Goal: Communication & Community: Answer question/provide support

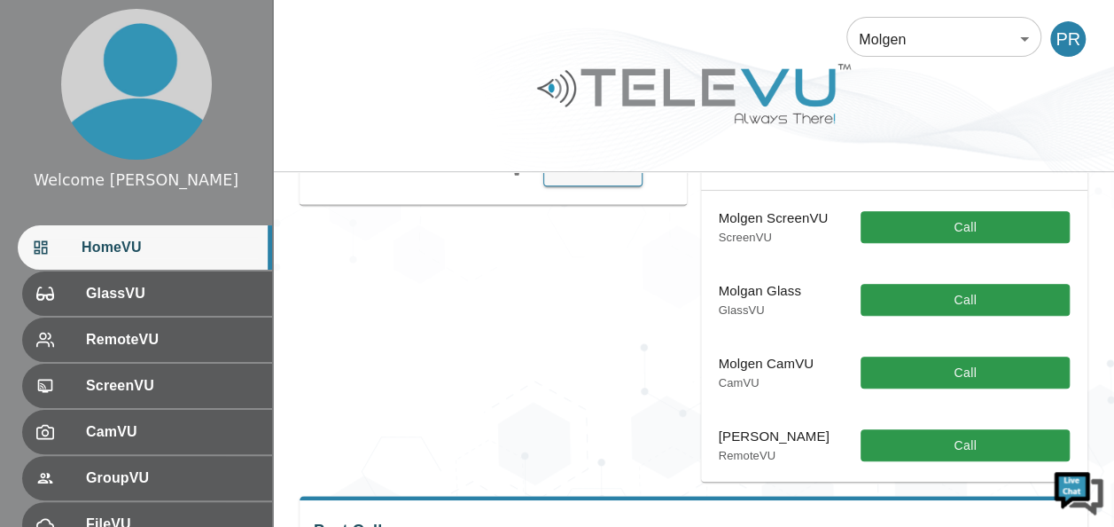
scroll to position [355, 0]
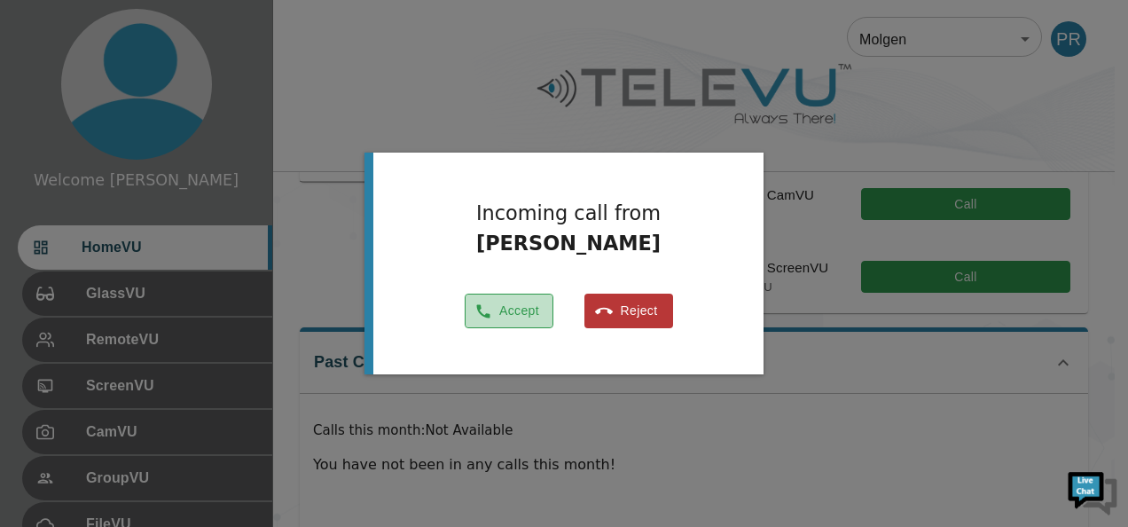
click at [521, 312] on button "Accept" at bounding box center [509, 310] width 89 height 35
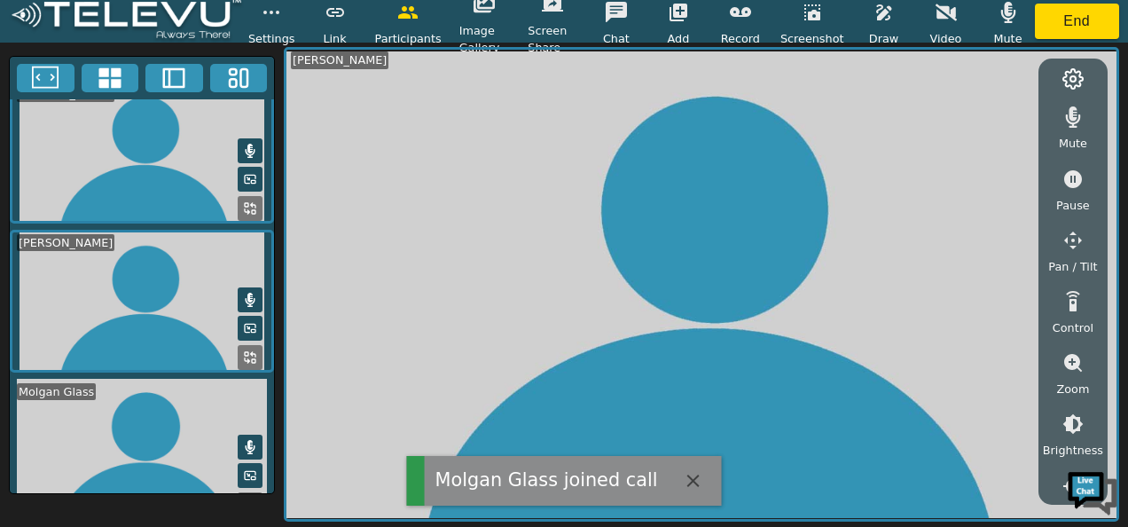
scroll to position [35, 0]
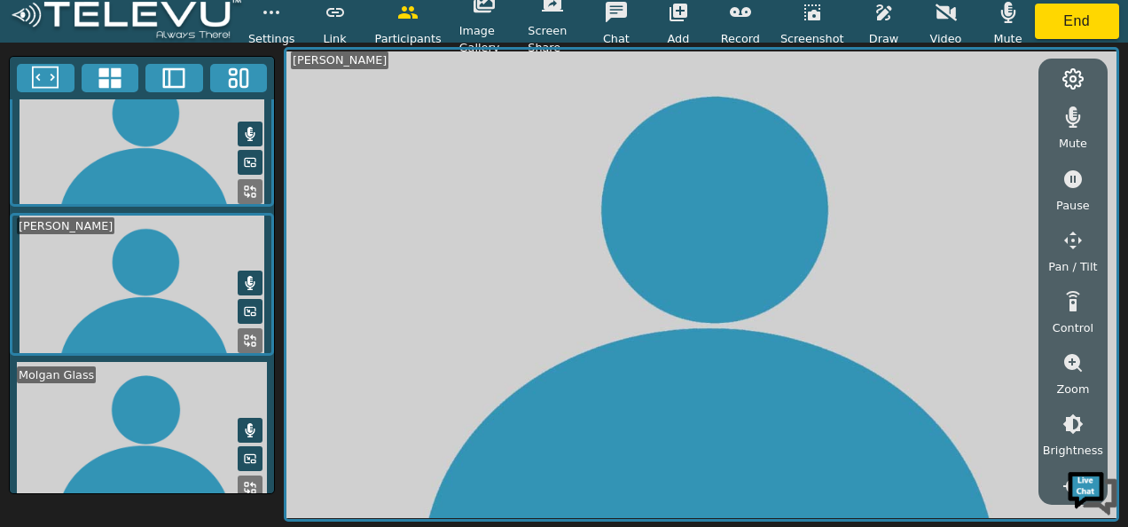
click at [244, 480] on icon at bounding box center [250, 487] width 14 height 14
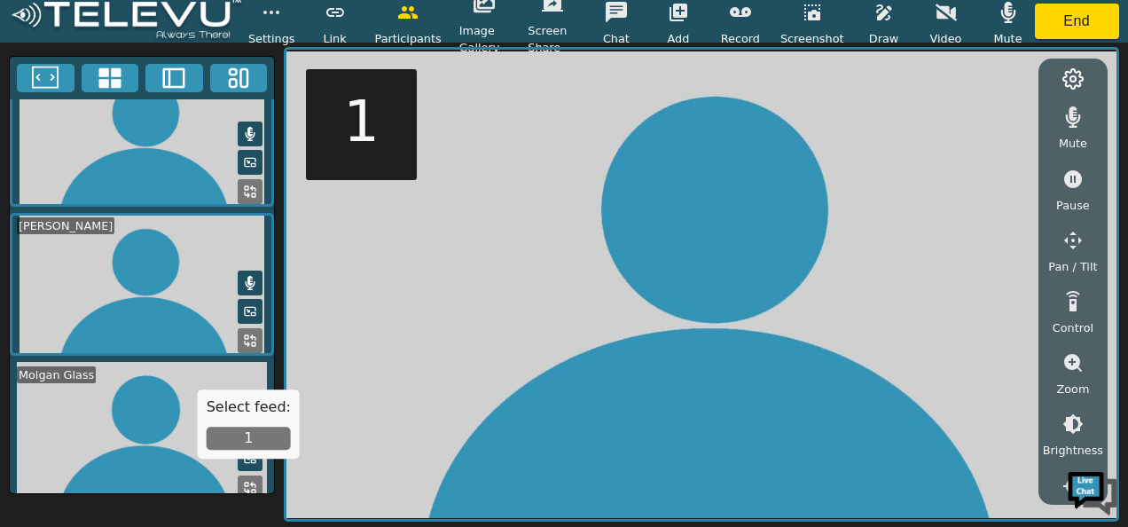
scroll to position [34, 0]
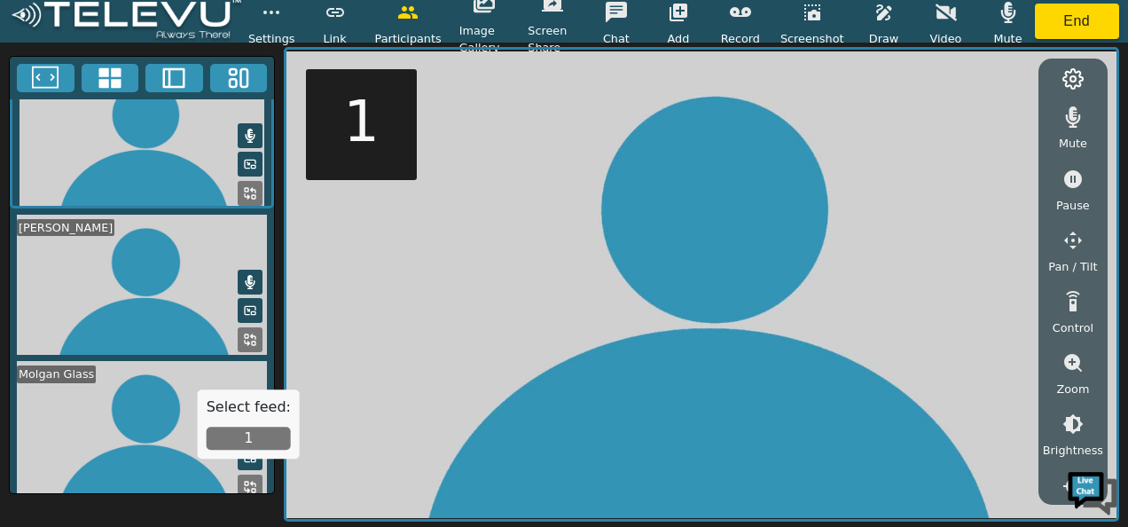
click at [264, 434] on button "1" at bounding box center [249, 437] width 84 height 23
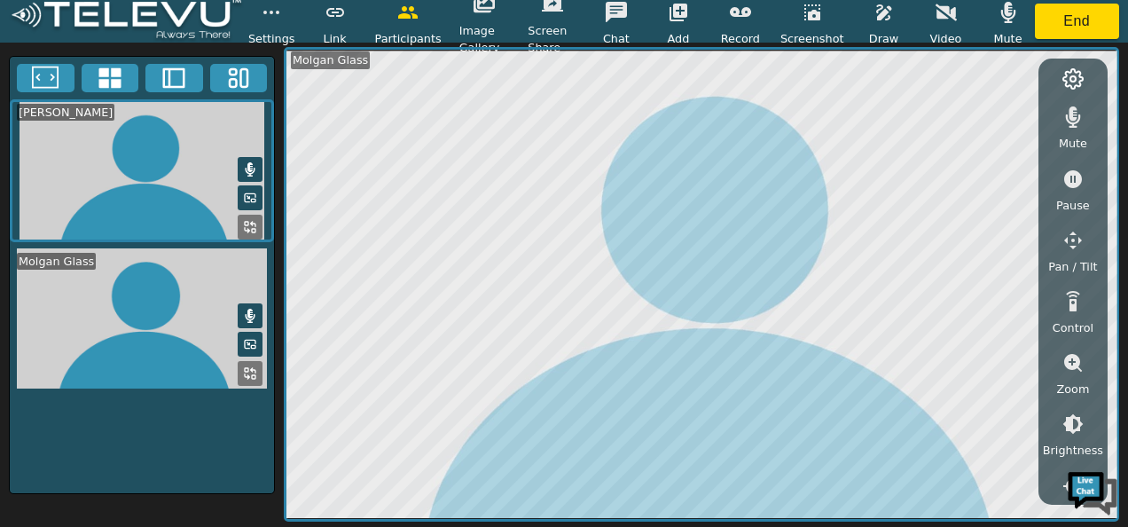
scroll to position [0, 0]
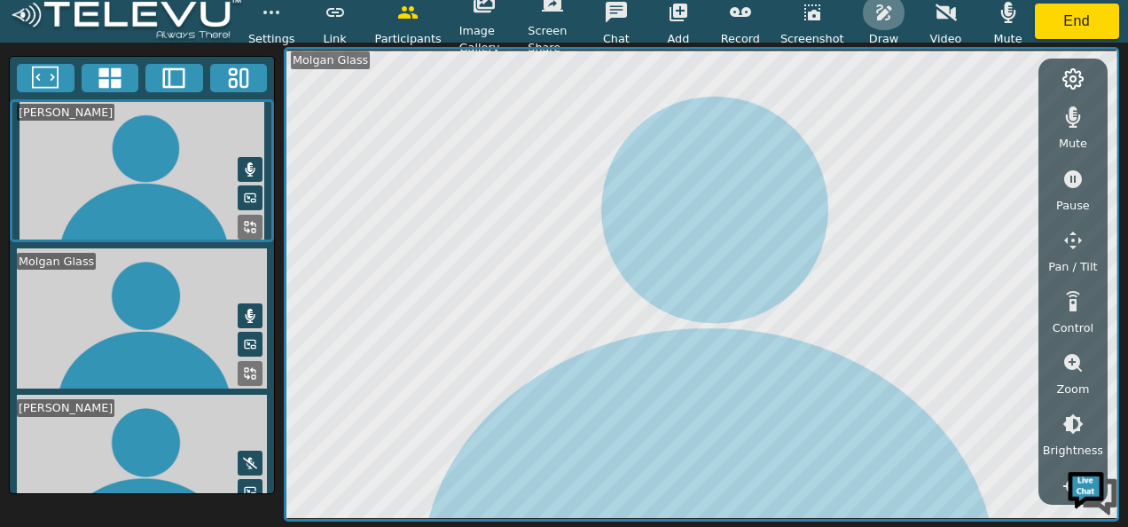
click at [877, 15] on icon "button" at bounding box center [883, 12] width 15 height 16
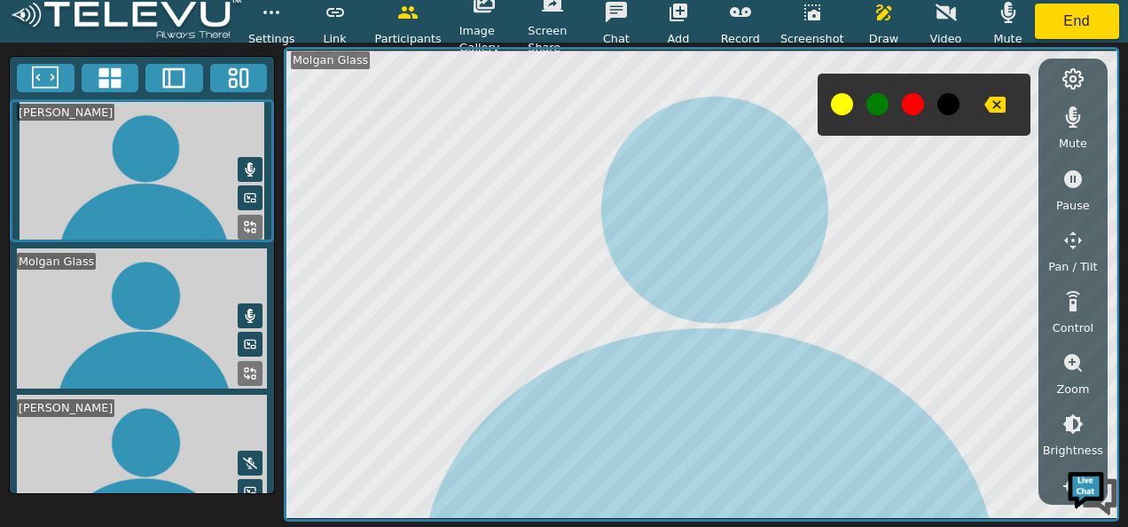
click at [906, 106] on button at bounding box center [913, 104] width 22 height 22
click at [1069, 179] on icon "button" at bounding box center [1073, 179] width 18 height 18
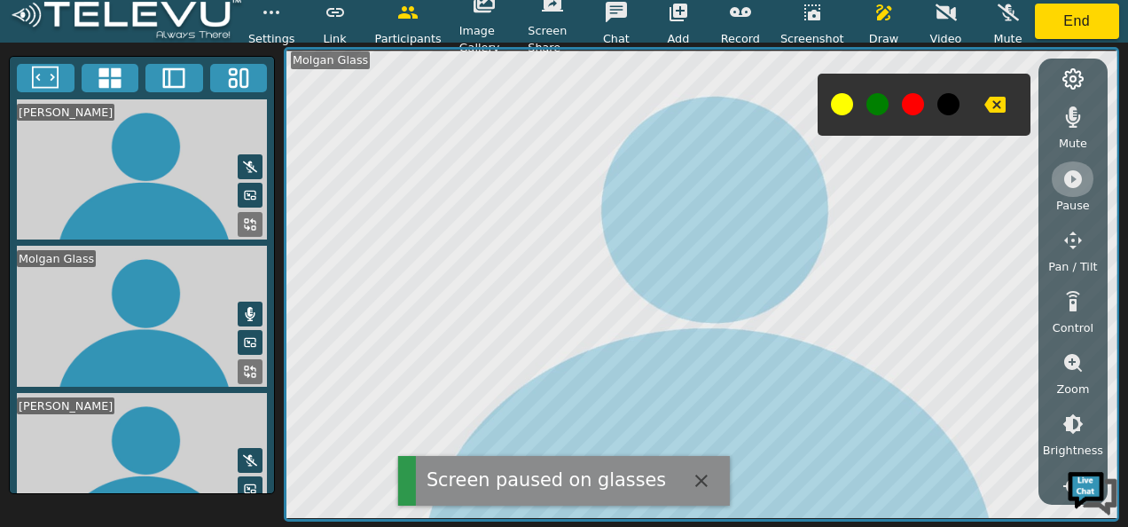
click at [1074, 176] on icon "button" at bounding box center [1073, 179] width 18 height 18
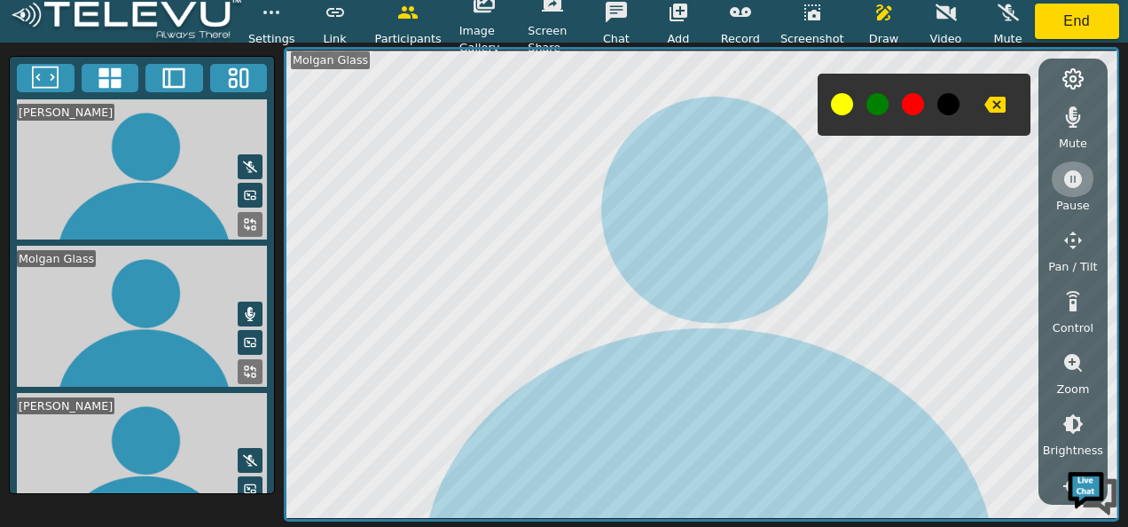
click at [1074, 179] on icon "button" at bounding box center [1072, 178] width 21 height 21
click at [1077, 171] on icon "button" at bounding box center [1073, 179] width 18 height 18
click at [1075, 178] on icon "button" at bounding box center [1072, 178] width 21 height 21
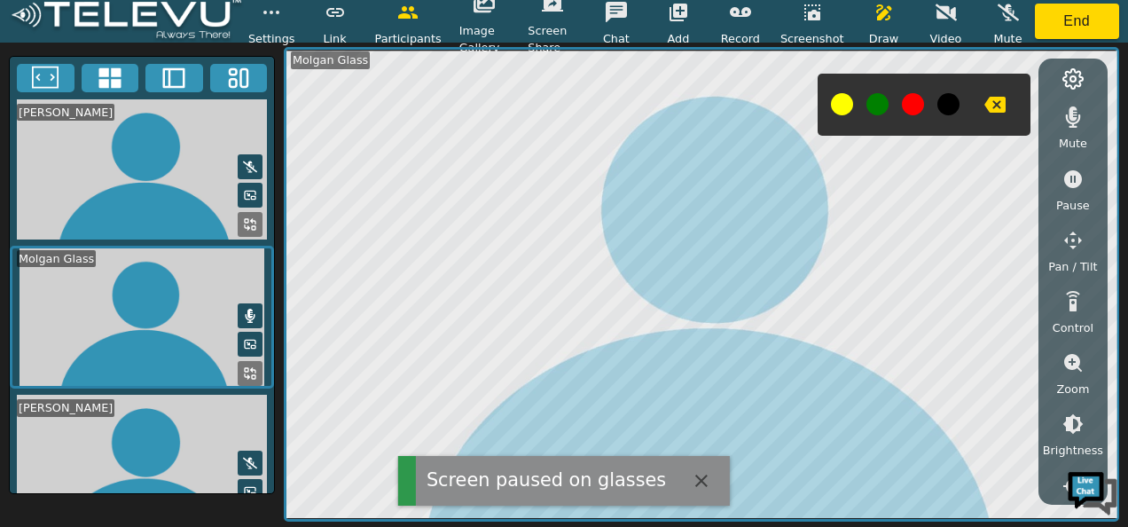
click at [1008, 11] on icon "button" at bounding box center [1007, 12] width 21 height 21
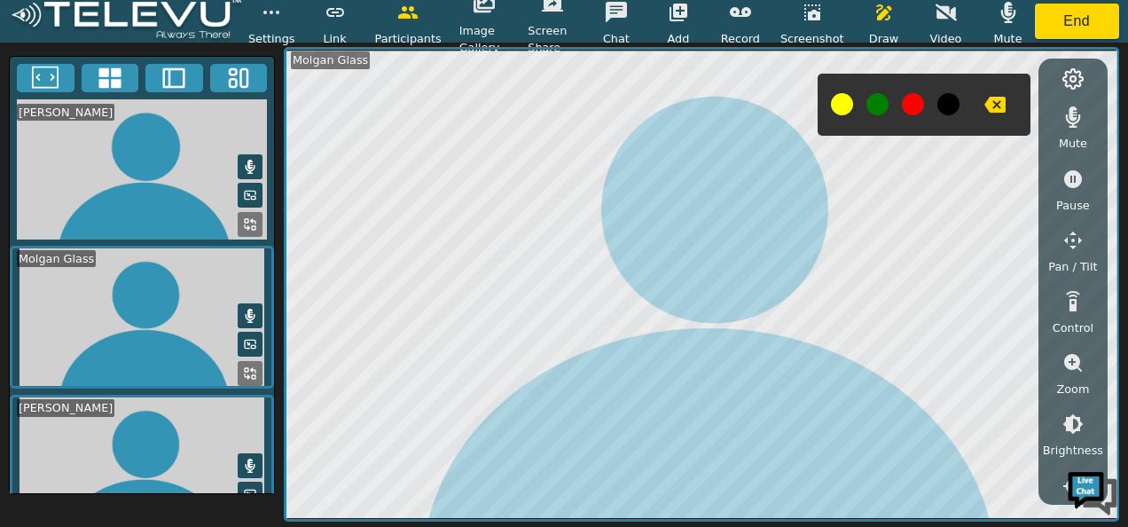
click at [246, 458] on icon at bounding box center [251, 465] width 10 height 14
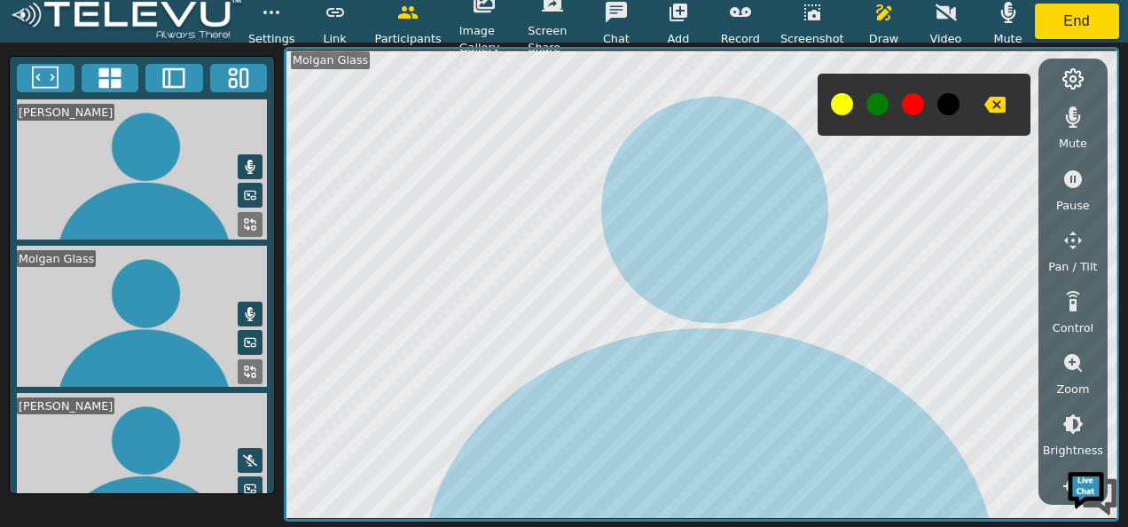
click at [243, 453] on icon at bounding box center [250, 460] width 14 height 14
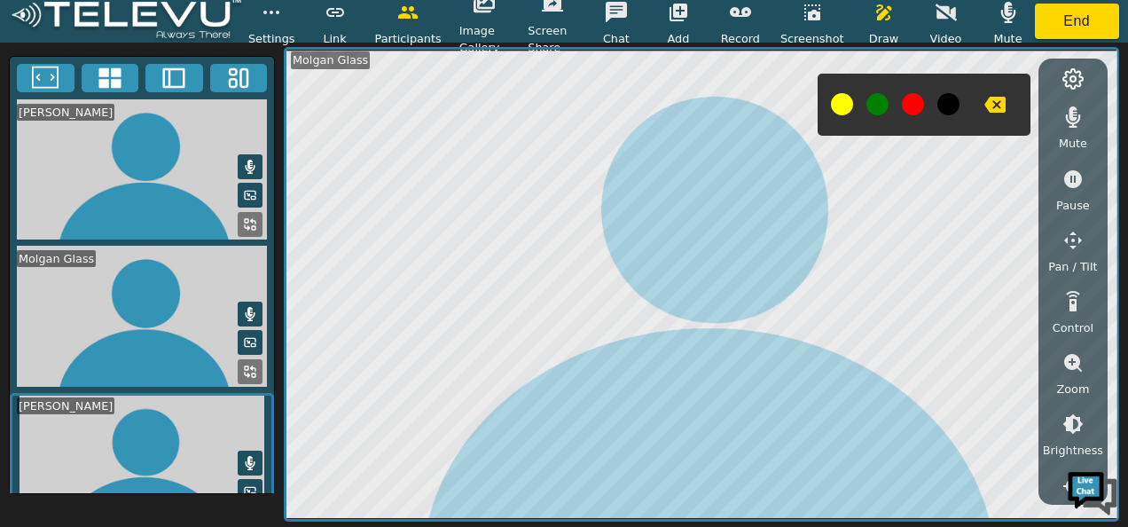
click at [252, 450] on button at bounding box center [250, 462] width 25 height 25
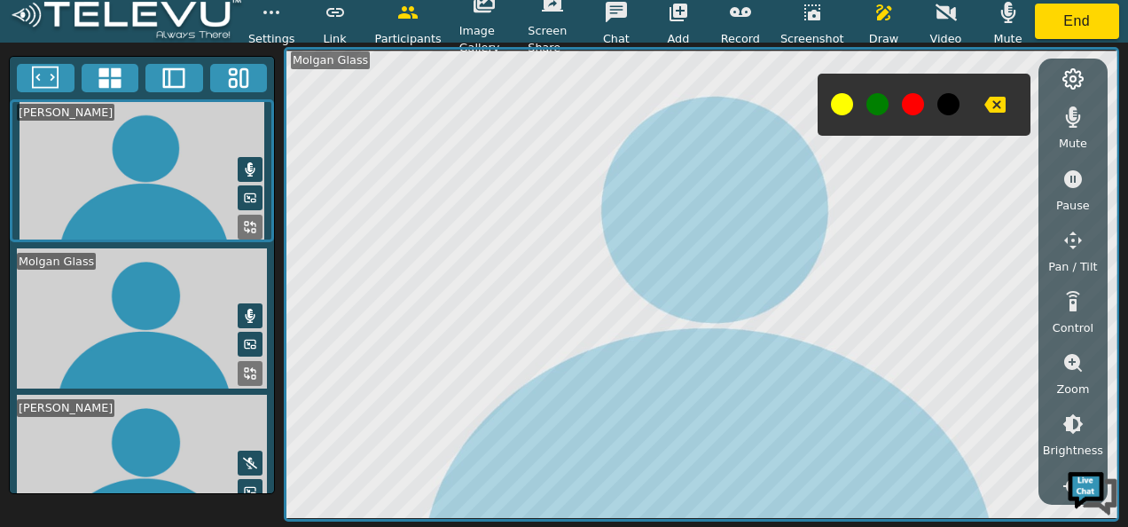
click at [248, 456] on icon at bounding box center [250, 463] width 14 height 14
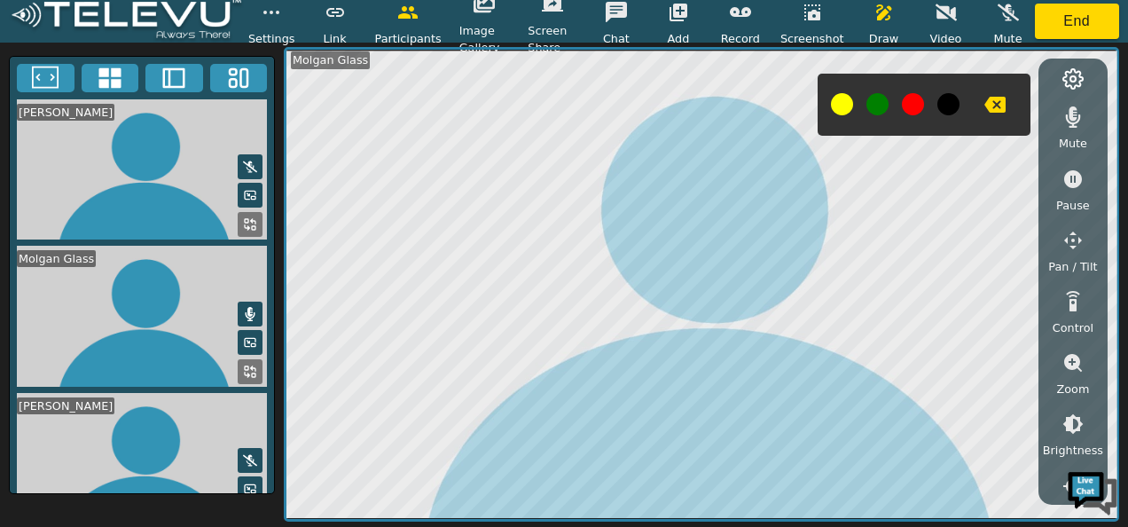
click at [998, 15] on icon "button" at bounding box center [1007, 12] width 21 height 21
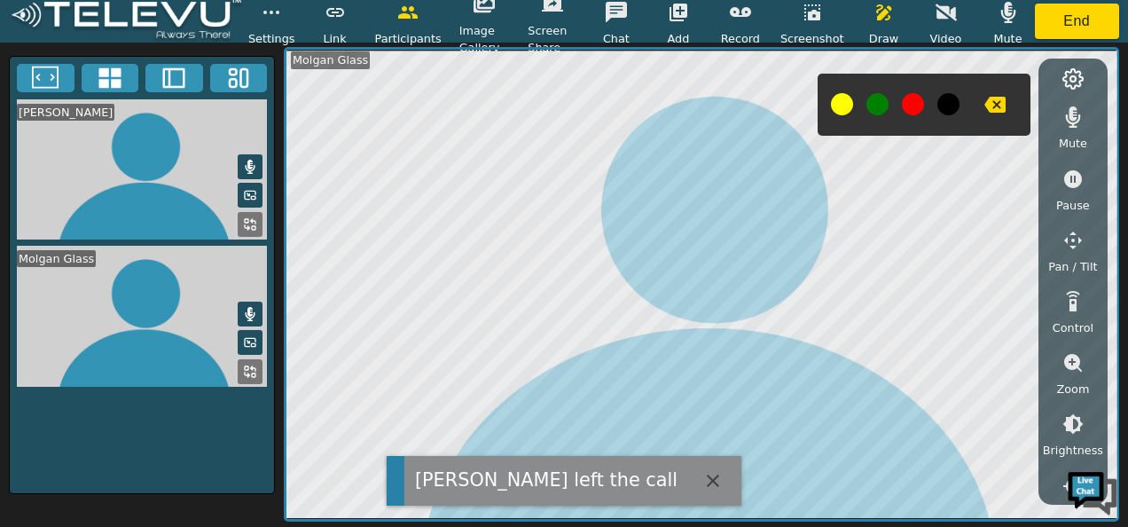
click at [707, 479] on icon "button" at bounding box center [713, 480] width 12 height 12
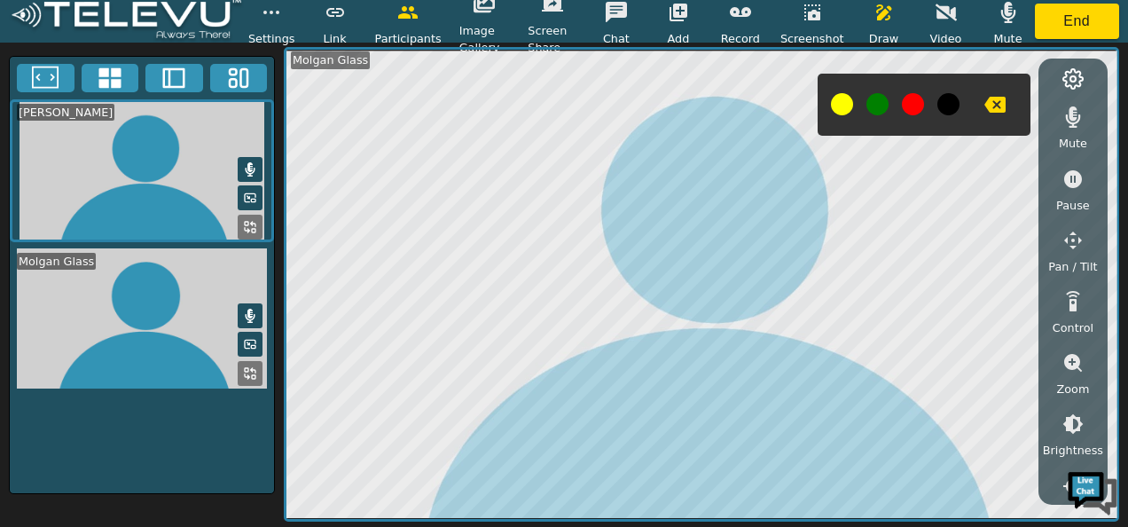
click at [248, 308] on icon at bounding box center [250, 315] width 14 height 14
click at [248, 310] on icon at bounding box center [250, 316] width 14 height 12
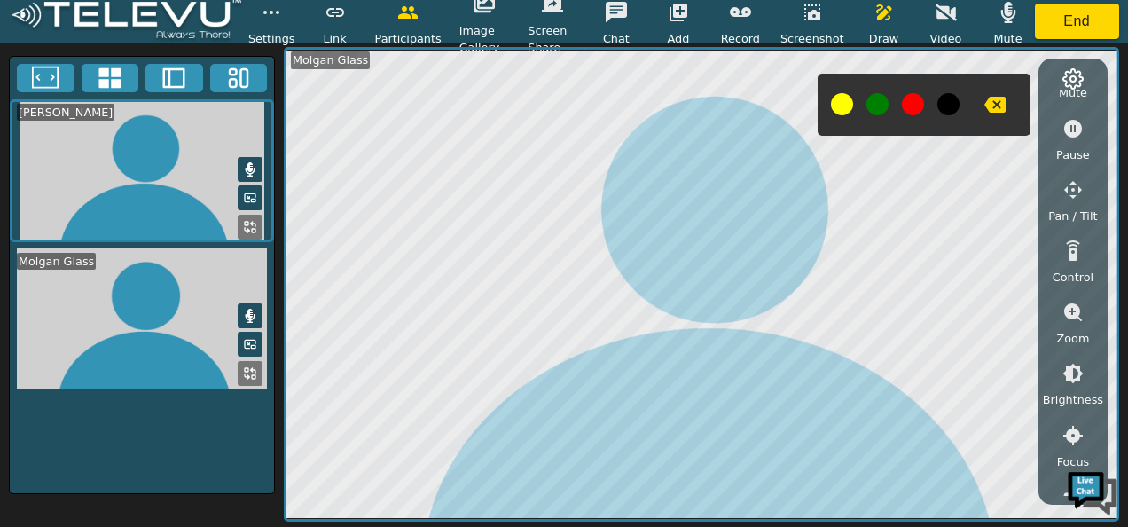
scroll to position [89, 0]
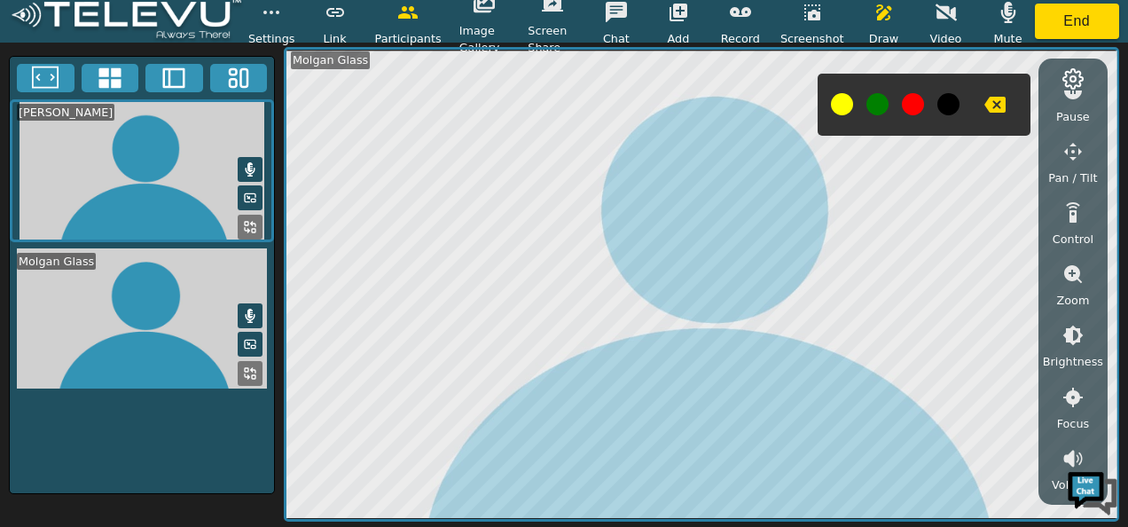
click at [1069, 268] on icon "button" at bounding box center [1073, 274] width 18 height 18
click at [1073, 332] on icon "button" at bounding box center [1072, 334] width 21 height 21
click at [1074, 332] on icon "button" at bounding box center [1072, 334] width 21 height 21
click at [1074, 332] on icon "button" at bounding box center [1073, 335] width 16 height 16
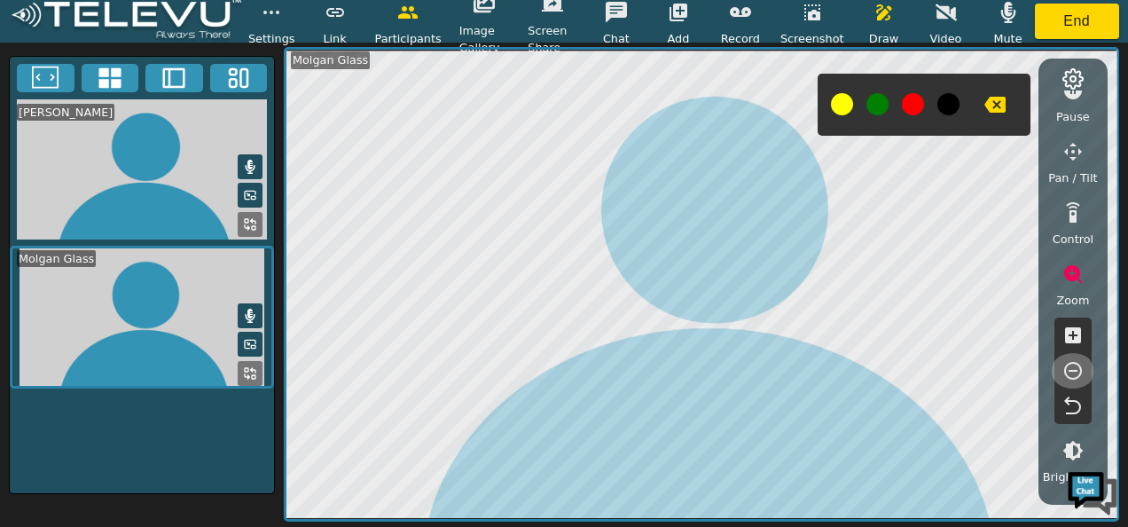
click at [1072, 363] on icon "button" at bounding box center [1073, 371] width 18 height 18
click at [1072, 363] on icon "button" at bounding box center [1072, 370] width 21 height 21
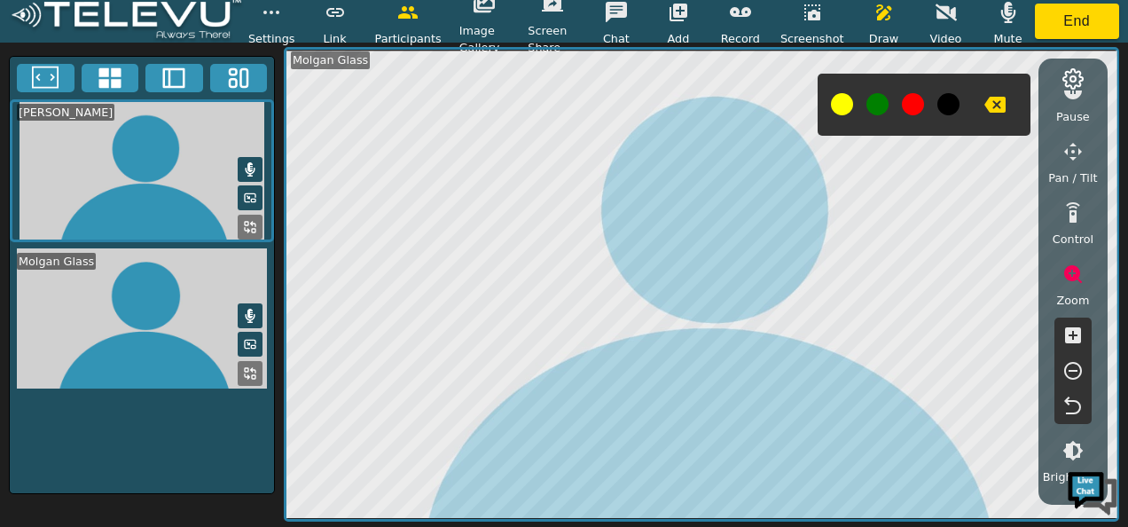
click at [1072, 363] on icon "button" at bounding box center [1072, 370] width 21 height 21
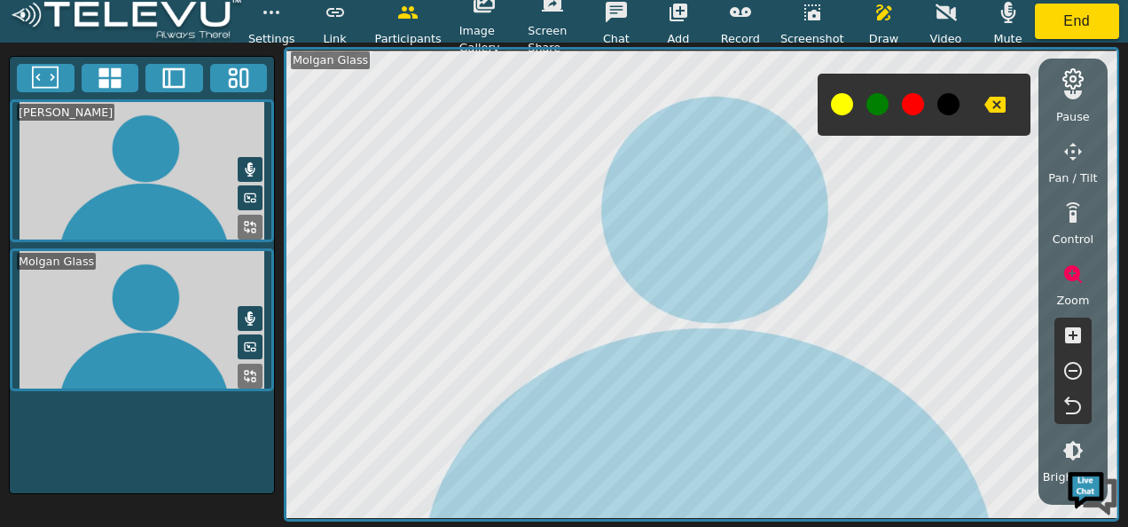
click at [1072, 363] on icon "button" at bounding box center [1072, 370] width 21 height 21
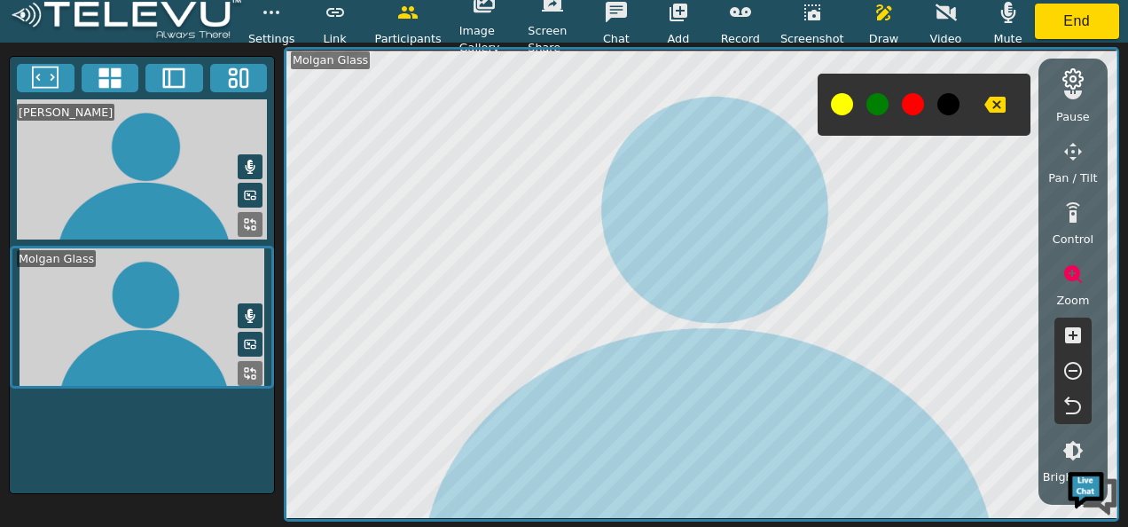
click at [1072, 363] on icon "button" at bounding box center [1072, 370] width 21 height 21
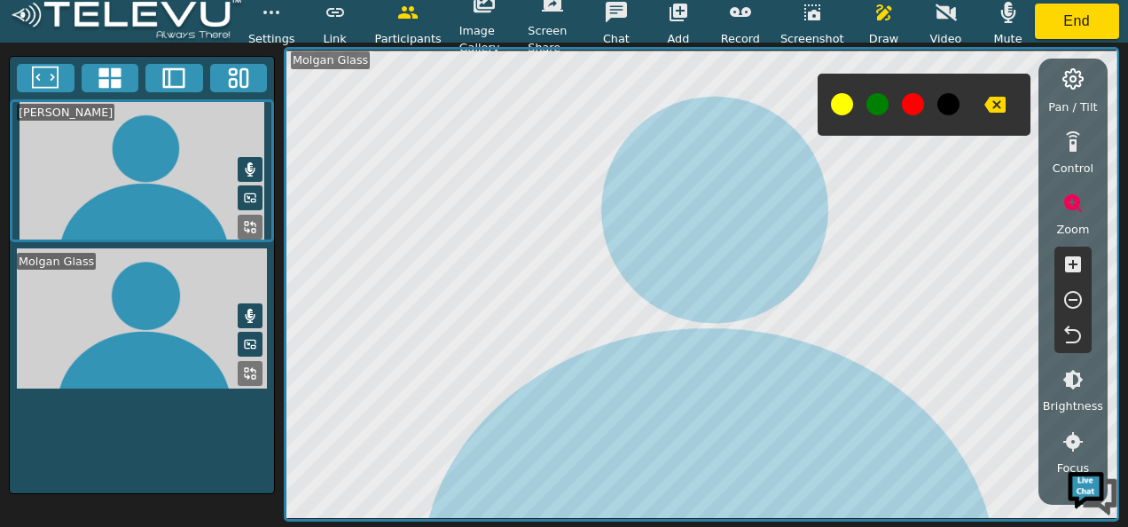
scroll to position [266, 0]
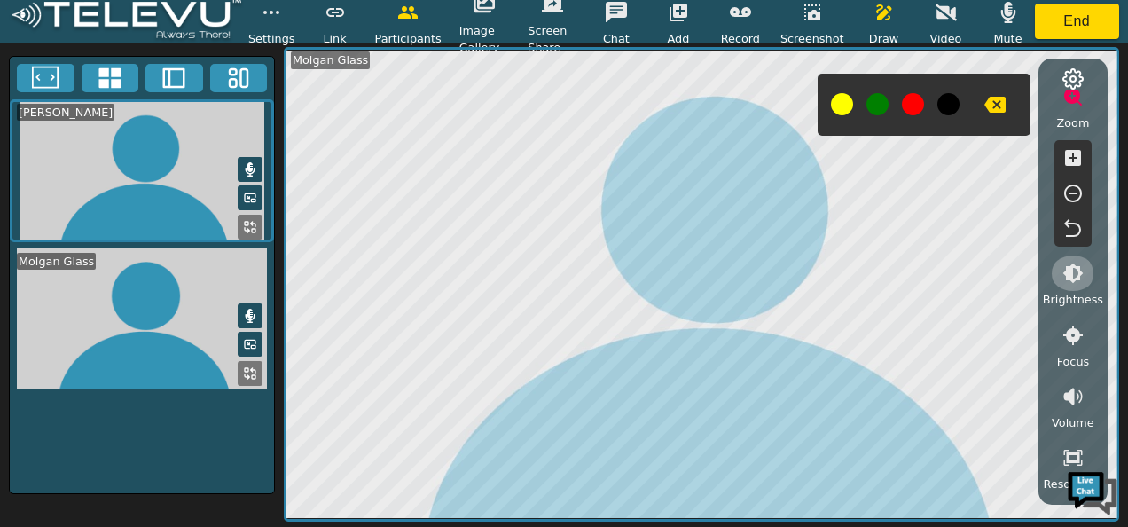
click at [1073, 277] on icon "button" at bounding box center [1072, 272] width 21 height 21
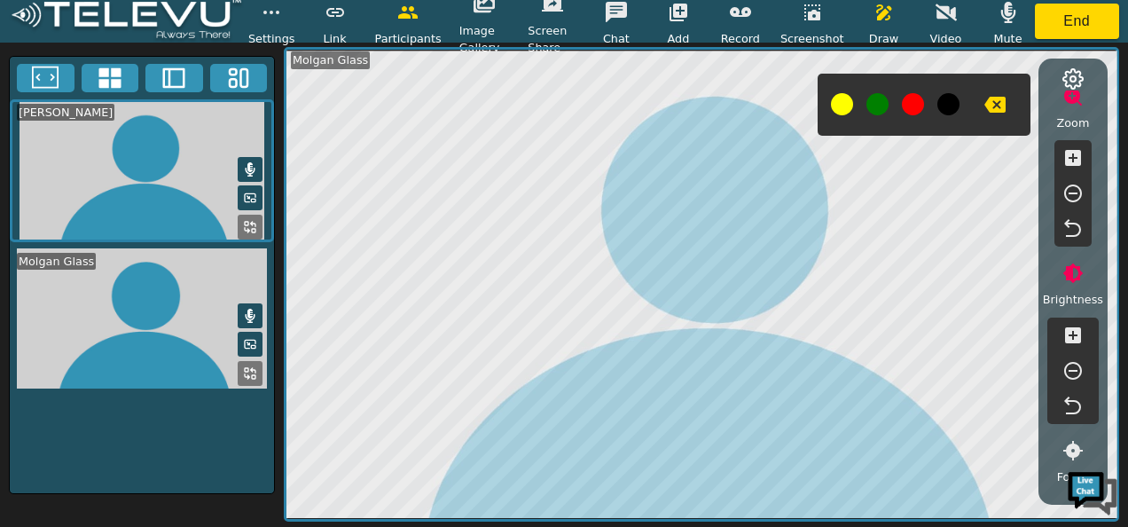
click at [1074, 363] on icon "button" at bounding box center [1072, 370] width 21 height 21
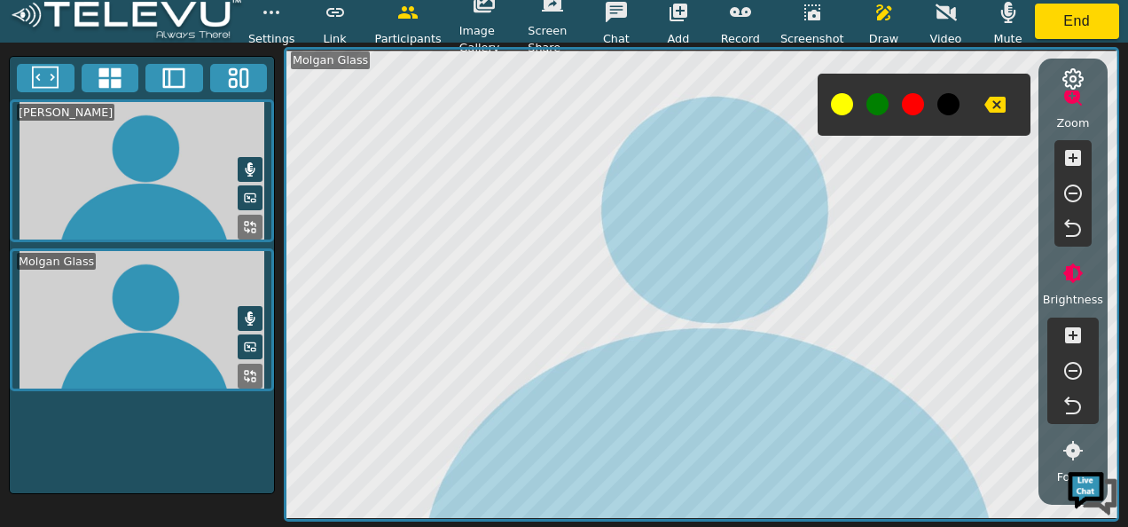
click at [1074, 363] on icon "button" at bounding box center [1072, 370] width 21 height 21
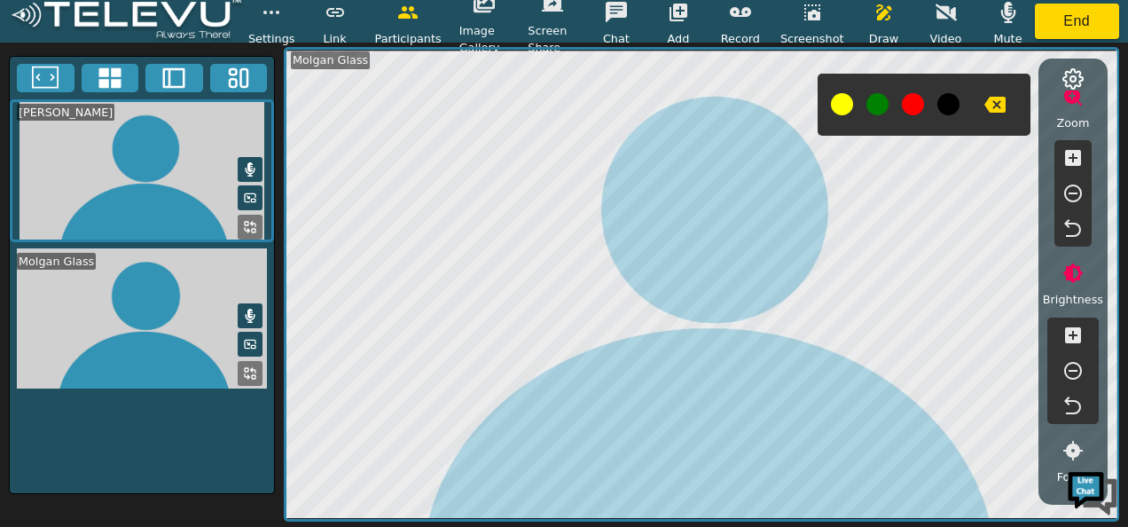
click at [1074, 363] on icon "button" at bounding box center [1072, 370] width 21 height 21
click at [1074, 366] on icon "button" at bounding box center [1072, 370] width 21 height 21
click at [1071, 333] on icon "button" at bounding box center [1072, 334] width 21 height 21
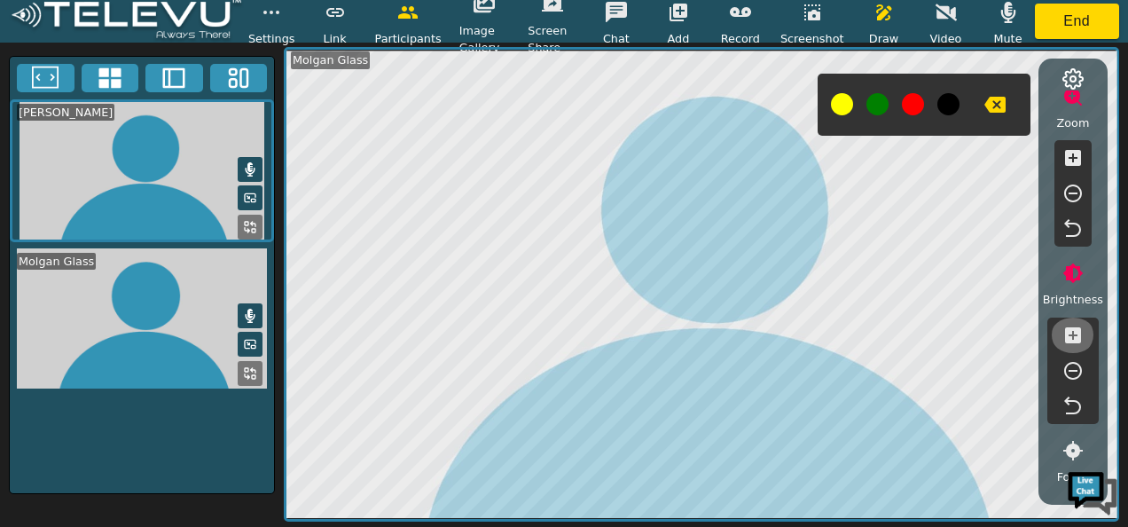
click at [1071, 334] on icon "button" at bounding box center [1072, 334] width 21 height 21
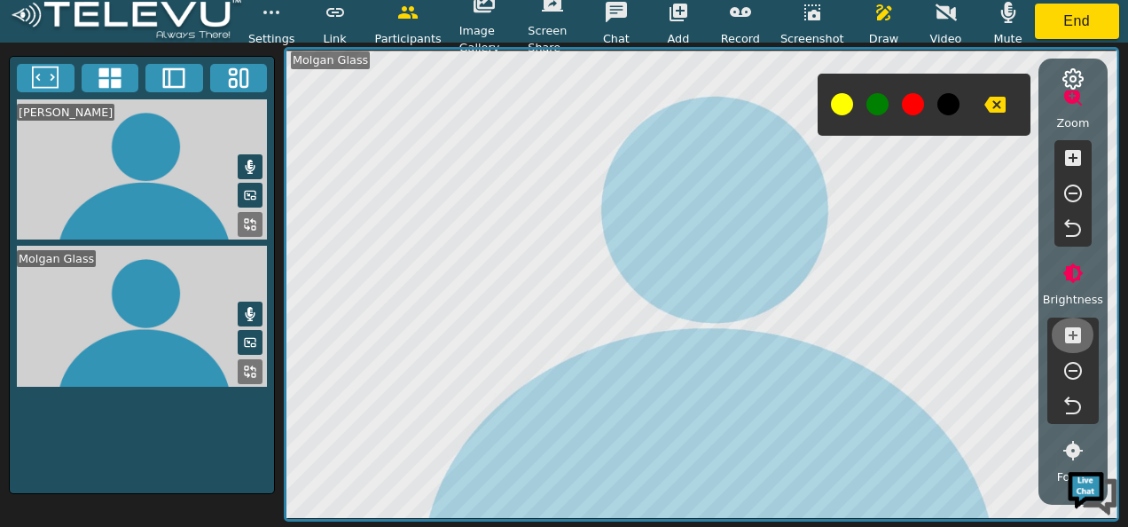
click at [1071, 334] on icon "button" at bounding box center [1072, 334] width 21 height 21
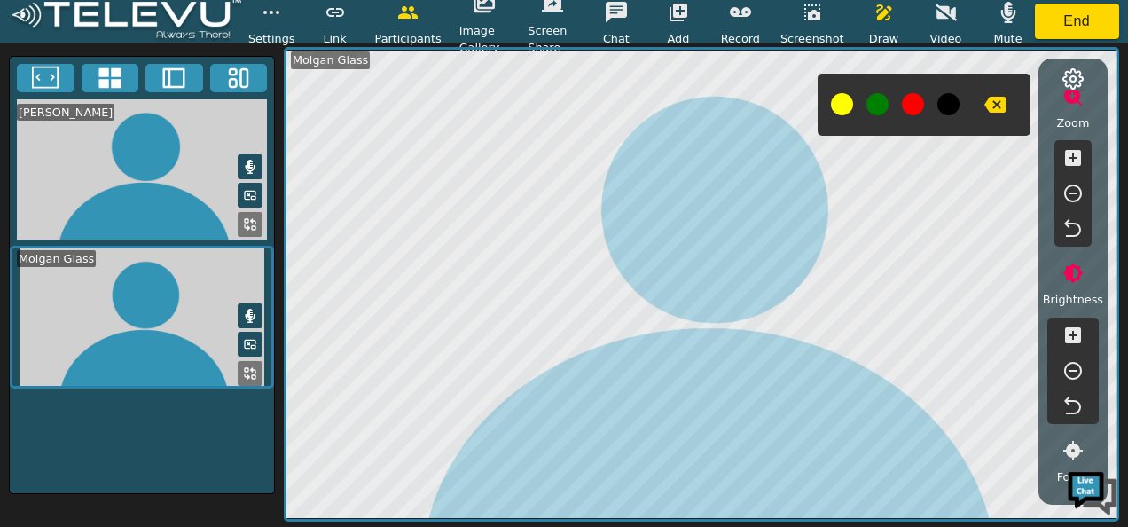
click at [1071, 334] on icon "button" at bounding box center [1072, 334] width 21 height 21
click at [1069, 367] on icon "button" at bounding box center [1072, 370] width 21 height 21
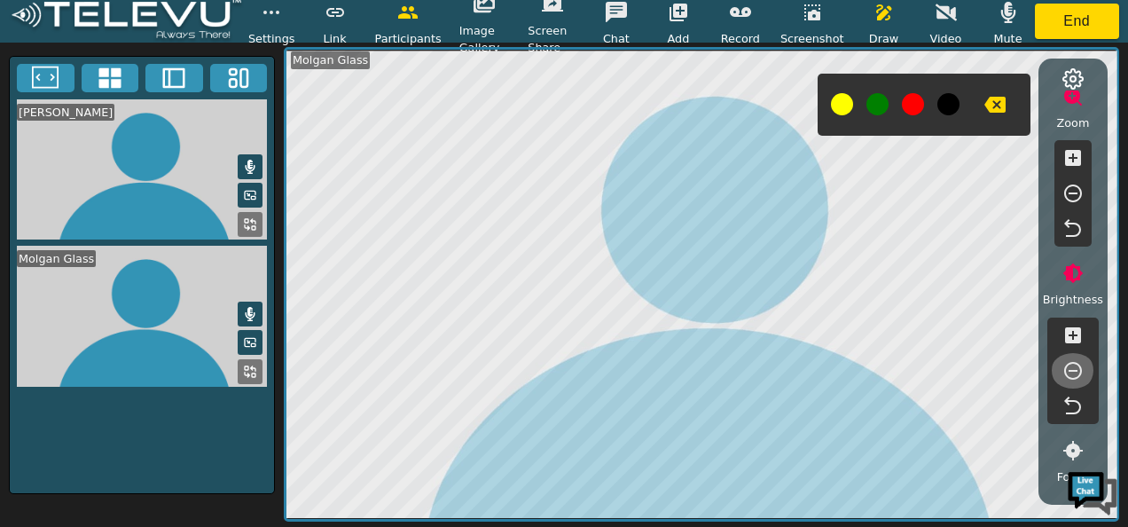
click at [1069, 367] on icon "button" at bounding box center [1072, 370] width 21 height 21
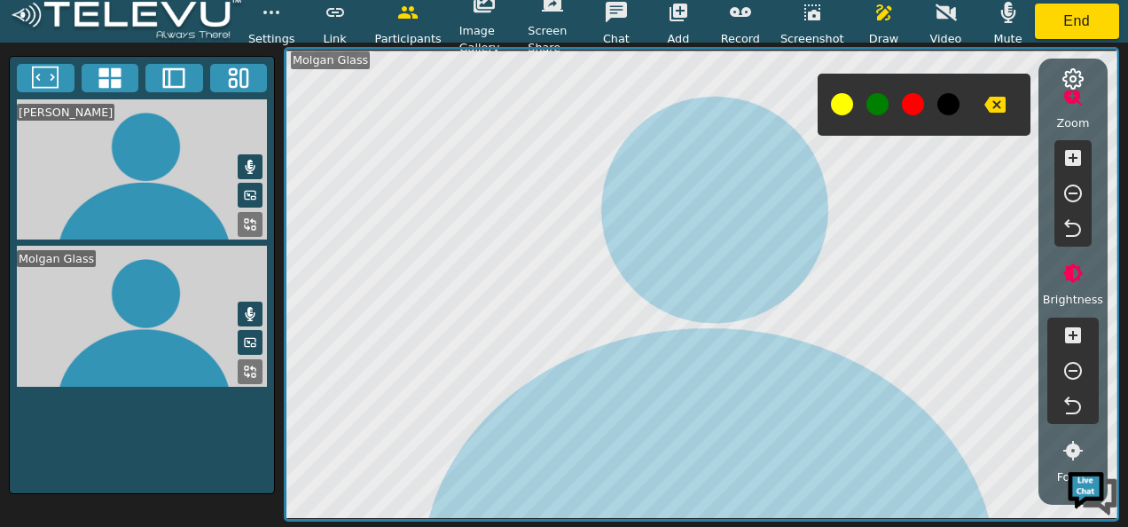
click at [1069, 367] on icon "button" at bounding box center [1072, 370] width 21 height 21
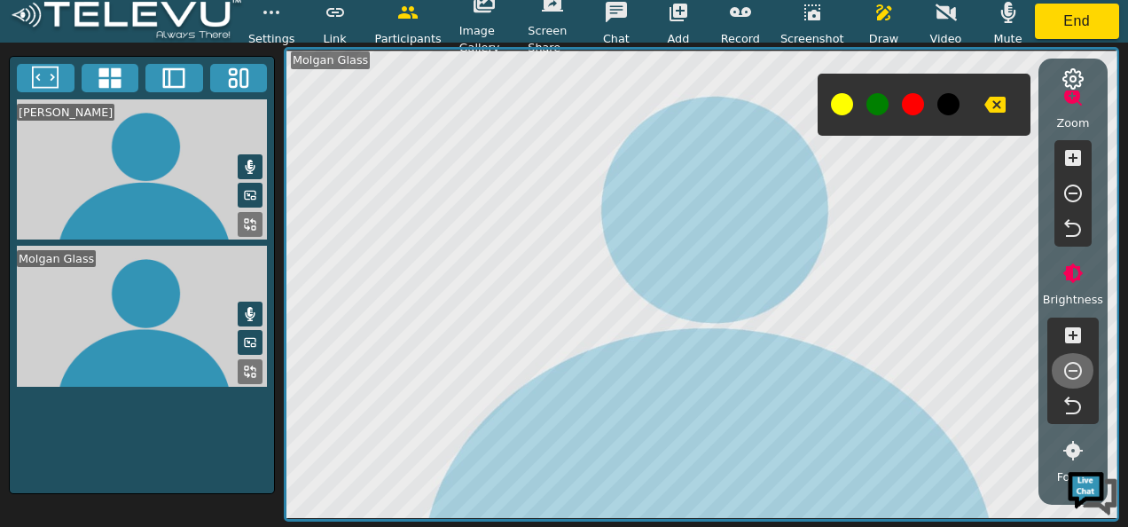
click at [1069, 367] on icon "button" at bounding box center [1072, 370] width 21 height 21
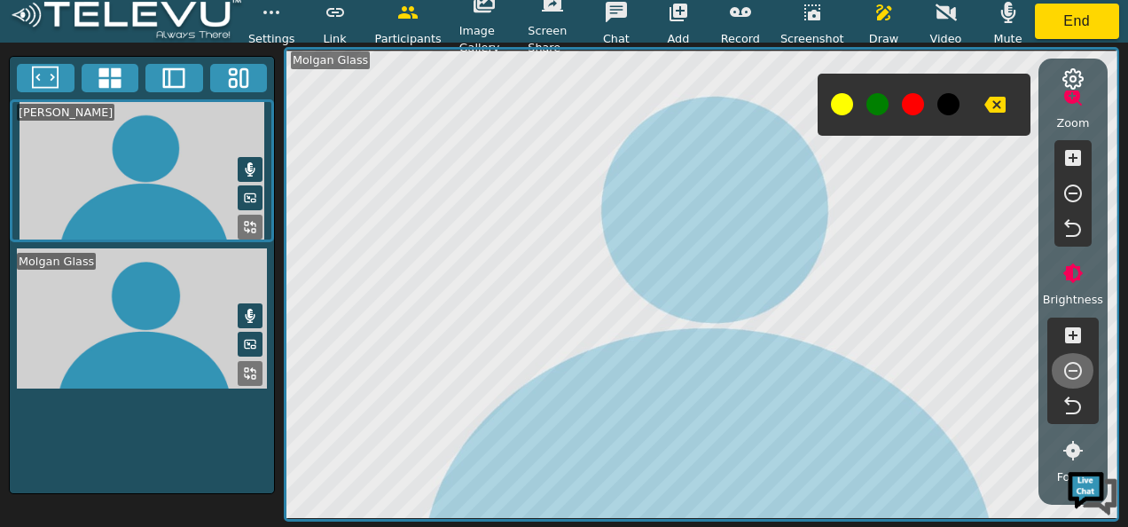
click at [1069, 367] on icon "button" at bounding box center [1072, 370] width 21 height 21
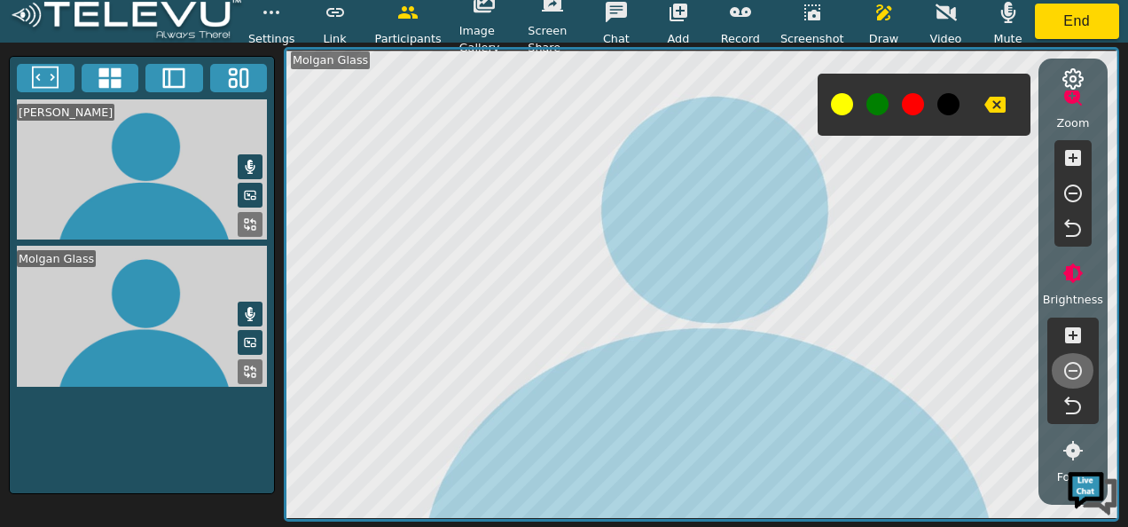
click at [1069, 367] on icon "button" at bounding box center [1072, 370] width 21 height 21
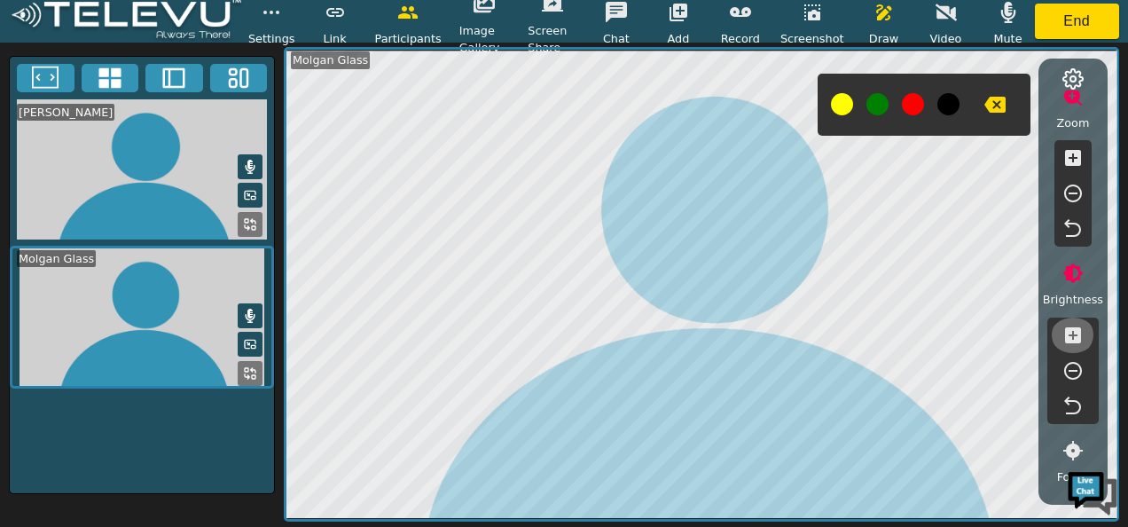
click at [1071, 333] on icon "button" at bounding box center [1073, 335] width 16 height 16
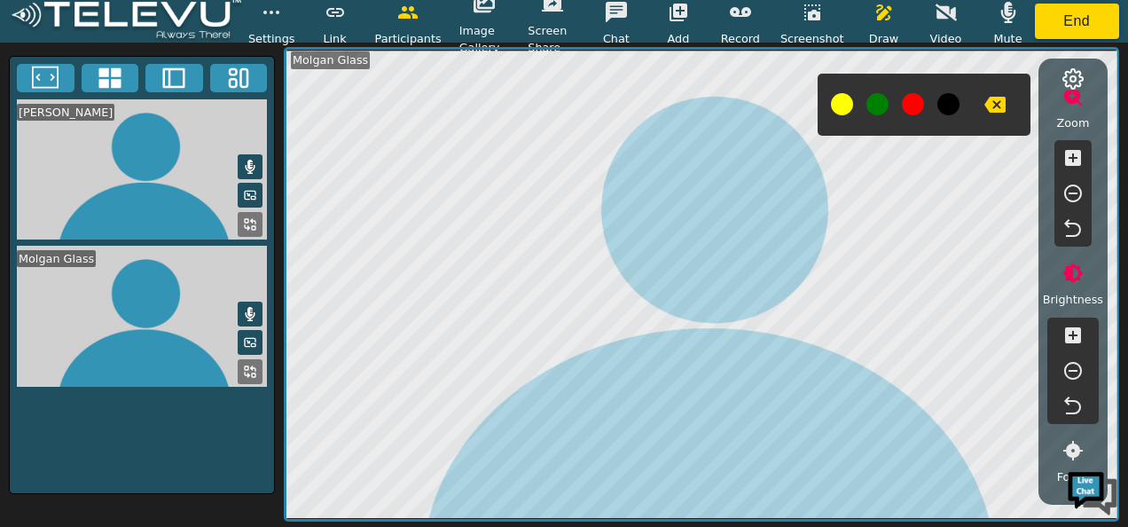
click at [1071, 333] on icon "button" at bounding box center [1073, 335] width 16 height 16
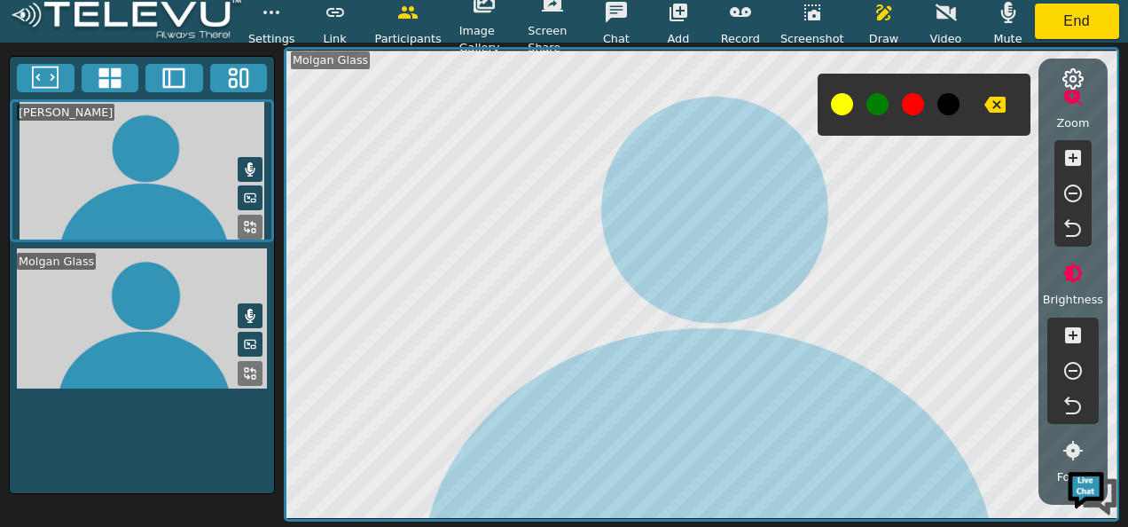
click at [1071, 333] on icon "button" at bounding box center [1073, 335] width 16 height 16
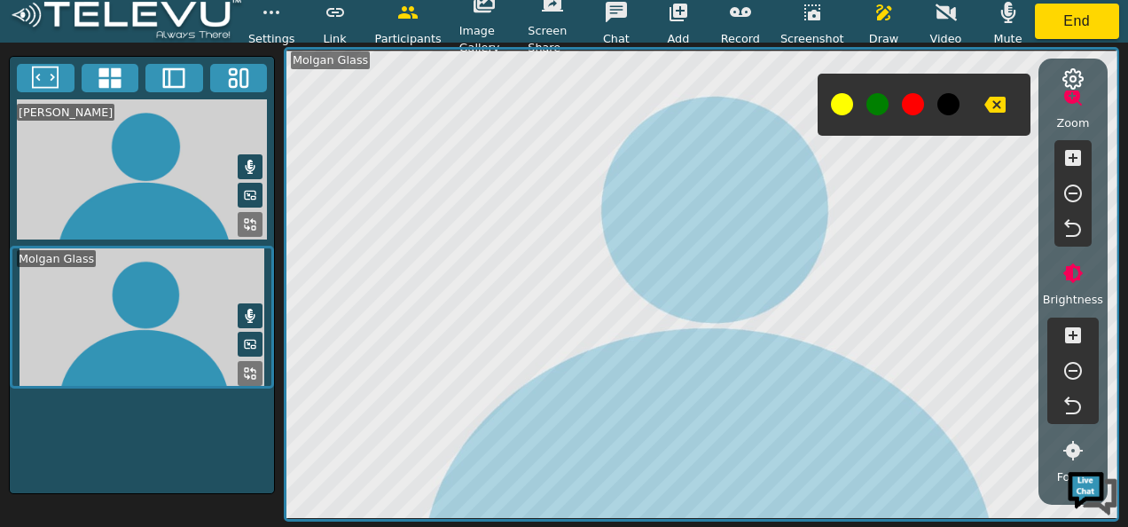
scroll to position [0, 0]
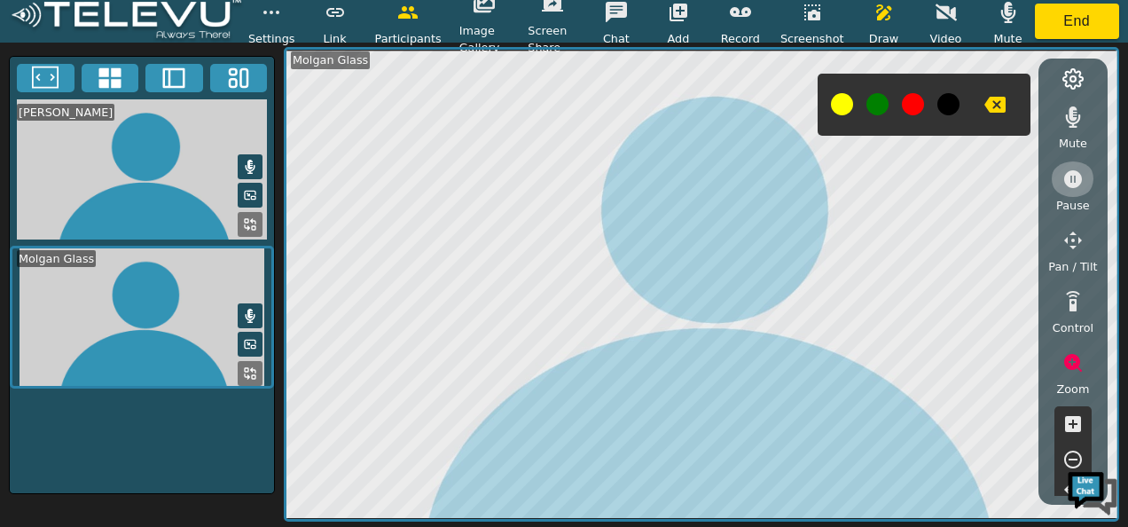
click at [1071, 176] on icon "button" at bounding box center [1072, 178] width 21 height 21
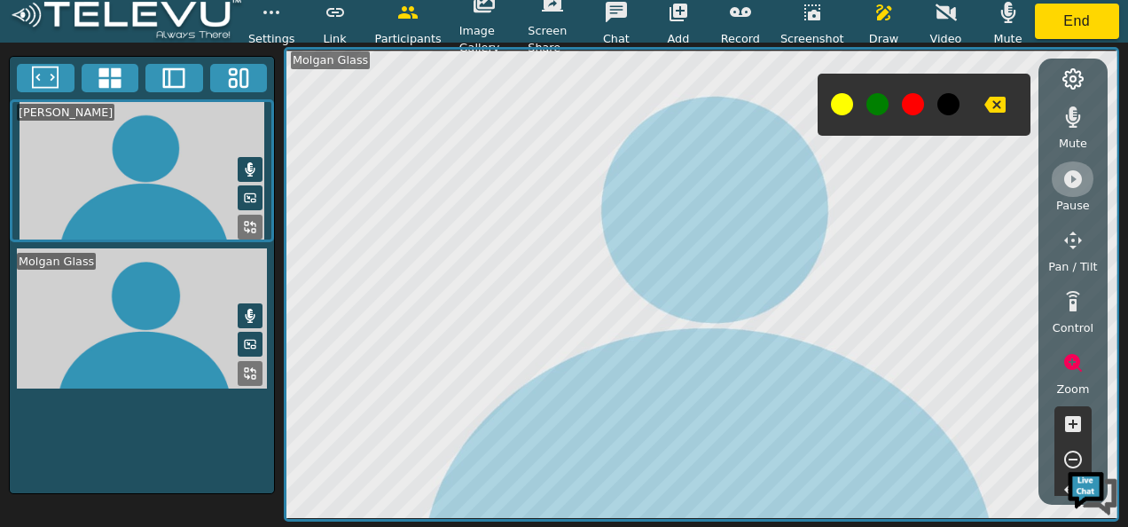
click at [1071, 176] on icon "button" at bounding box center [1072, 178] width 21 height 21
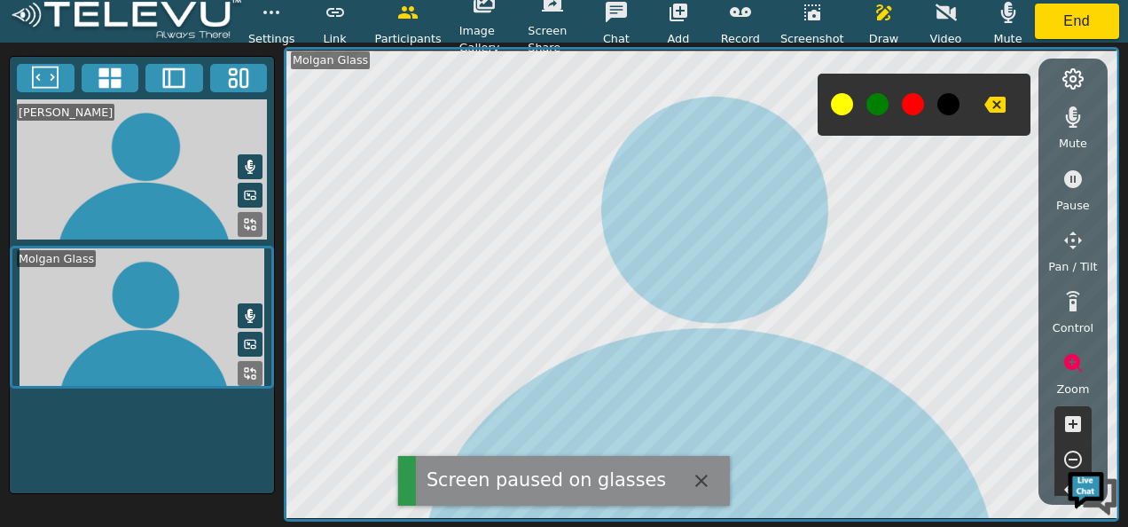
click at [695, 477] on icon "button" at bounding box center [701, 480] width 12 height 12
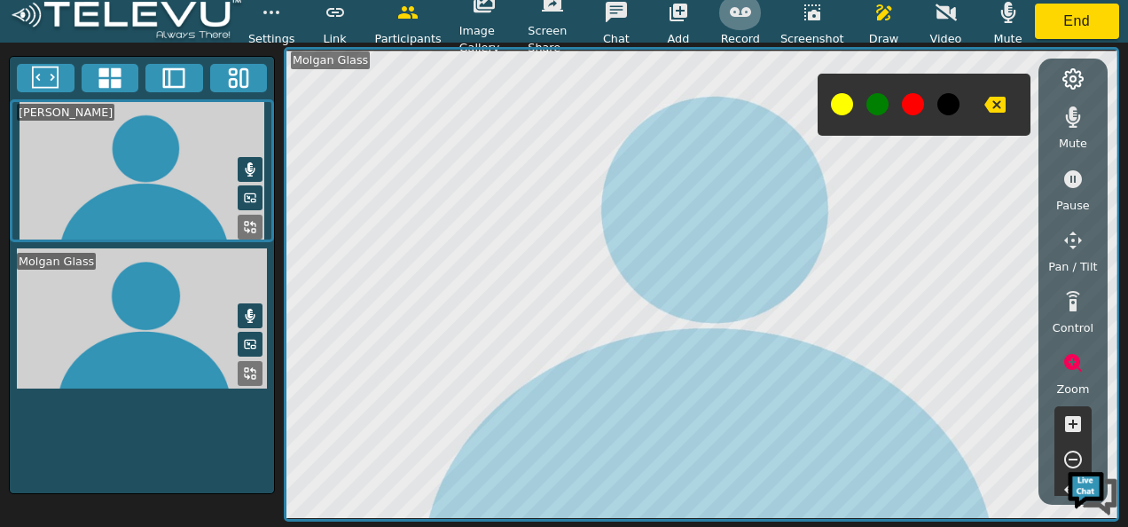
click at [751, 15] on icon "button" at bounding box center [740, 12] width 21 height 10
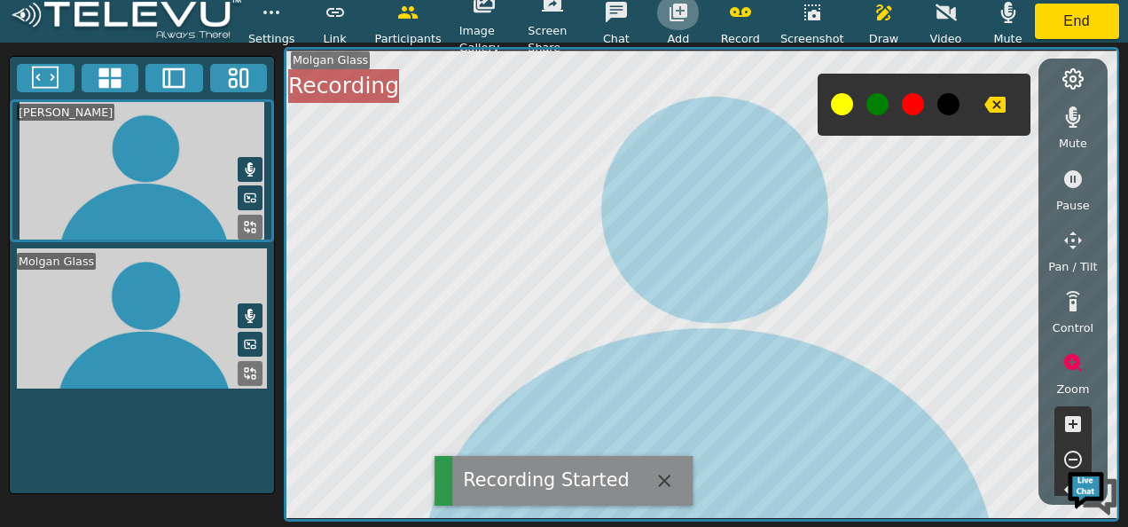
click at [677, 27] on button "button" at bounding box center [678, 12] width 44 height 35
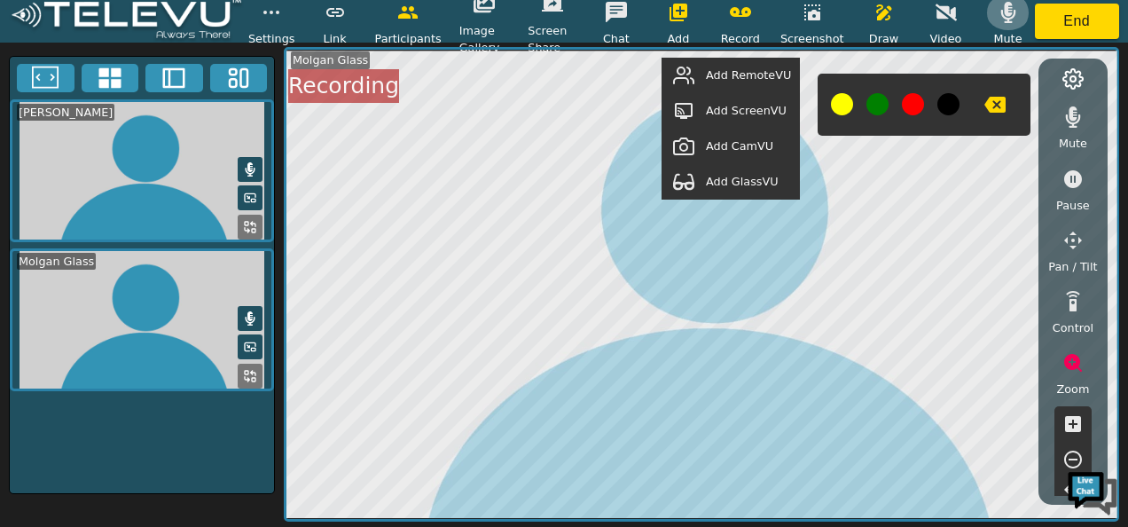
click at [997, 15] on icon "button" at bounding box center [1007, 12] width 21 height 21
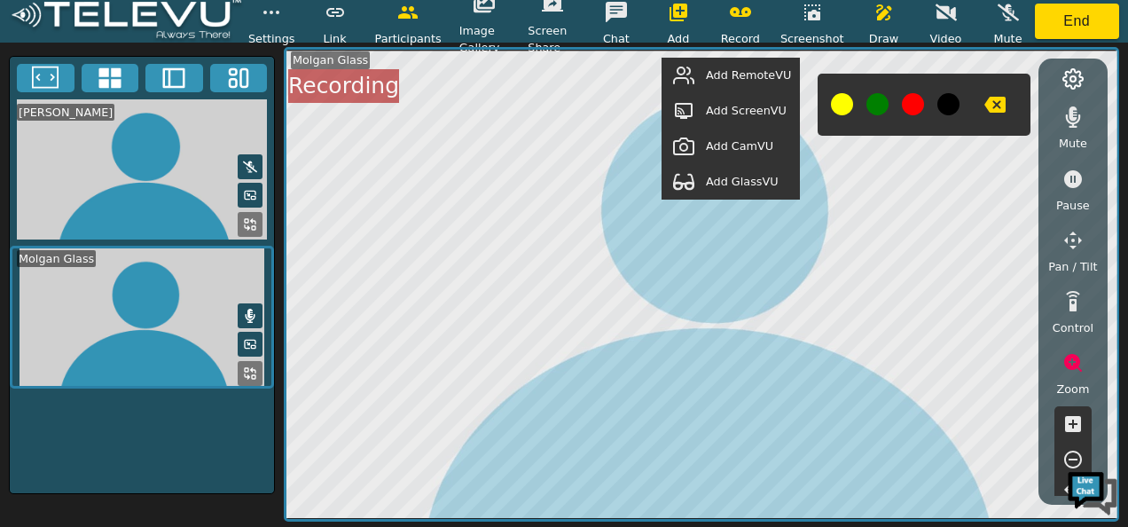
click at [252, 308] on icon at bounding box center [251, 315] width 10 height 14
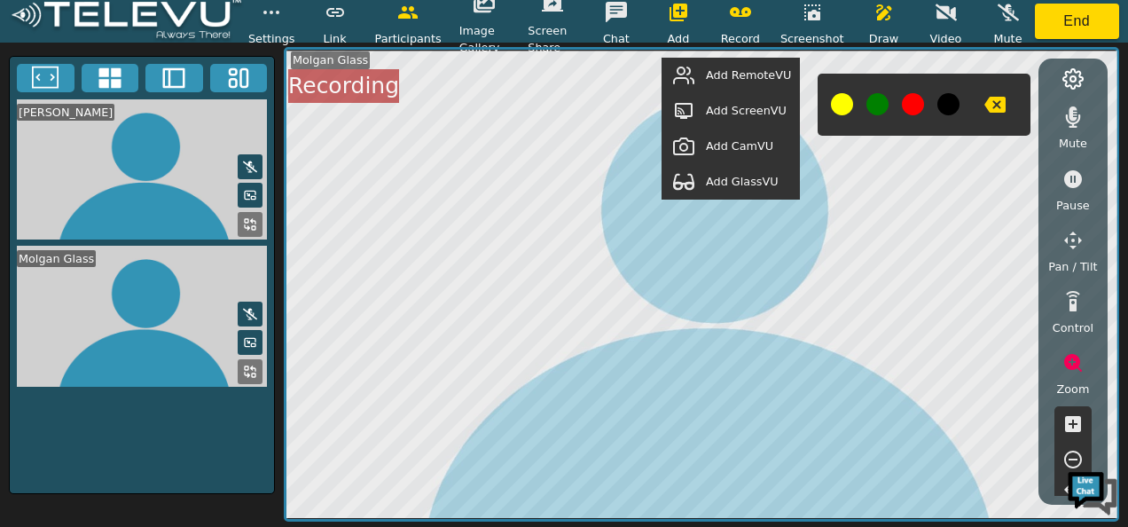
click at [743, 182] on span "Add GlassVU" at bounding box center [742, 181] width 73 height 17
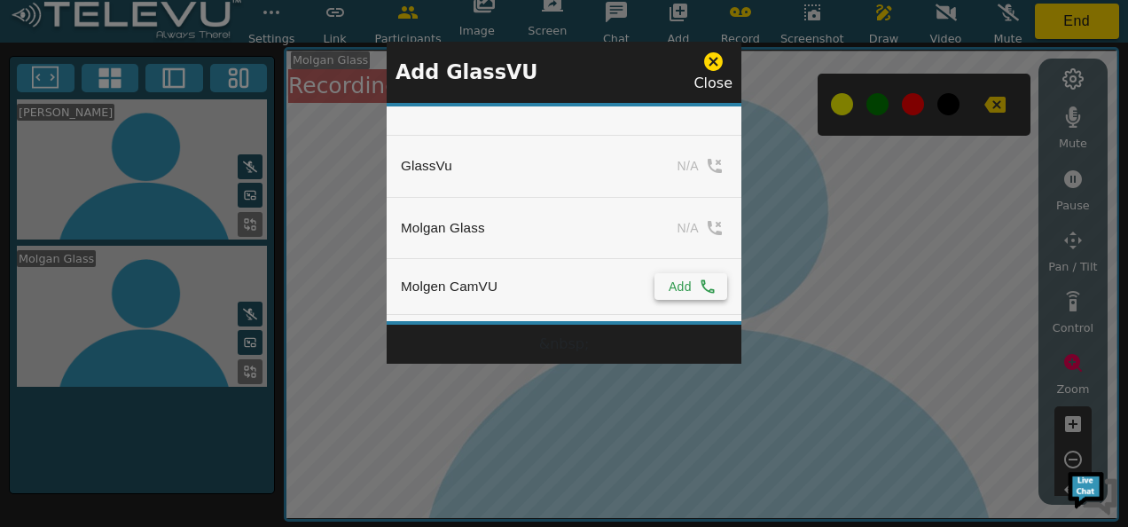
scroll to position [62, 0]
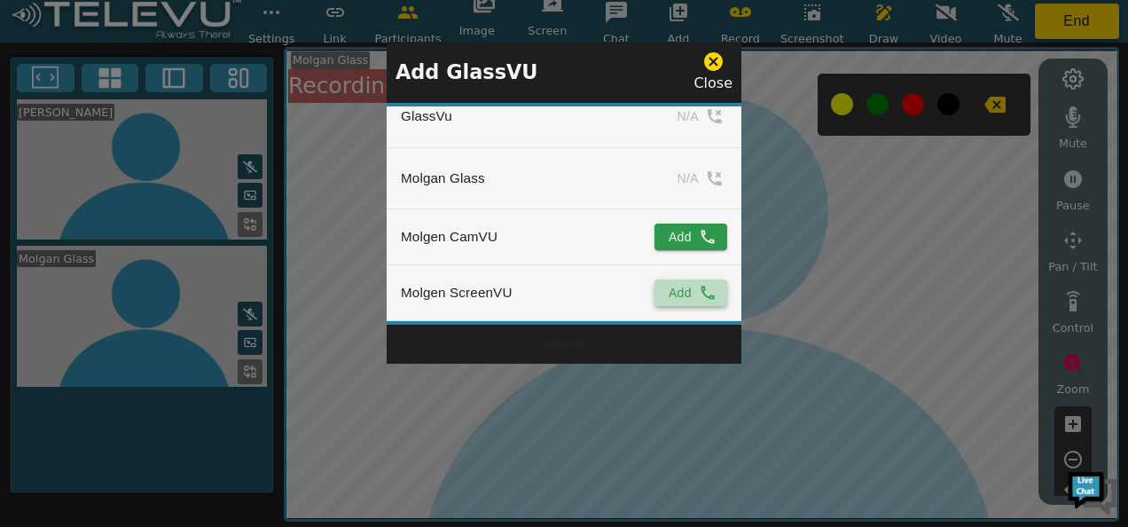
click at [675, 281] on button "Add" at bounding box center [690, 292] width 73 height 27
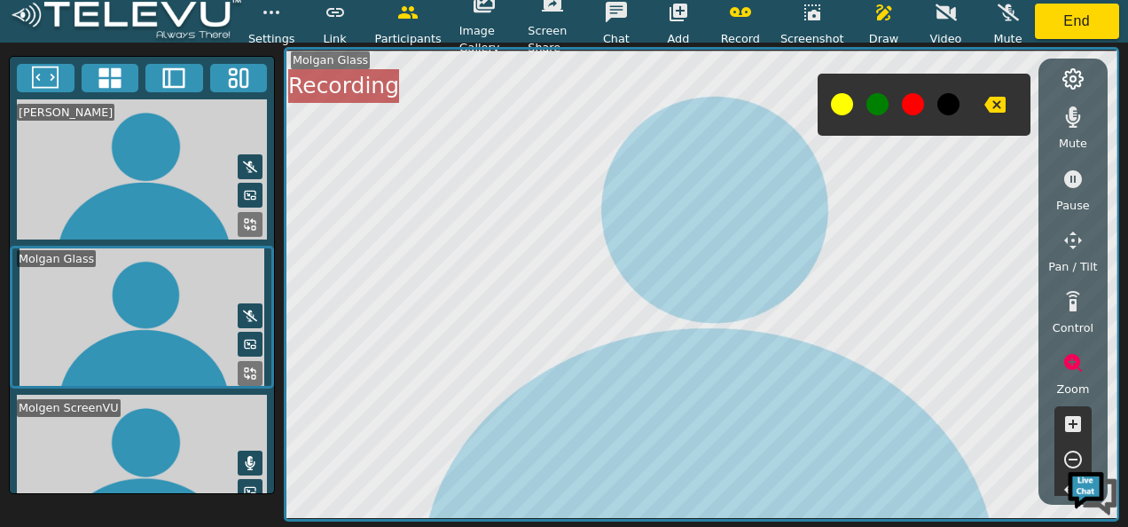
click at [249, 456] on icon at bounding box center [250, 463] width 14 height 14
click at [1074, 113] on icon "button" at bounding box center [1072, 116] width 21 height 21
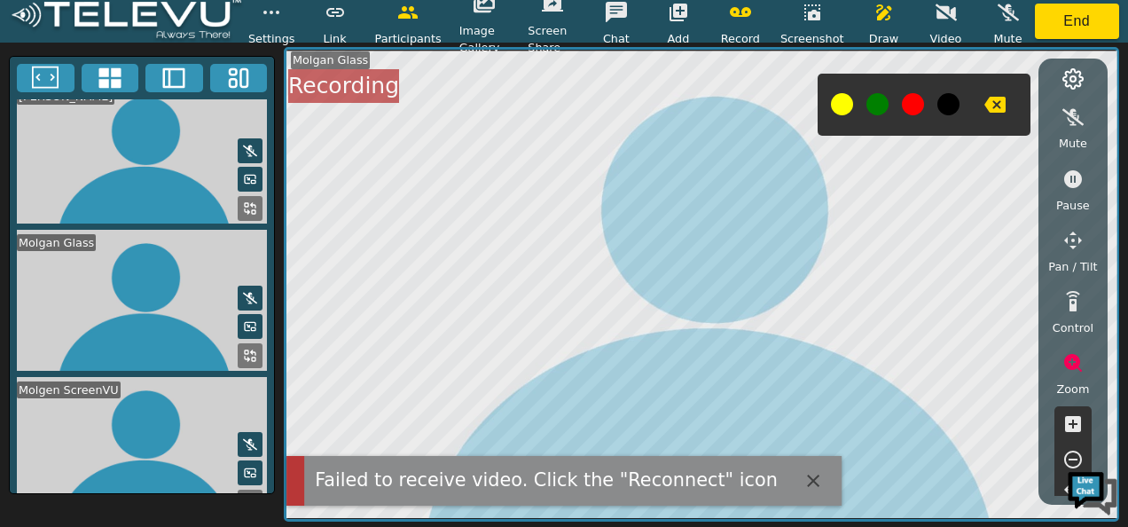
scroll to position [31, 0]
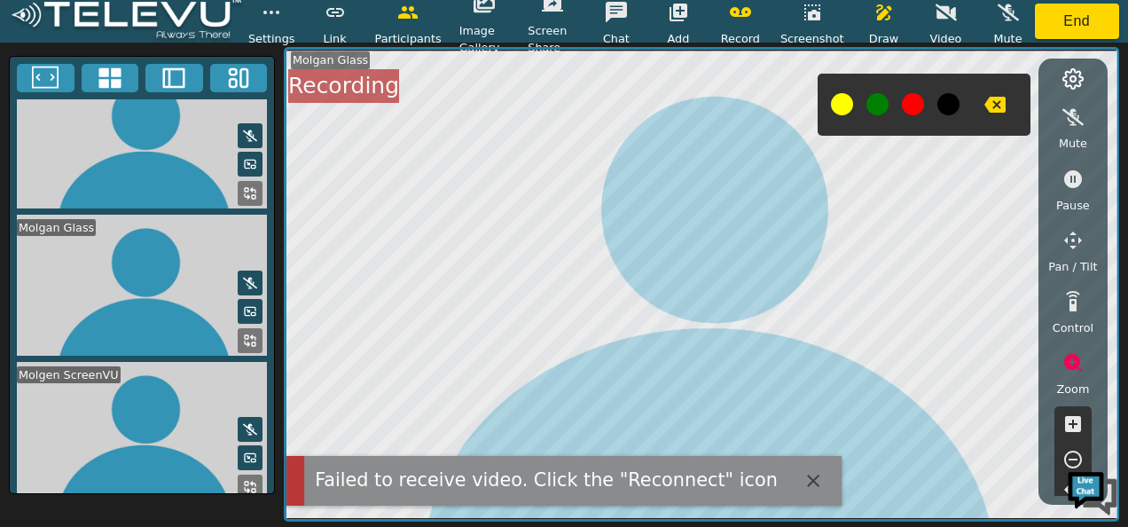
click at [245, 481] on rect at bounding box center [247, 483] width 4 height 4
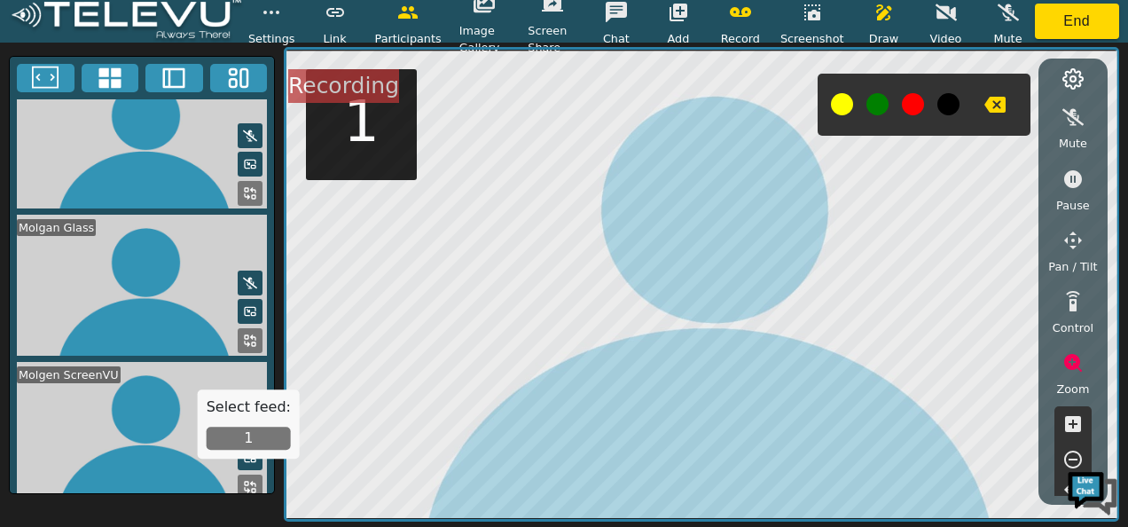
click at [243, 426] on button "1" at bounding box center [249, 437] width 84 height 23
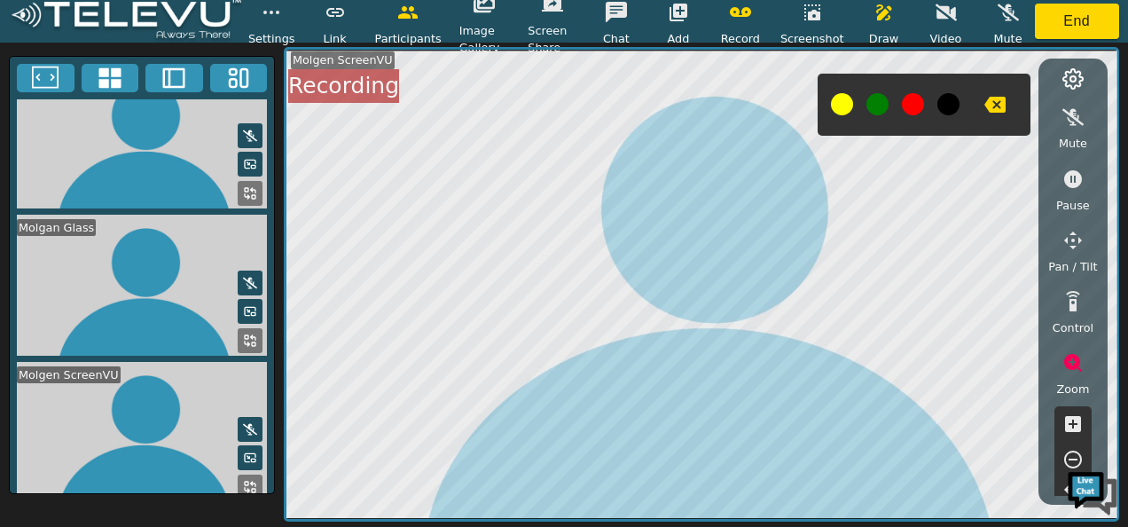
click at [100, 73] on icon at bounding box center [109, 77] width 22 height 20
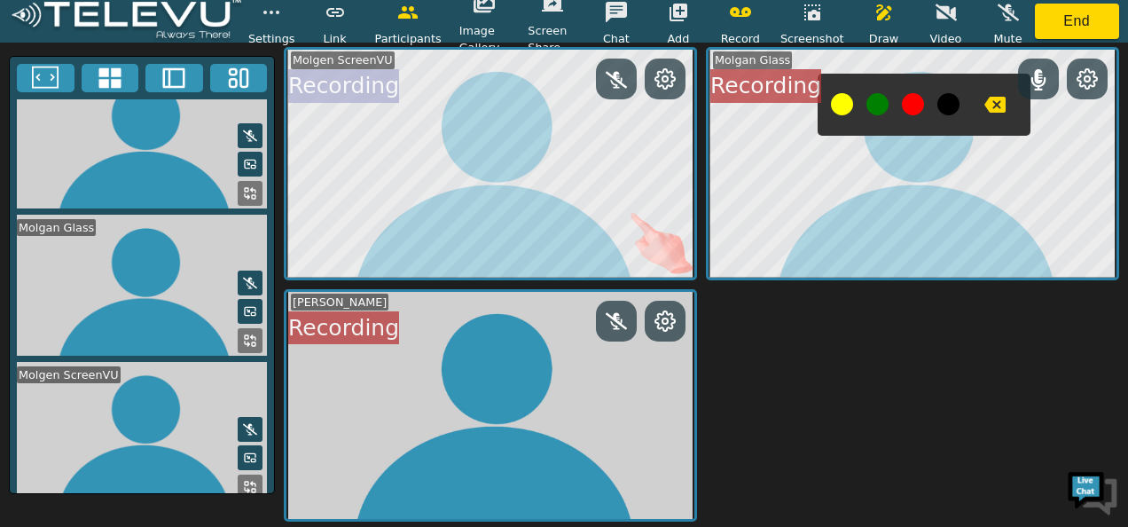
click at [626, 217] on div "Molgen ScreenVU Recording" at bounding box center [490, 163] width 413 height 232
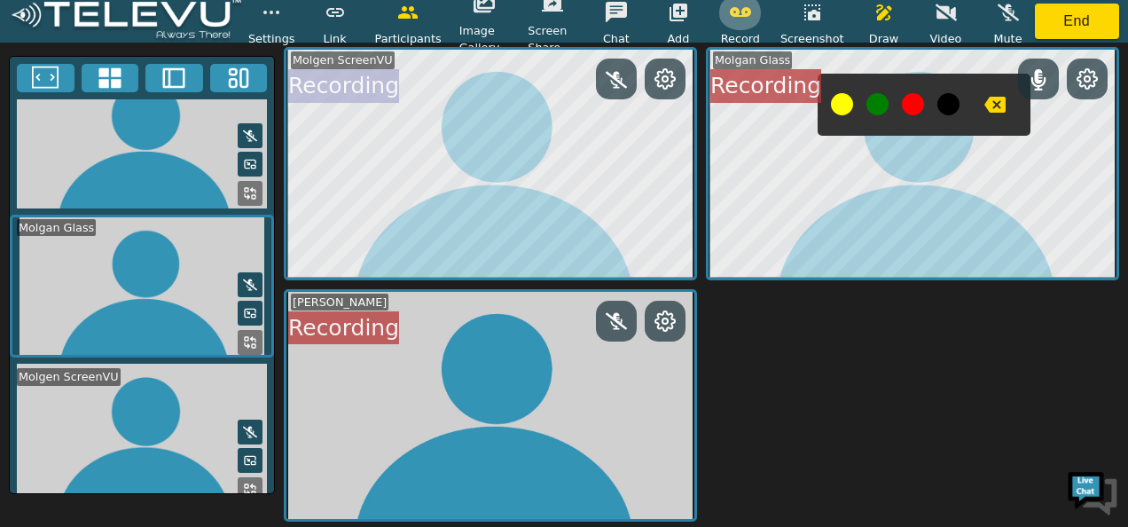
click at [760, 9] on button "button" at bounding box center [740, 12] width 44 height 35
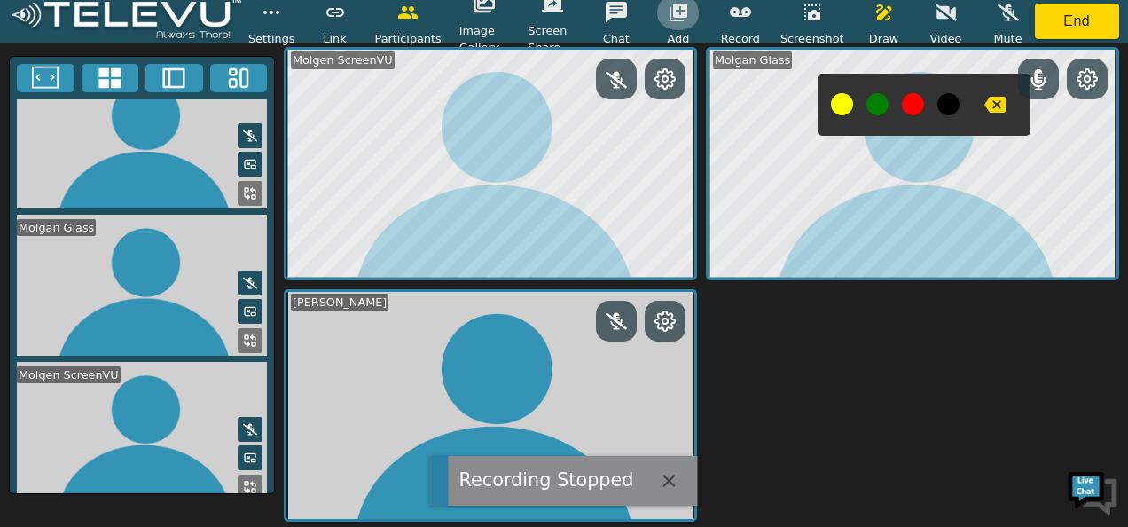
click at [685, 14] on icon "button" at bounding box center [678, 12] width 21 height 21
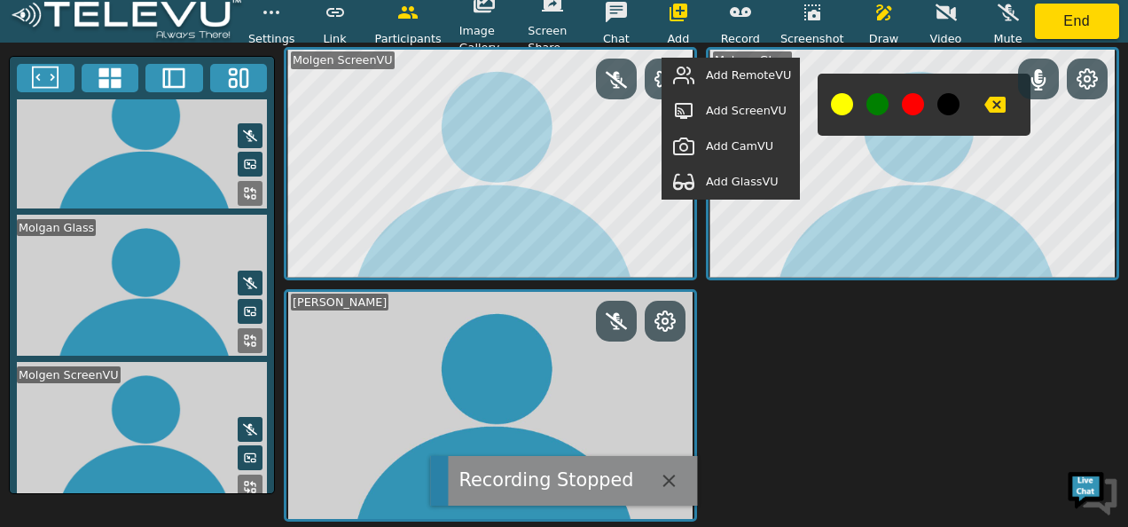
click at [748, 183] on span "Add GlassVU" at bounding box center [742, 181] width 73 height 17
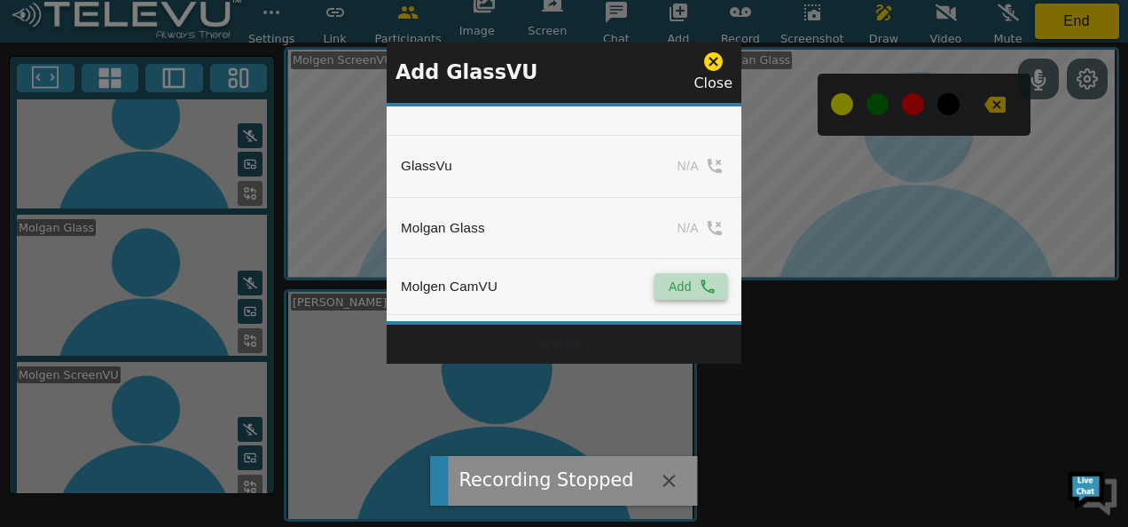
click at [673, 286] on button "Add" at bounding box center [690, 286] width 73 height 27
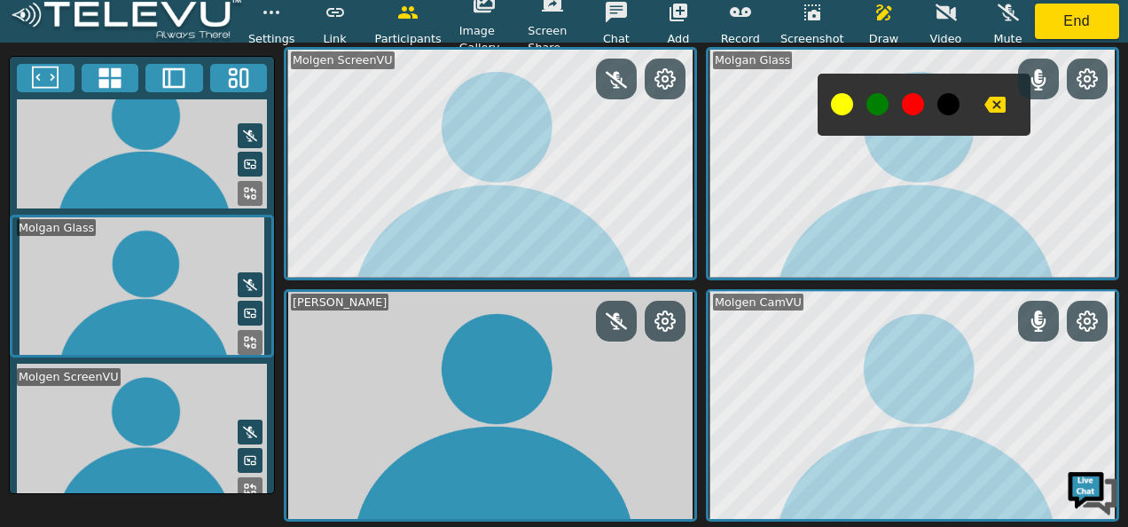
click at [1002, 104] on button "button" at bounding box center [994, 104] width 44 height 35
click at [1037, 314] on icon at bounding box center [1038, 320] width 15 height 21
click at [1001, 101] on icon "button" at bounding box center [994, 105] width 21 height 16
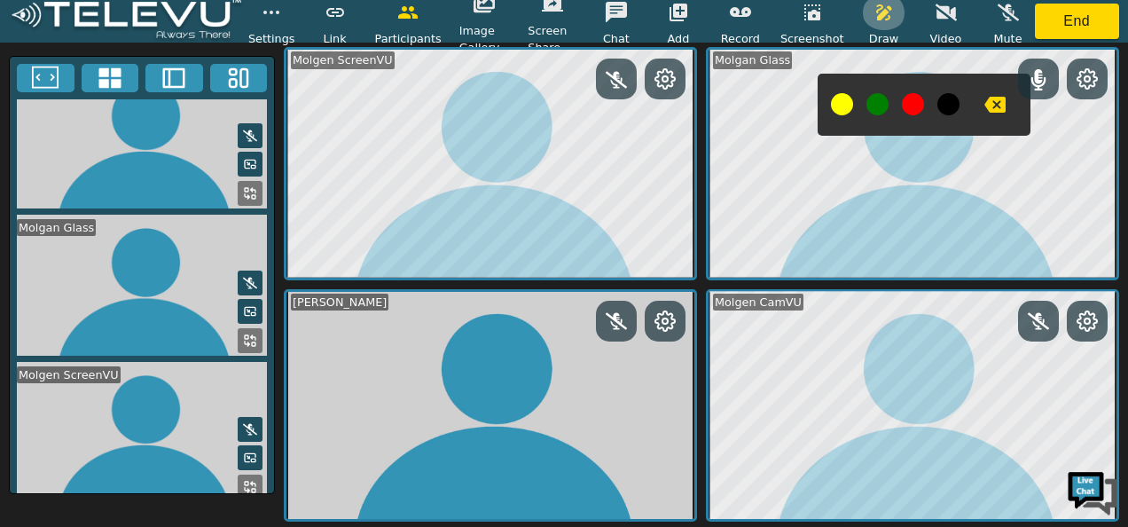
click at [883, 19] on icon "button" at bounding box center [883, 12] width 15 height 16
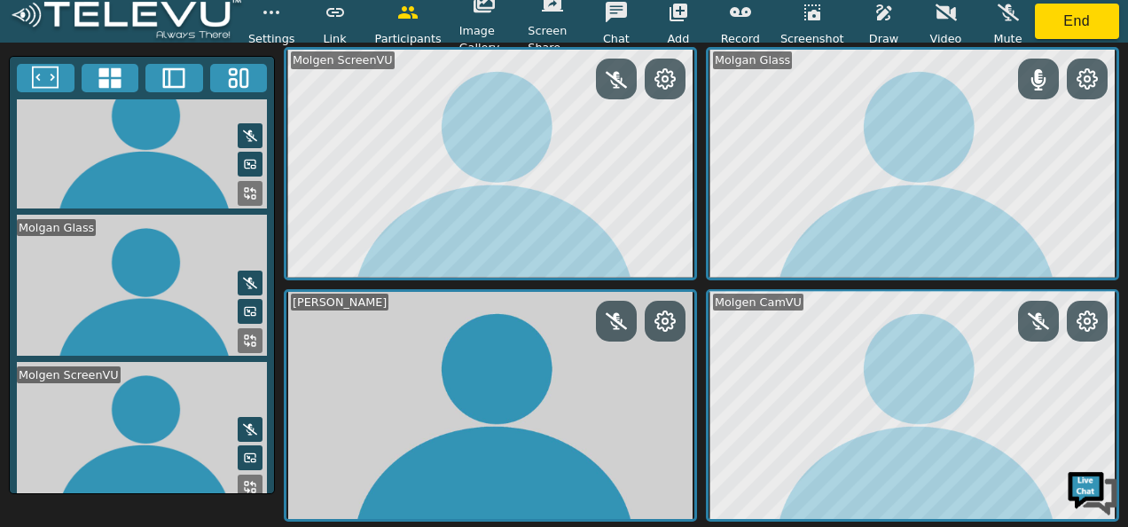
click at [50, 78] on icon at bounding box center [45, 78] width 27 height 27
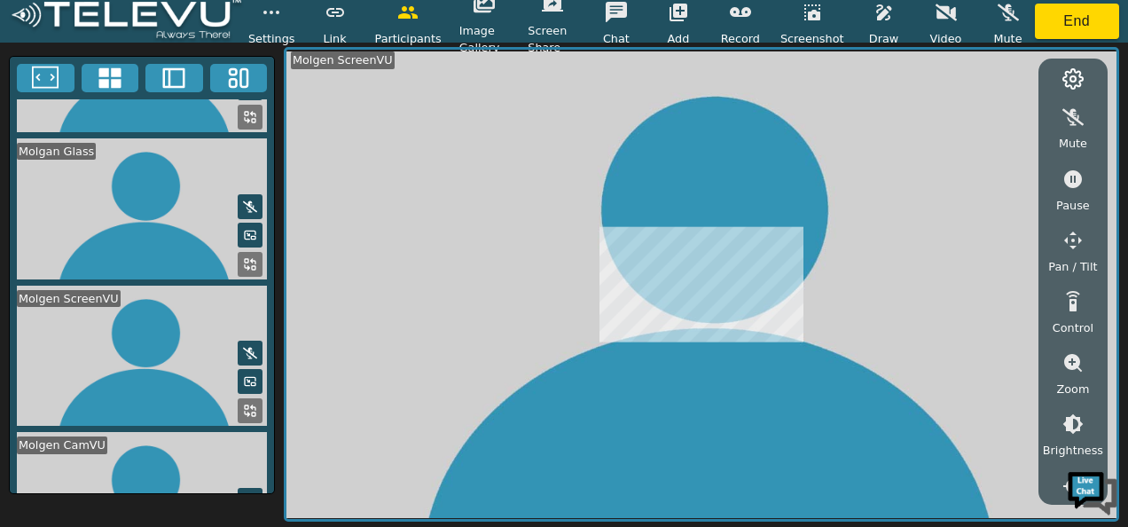
scroll to position [173, 0]
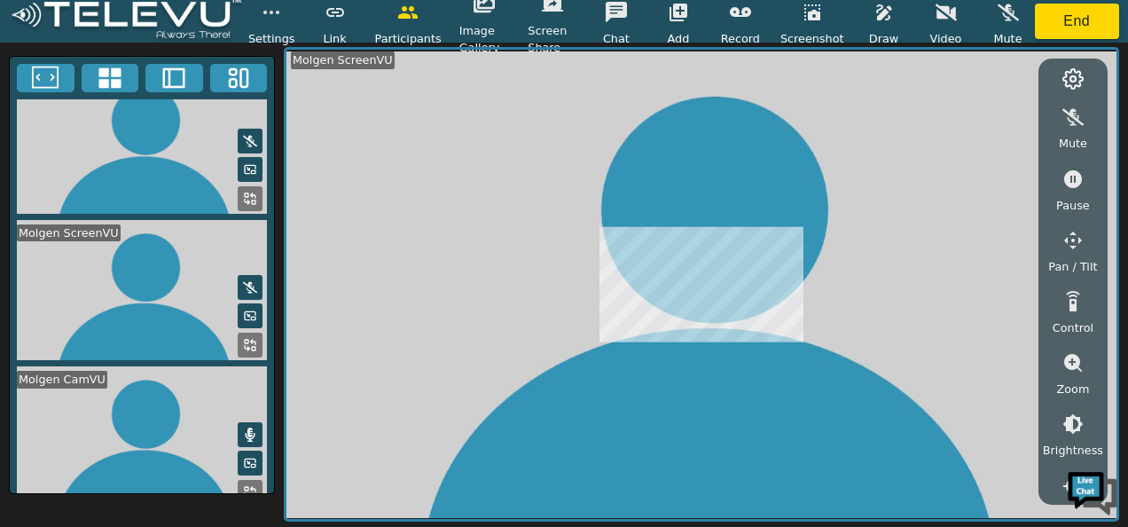
click at [247, 485] on icon at bounding box center [250, 492] width 14 height 14
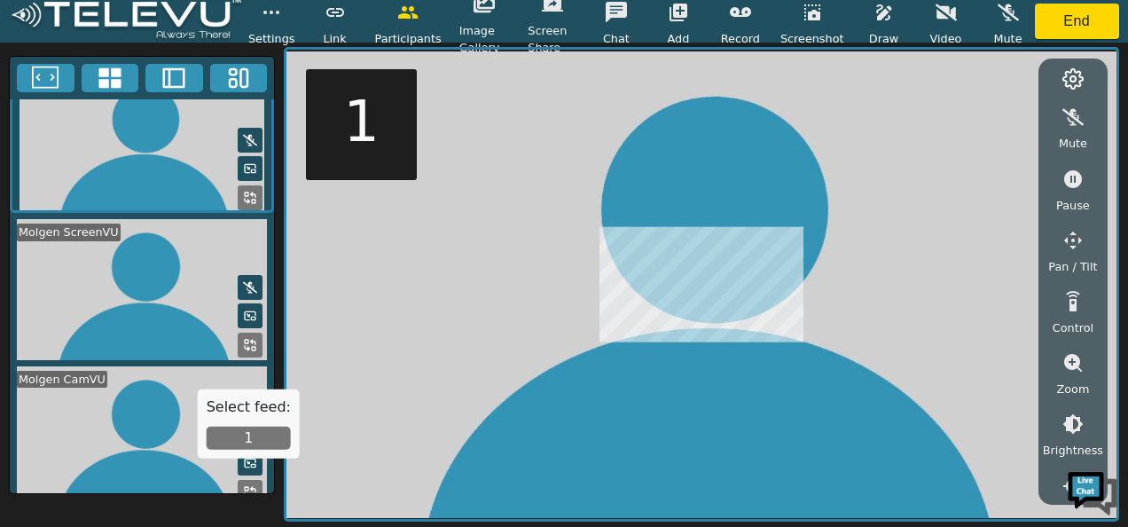
click at [255, 432] on button "1" at bounding box center [249, 437] width 84 height 23
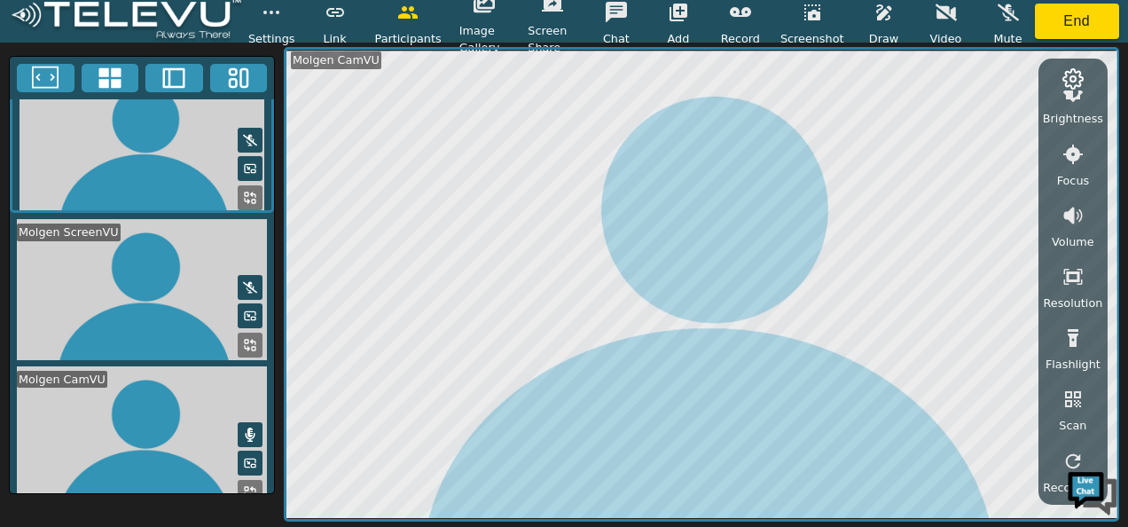
scroll to position [173, 0]
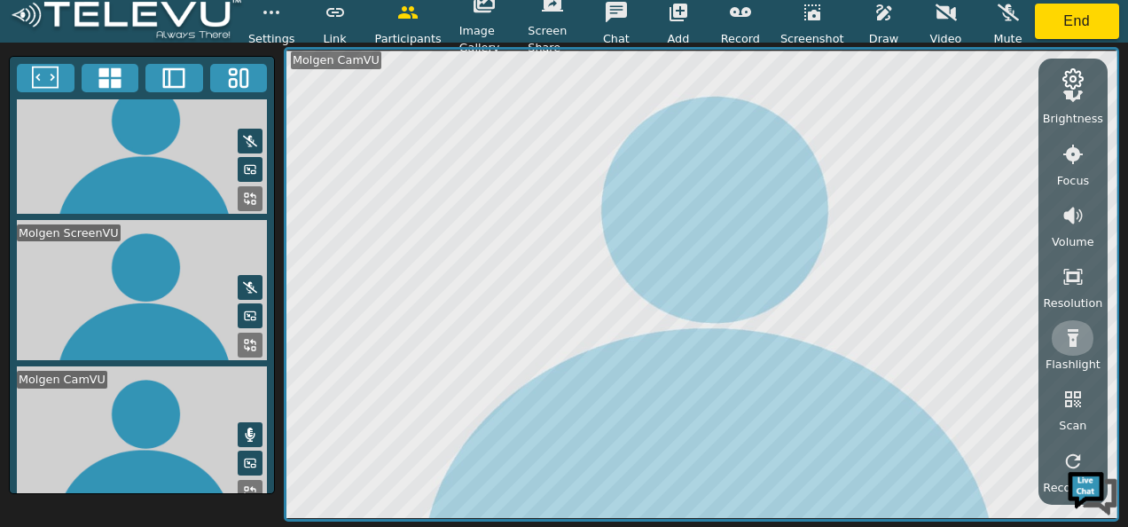
click at [1068, 334] on icon "button" at bounding box center [1072, 338] width 11 height 18
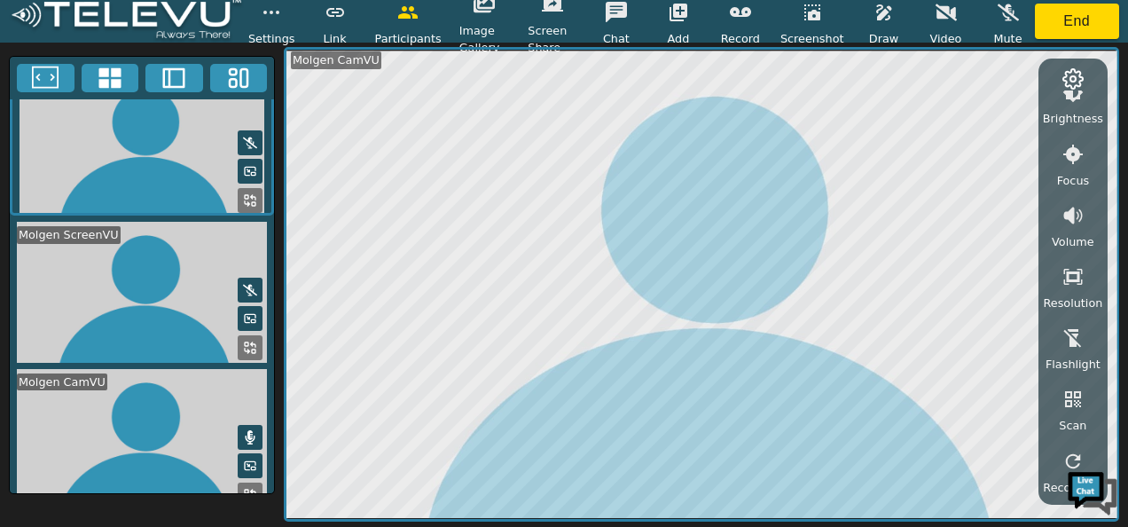
scroll to position [176, 0]
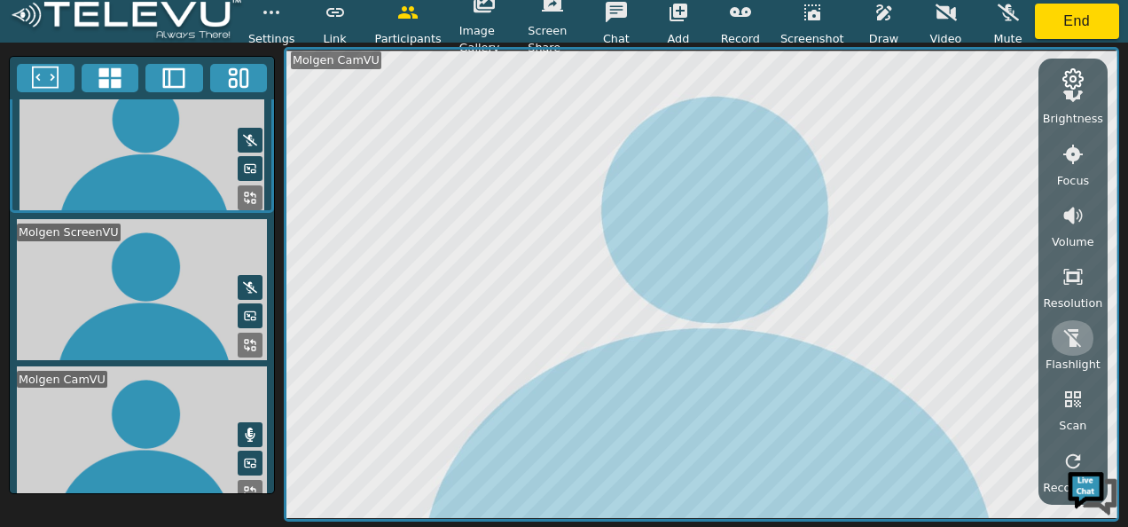
click at [1064, 330] on icon "button" at bounding box center [1072, 338] width 18 height 19
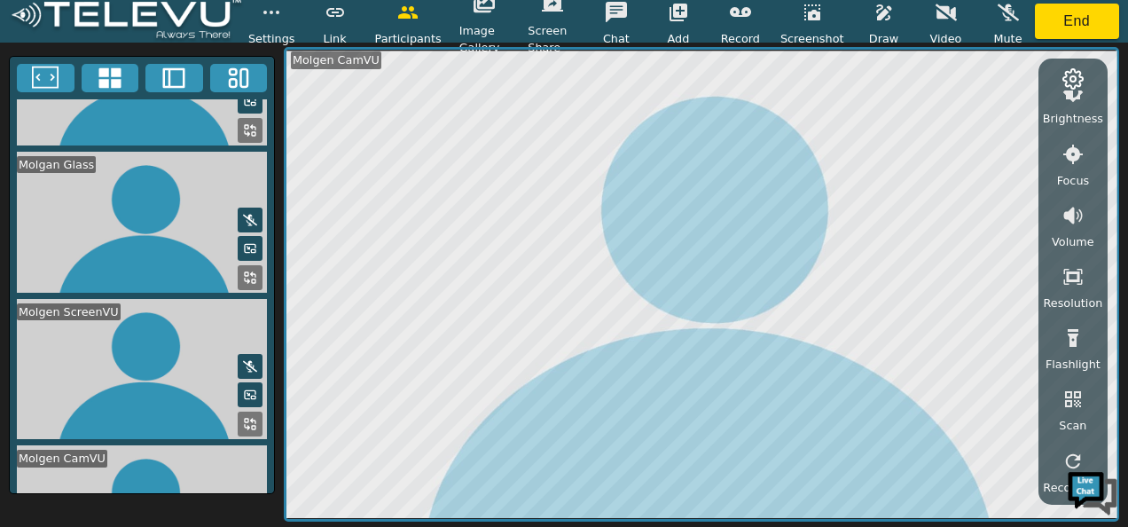
scroll to position [0, 0]
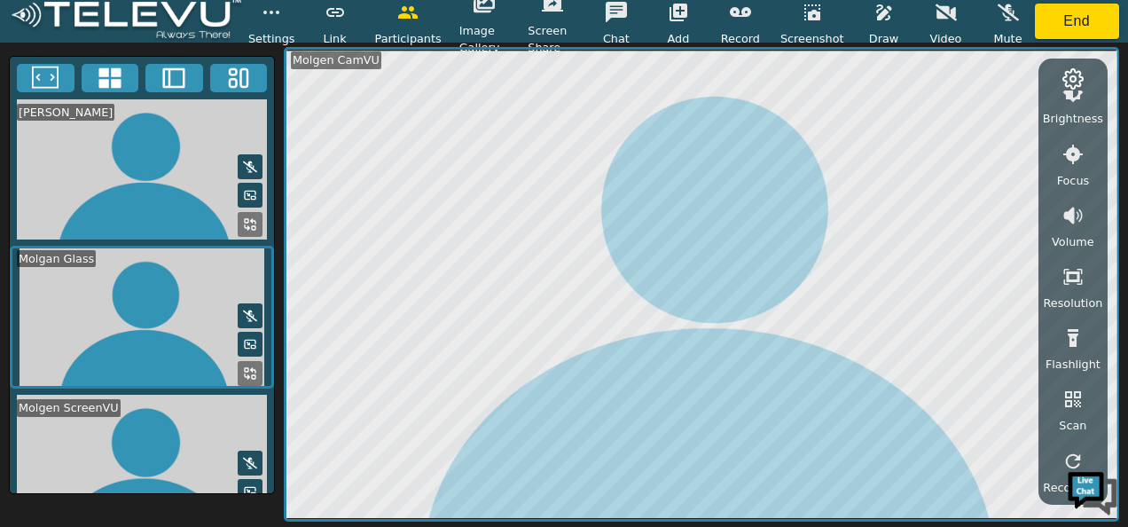
click at [250, 361] on button at bounding box center [250, 373] width 25 height 25
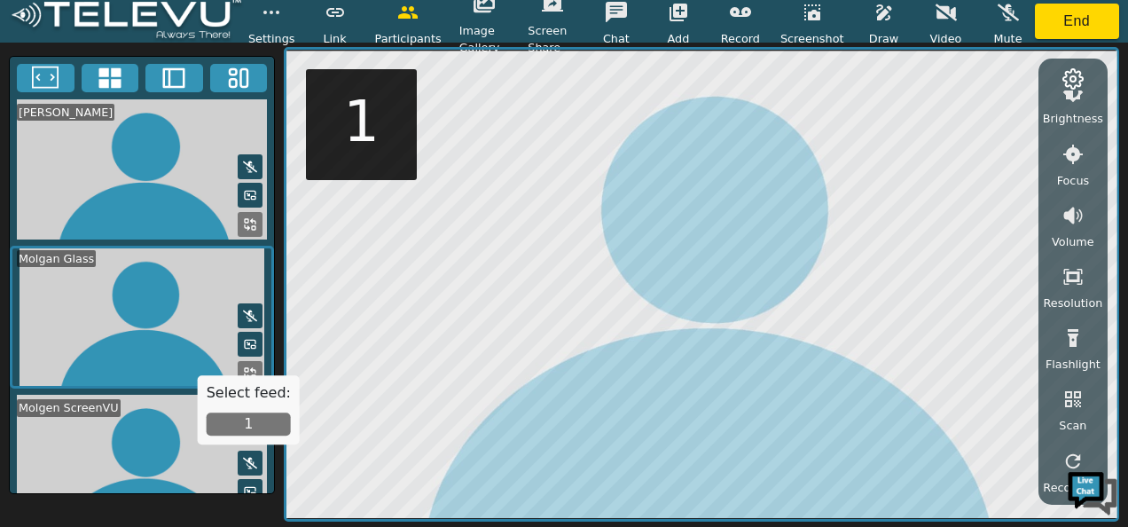
click at [257, 419] on button "1" at bounding box center [249, 424] width 84 height 23
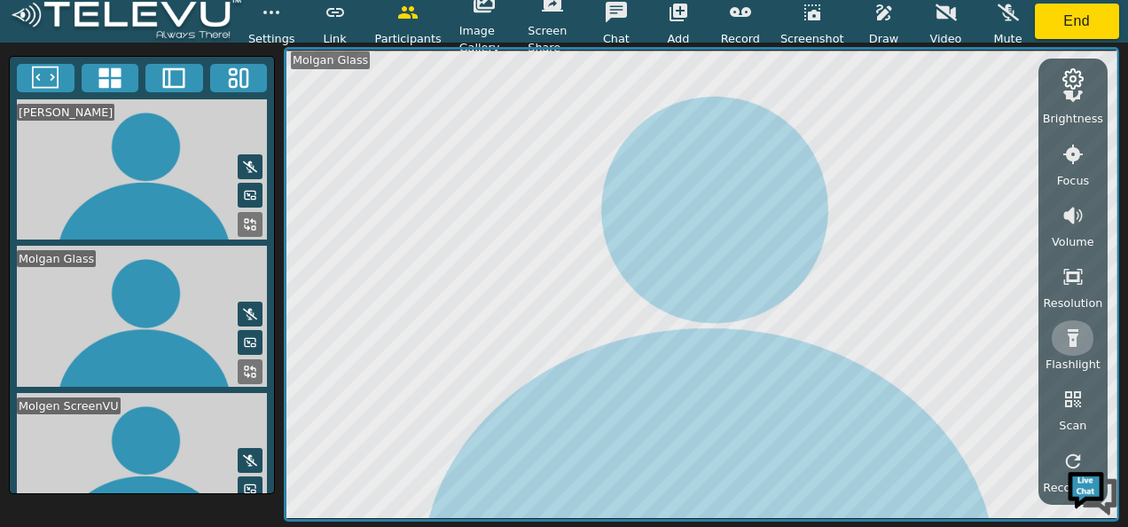
click at [1071, 337] on icon "button" at bounding box center [1072, 338] width 11 height 18
click at [105, 77] on icon at bounding box center [110, 78] width 27 height 27
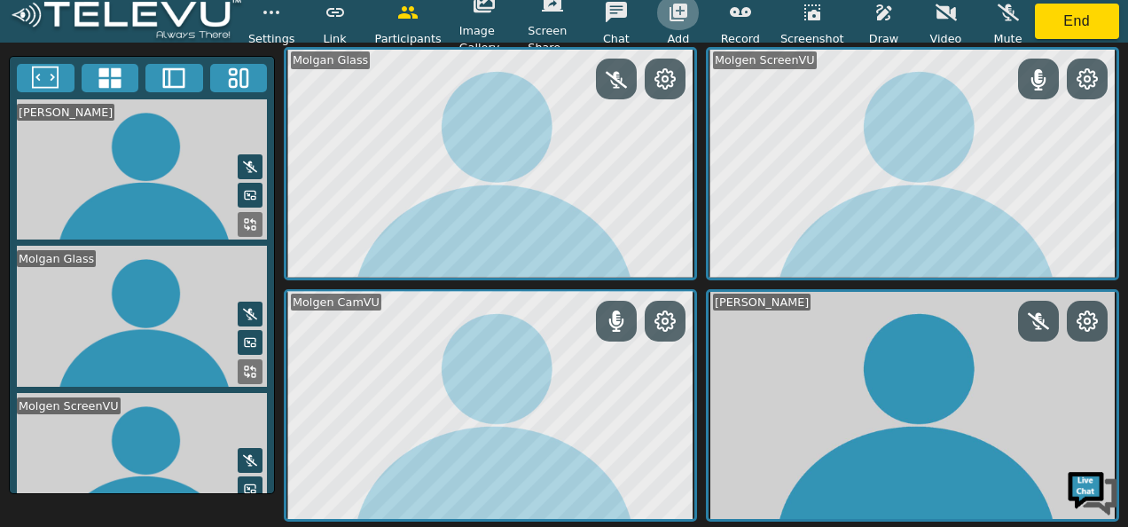
click at [683, 12] on icon "button" at bounding box center [678, 13] width 18 height 18
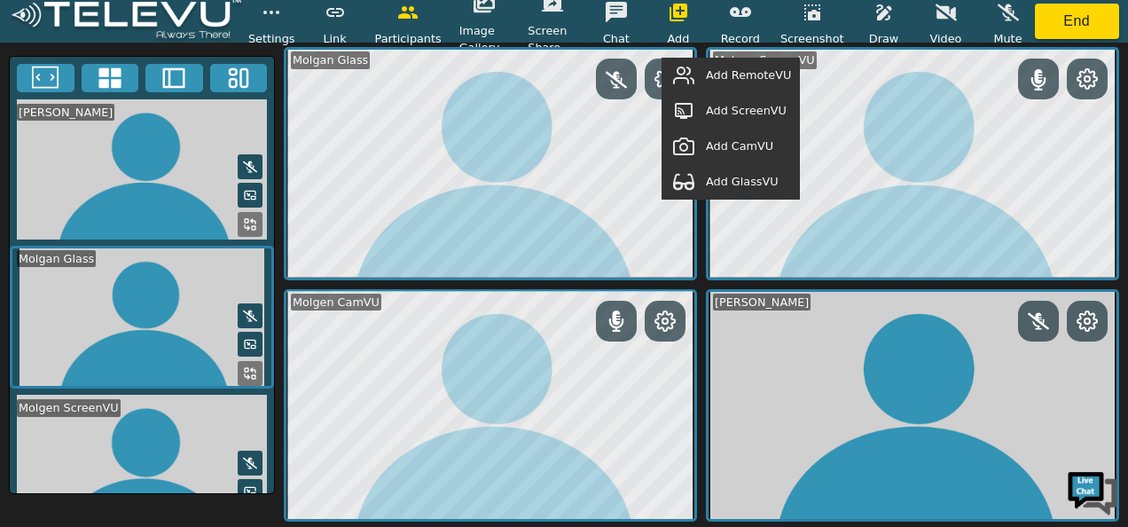
click at [727, 73] on span "Add RemoteVU" at bounding box center [748, 74] width 85 height 17
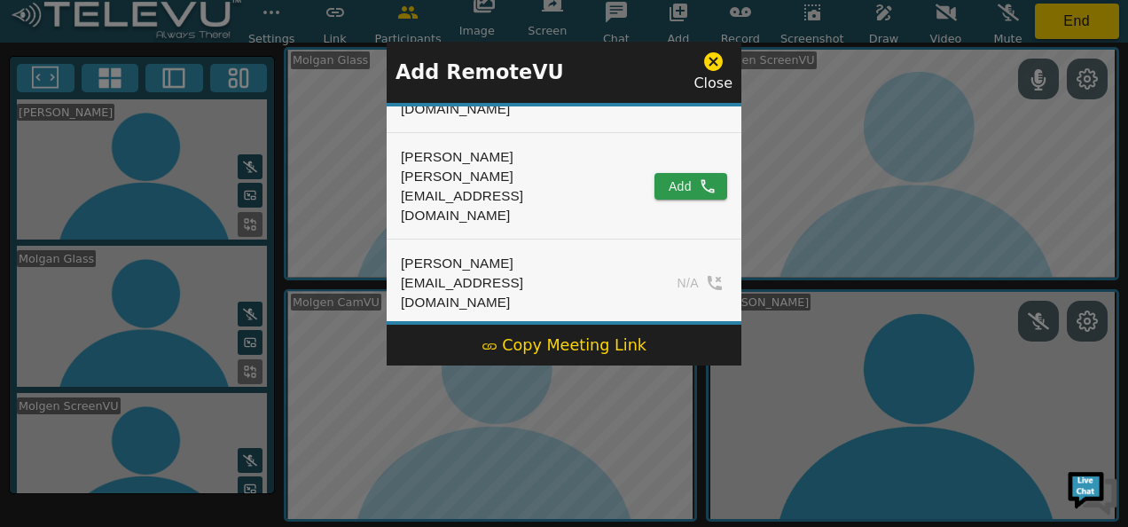
scroll to position [177, 0]
click at [680, 172] on button "Add" at bounding box center [690, 185] width 73 height 27
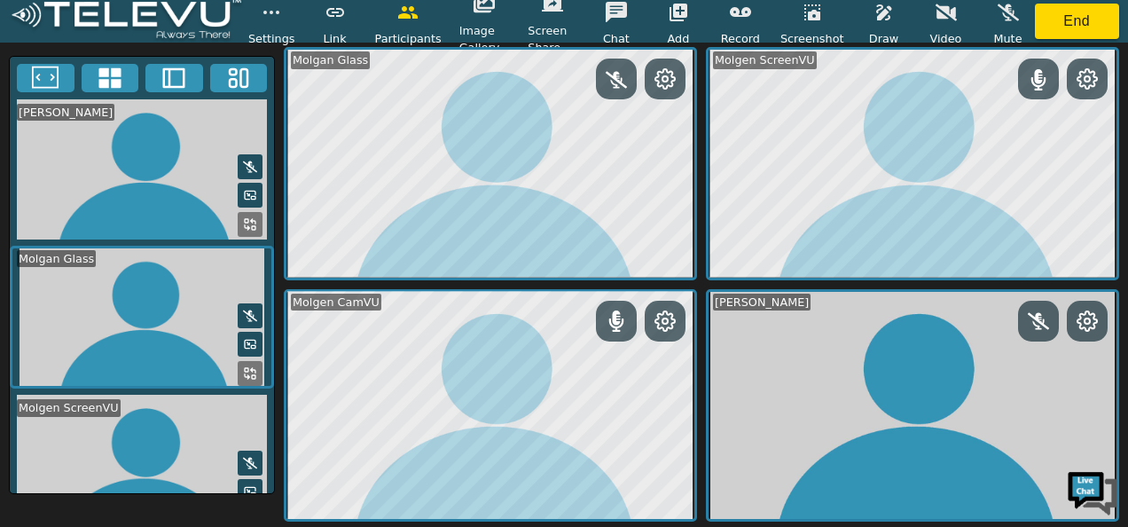
click at [543, 20] on button "button" at bounding box center [552, 4] width 44 height 35
click at [811, 21] on icon "button" at bounding box center [811, 12] width 21 height 21
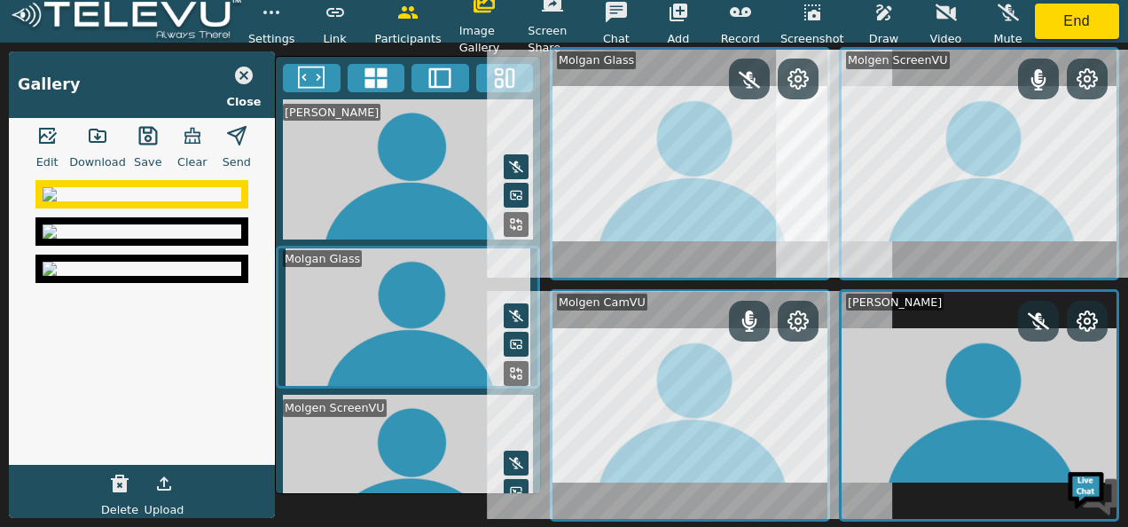
scroll to position [0, 0]
click at [154, 201] on img at bounding box center [142, 194] width 199 height 14
click at [148, 142] on icon "button" at bounding box center [147, 135] width 21 height 21
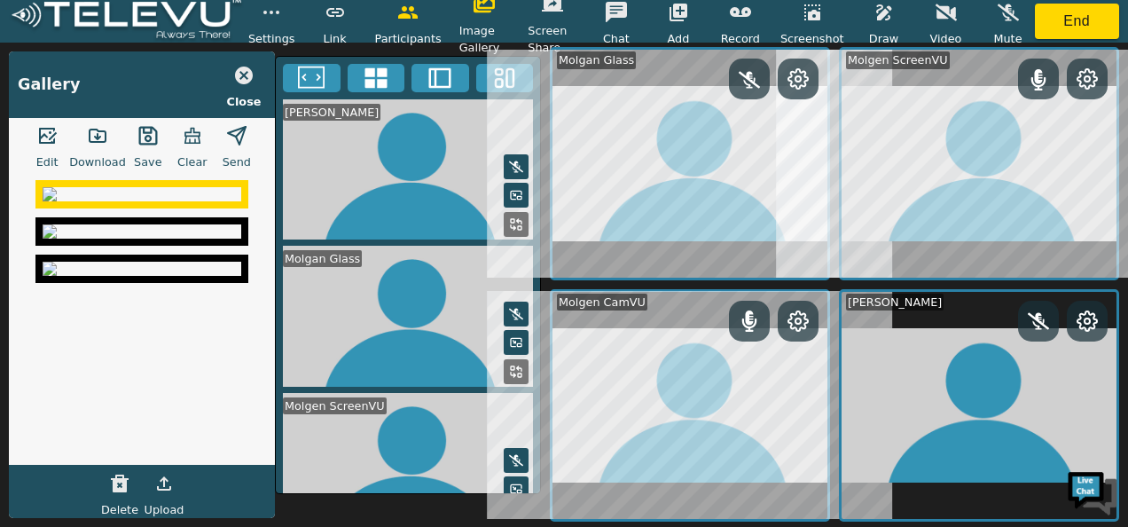
click at [618, 16] on icon "button" at bounding box center [615, 12] width 21 height 20
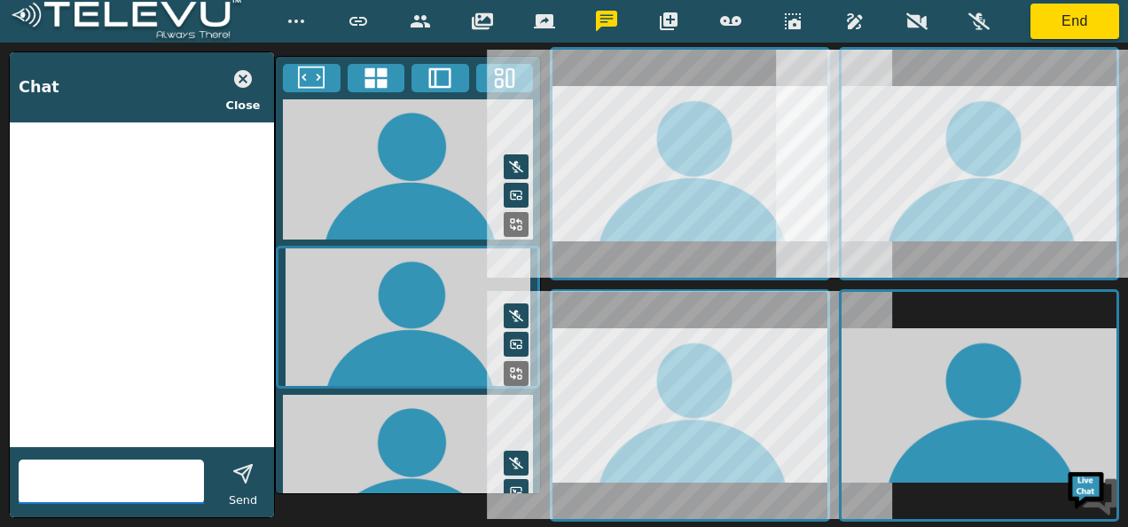
click at [59, 470] on input "text" at bounding box center [111, 481] width 185 height 28
type input "hi"
click at [242, 496] on span "Send" at bounding box center [243, 499] width 28 height 17
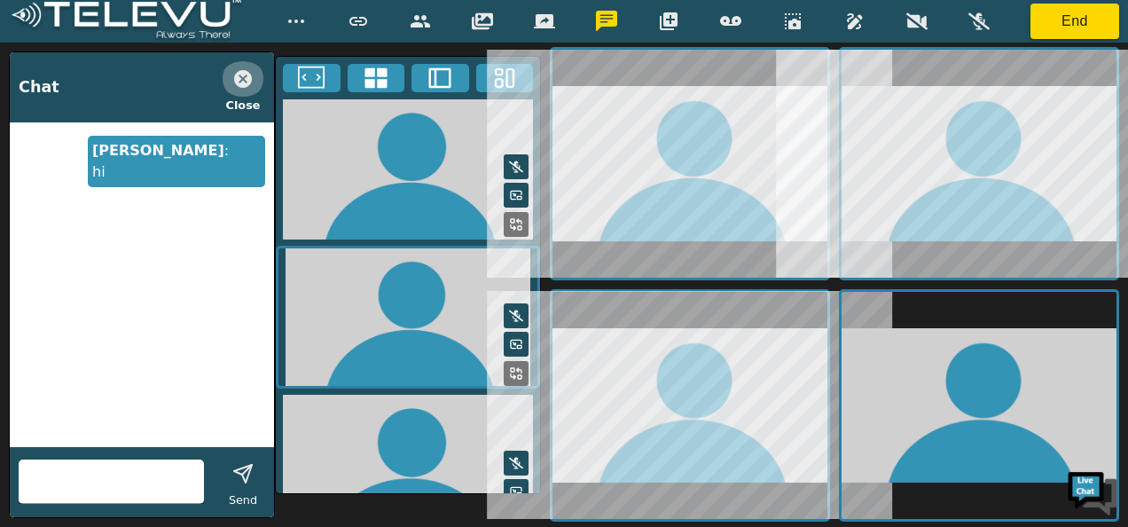
click at [241, 68] on icon "button" at bounding box center [242, 78] width 21 height 21
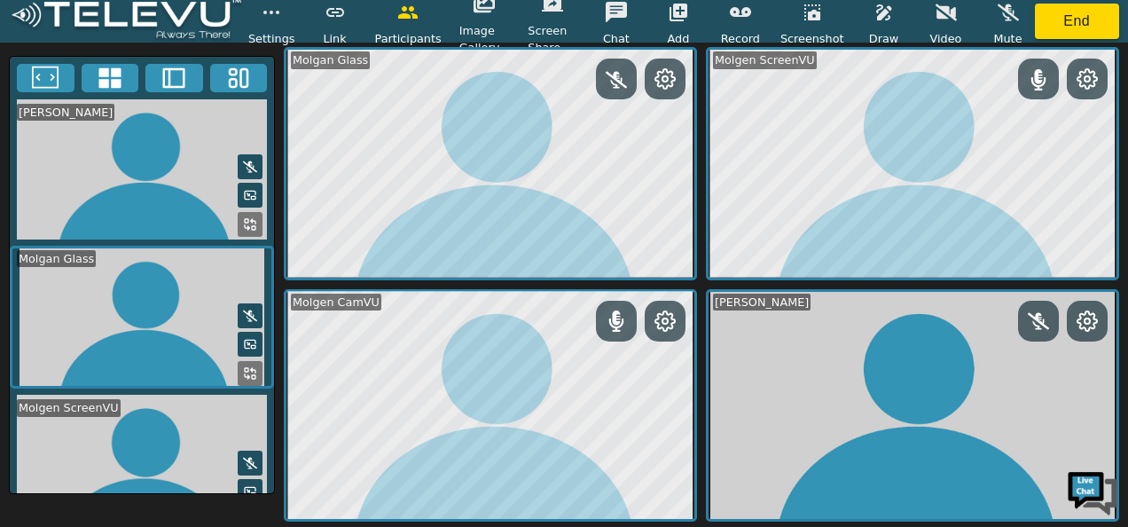
click at [55, 79] on icon at bounding box center [45, 78] width 27 height 27
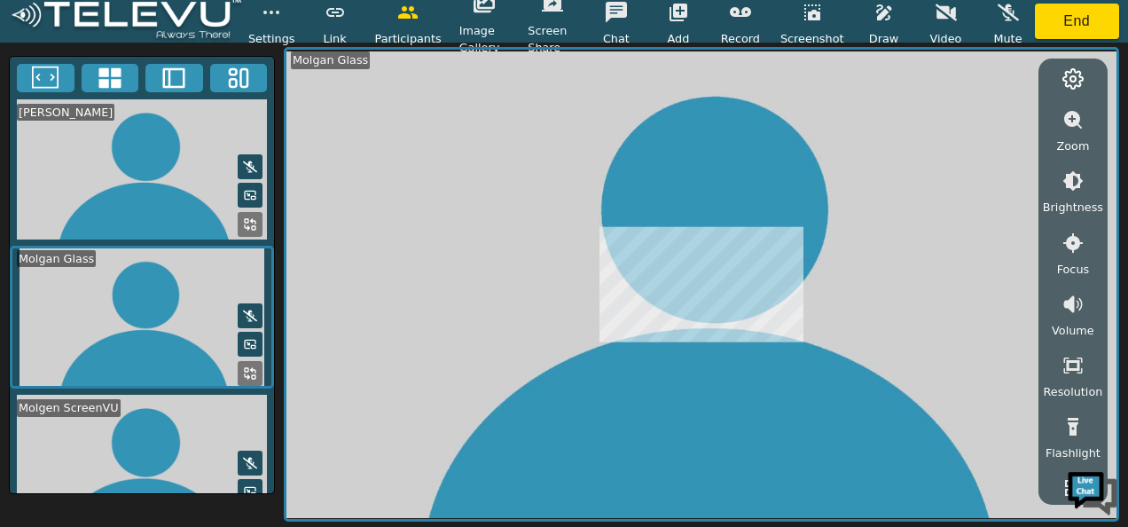
scroll to position [266, 0]
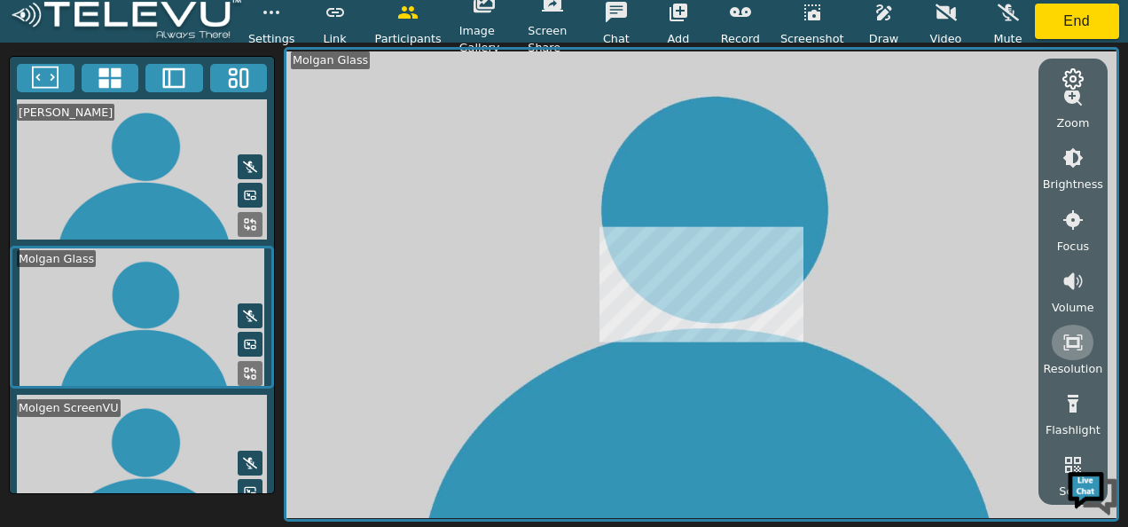
click at [1069, 336] on icon "button" at bounding box center [1072, 342] width 21 height 21
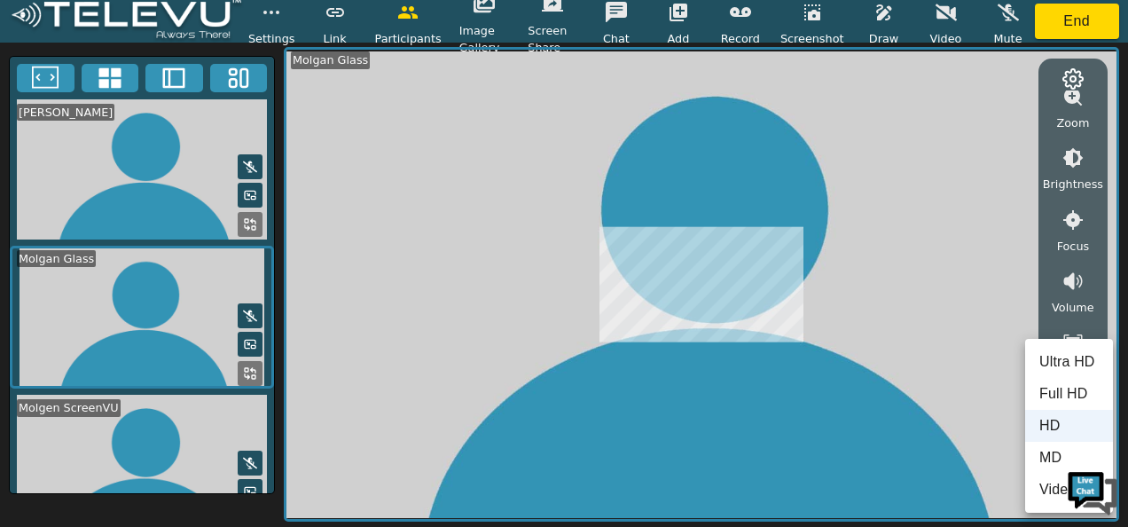
click at [1071, 25] on div at bounding box center [564, 263] width 1128 height 527
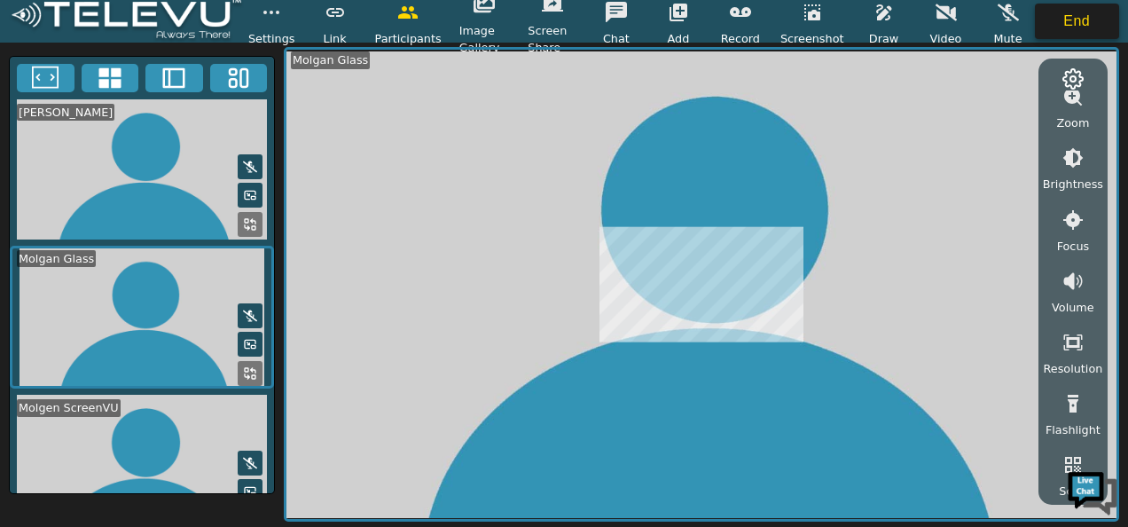
click at [1069, 21] on button "End" at bounding box center [1077, 21] width 85 height 35
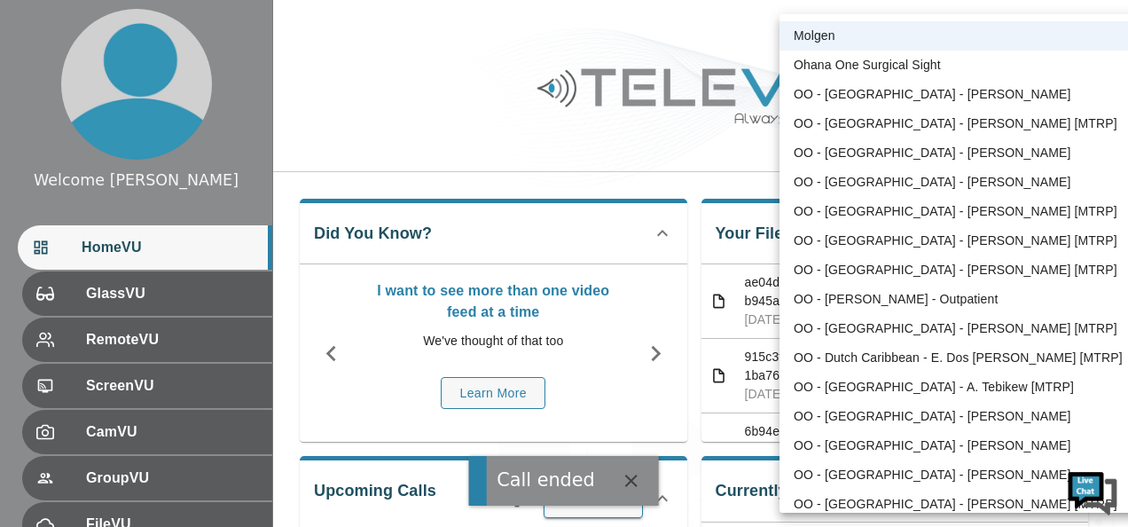
click at [1023, 37] on body "Call ended Welcome [PERSON_NAME] HomeVU GlassVU RemoteVU ScreenVU CamVU GroupVU…" at bounding box center [564, 459] width 1128 height 918
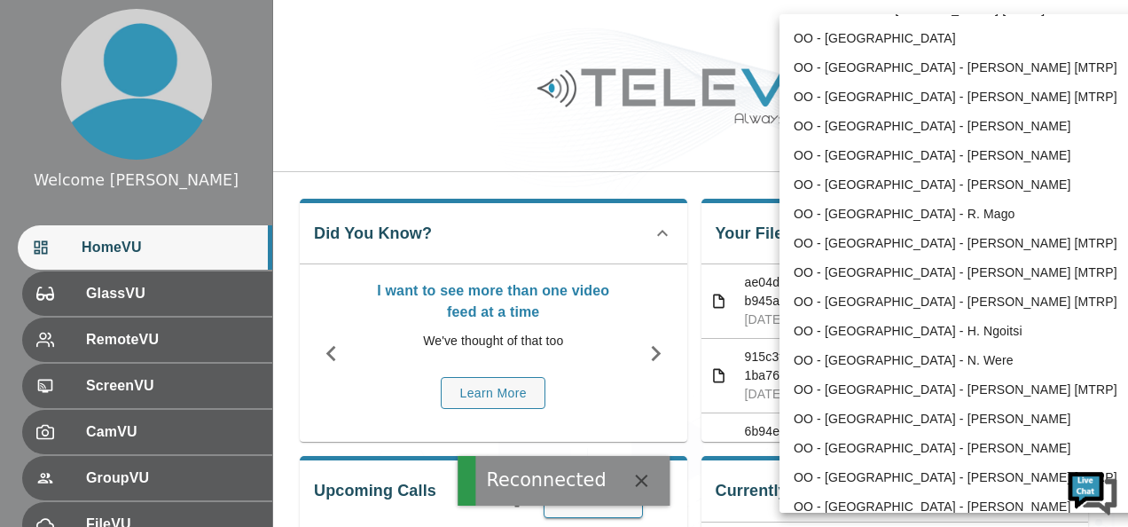
scroll to position [709, 0]
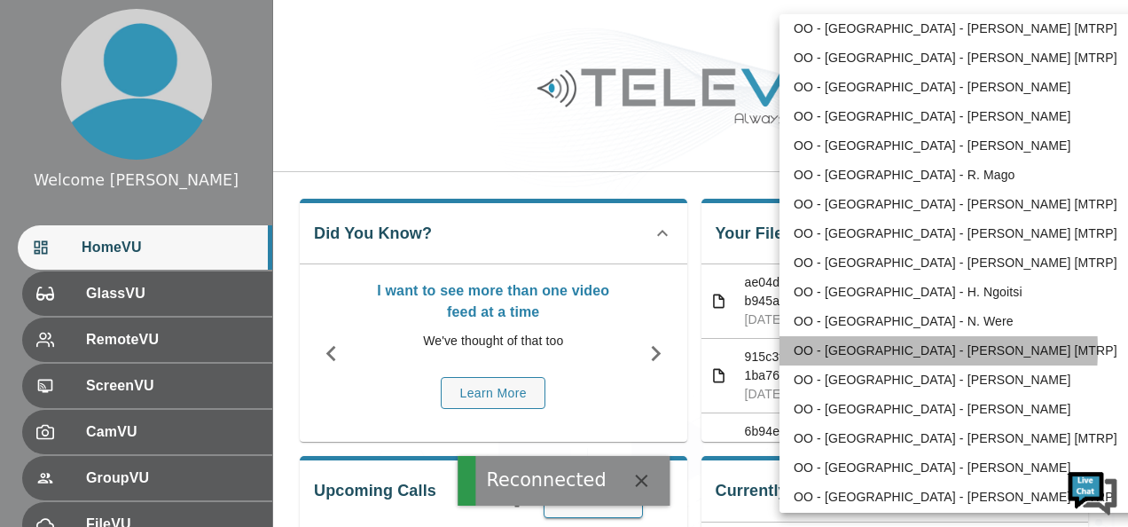
click at [854, 349] on li "OO - [GEOGRAPHIC_DATA] - [PERSON_NAME] [MTRP]" at bounding box center [963, 350] width 368 height 29
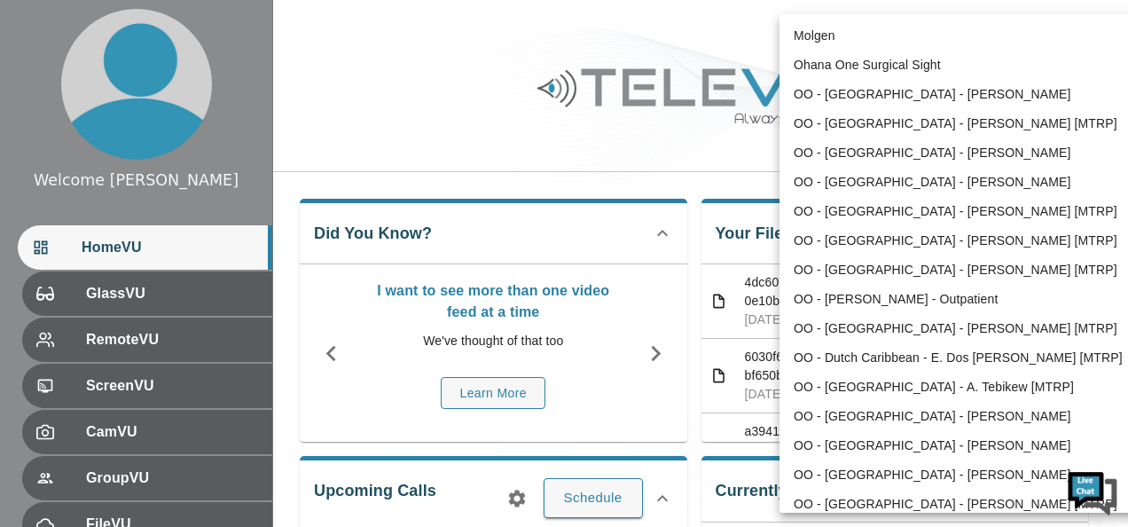
scroll to position [796, 0]
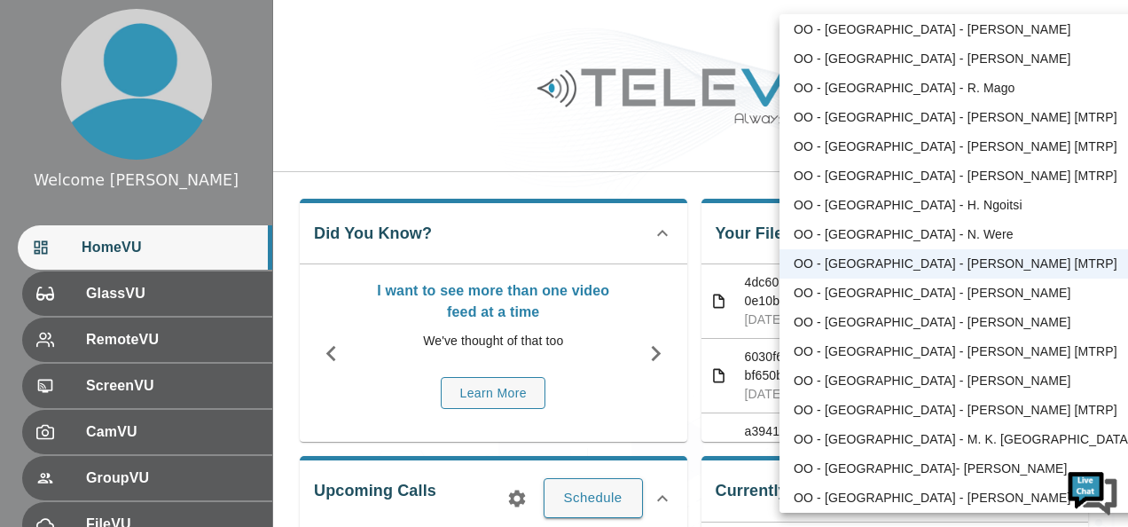
click at [381, 98] on div at bounding box center [564, 263] width 1128 height 527
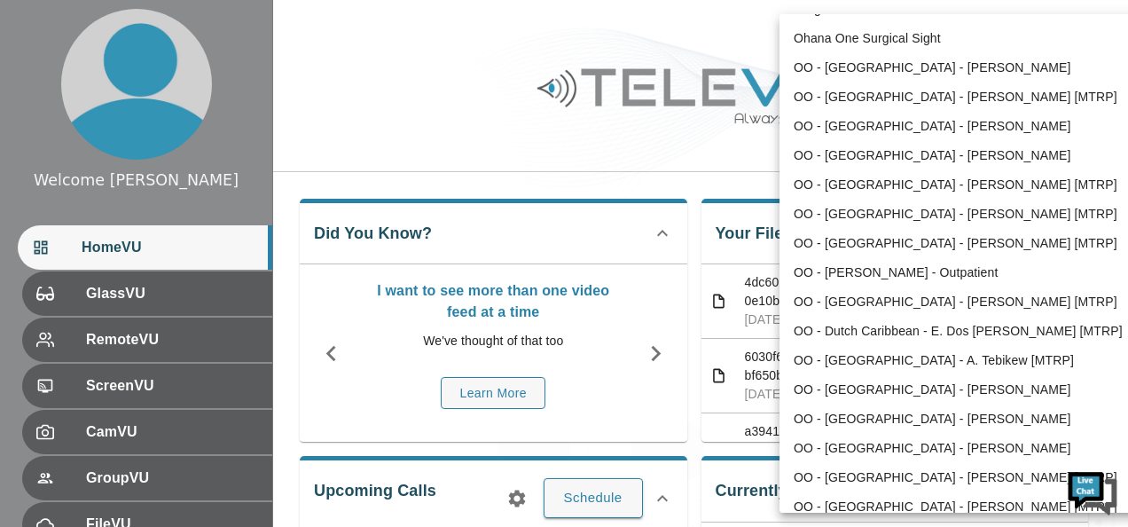
scroll to position [0, 0]
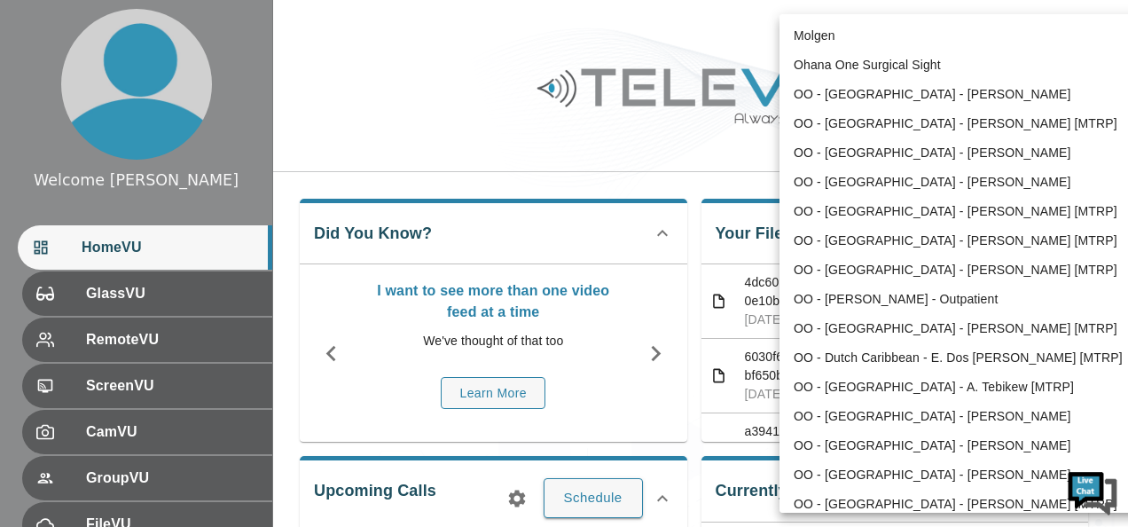
click at [808, 37] on li "Molgen" at bounding box center [963, 35] width 368 height 29
type input "102"
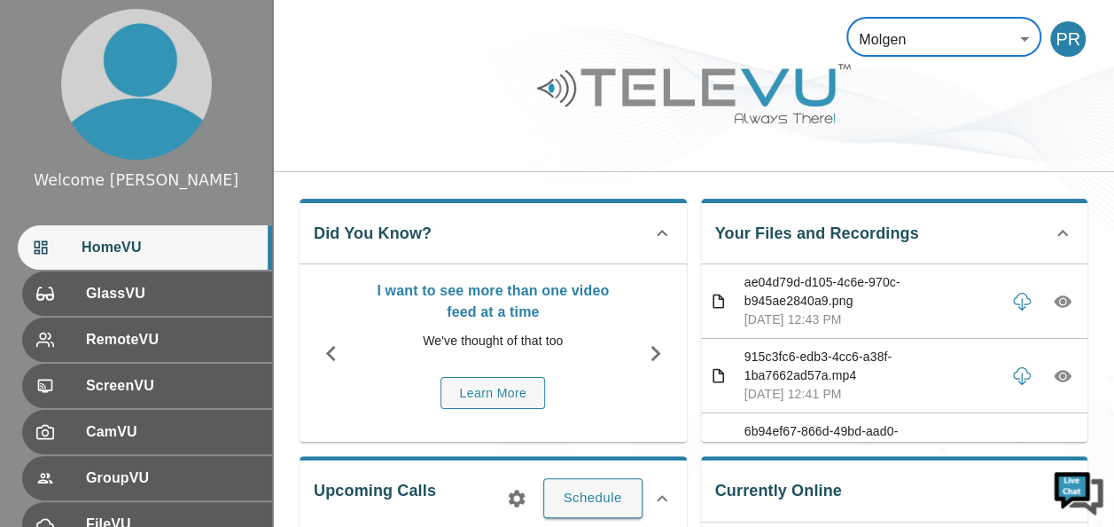
click at [1054, 304] on icon "button" at bounding box center [1063, 301] width 18 height 12
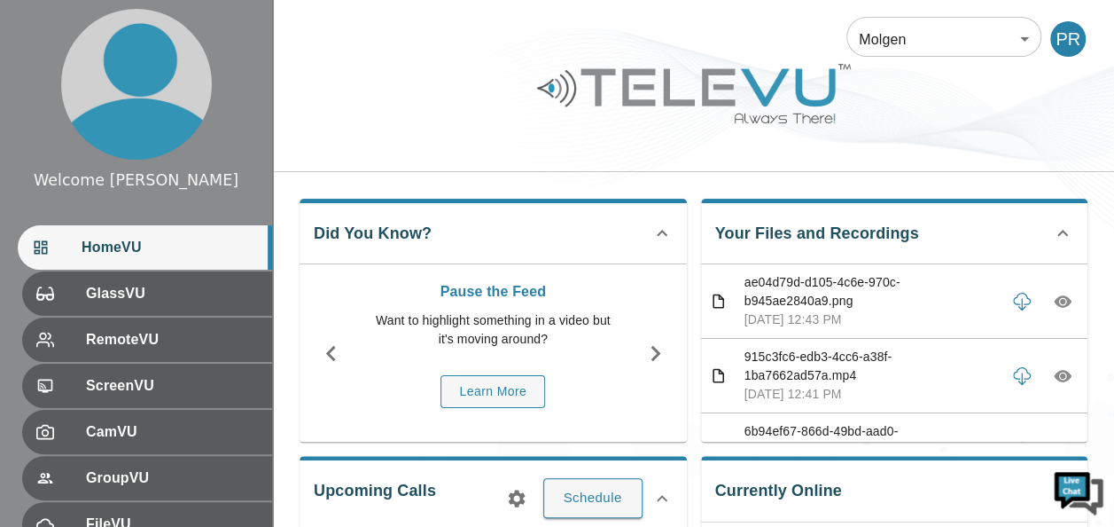
click at [1029, 39] on body "Welcome [PERSON_NAME] HomeVU GlassVU RemoteVU ScreenVU CamVU GroupVU FileVU Cha…" at bounding box center [557, 459] width 1114 height 918
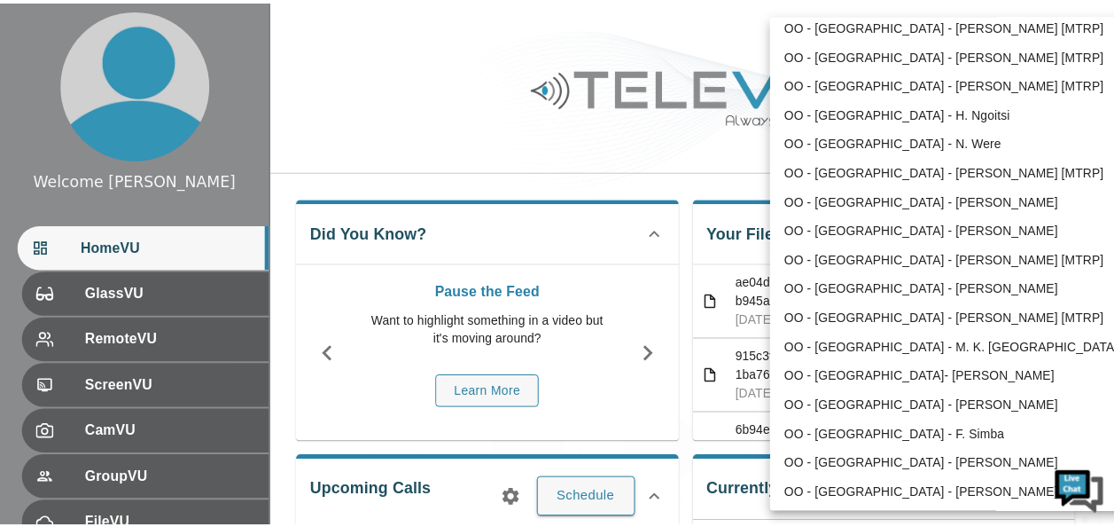
scroll to position [1152, 0]
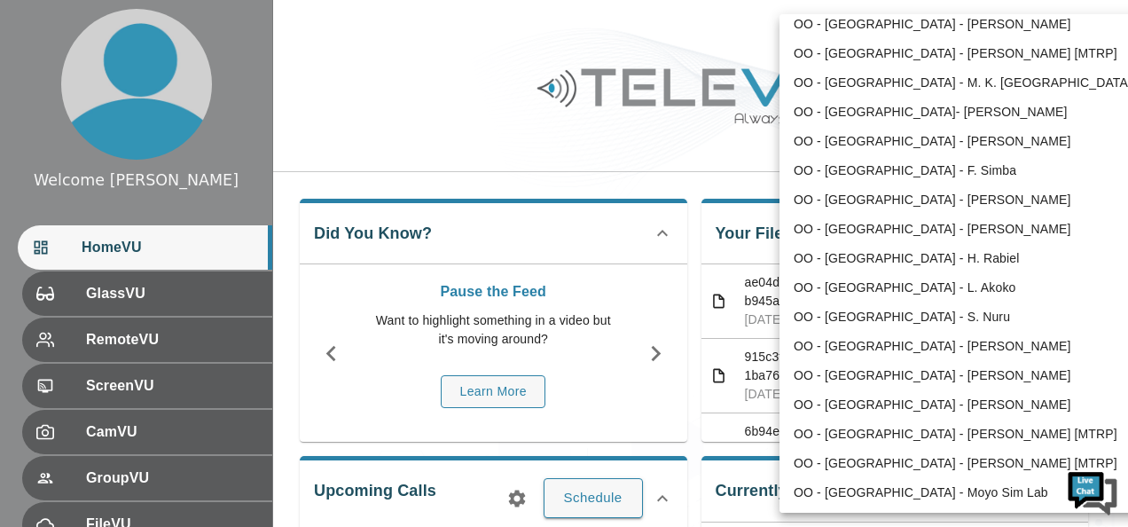
click at [853, 453] on li "OO - [GEOGRAPHIC_DATA] - [PERSON_NAME] [MTRP]" at bounding box center [963, 463] width 368 height 29
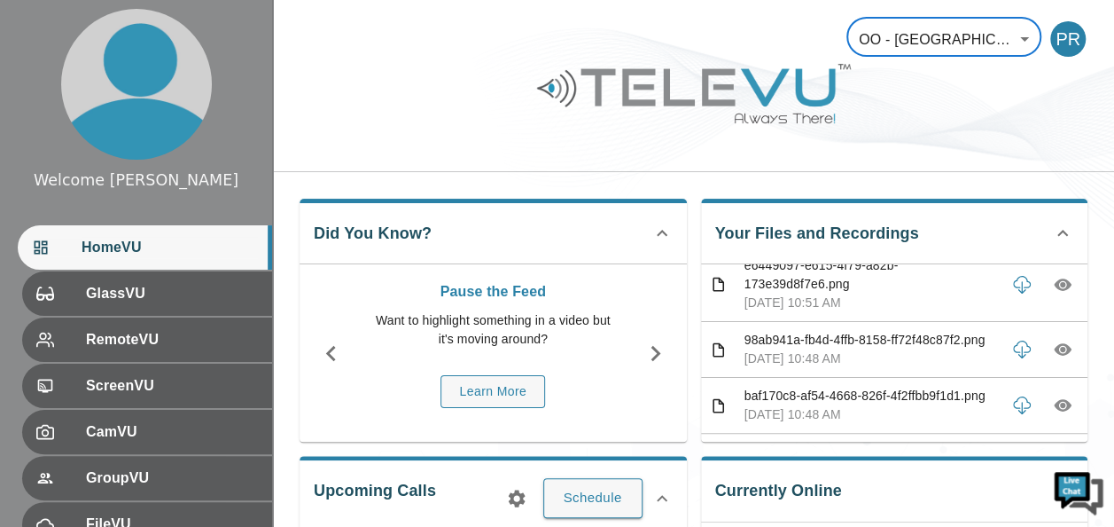
scroll to position [266, 0]
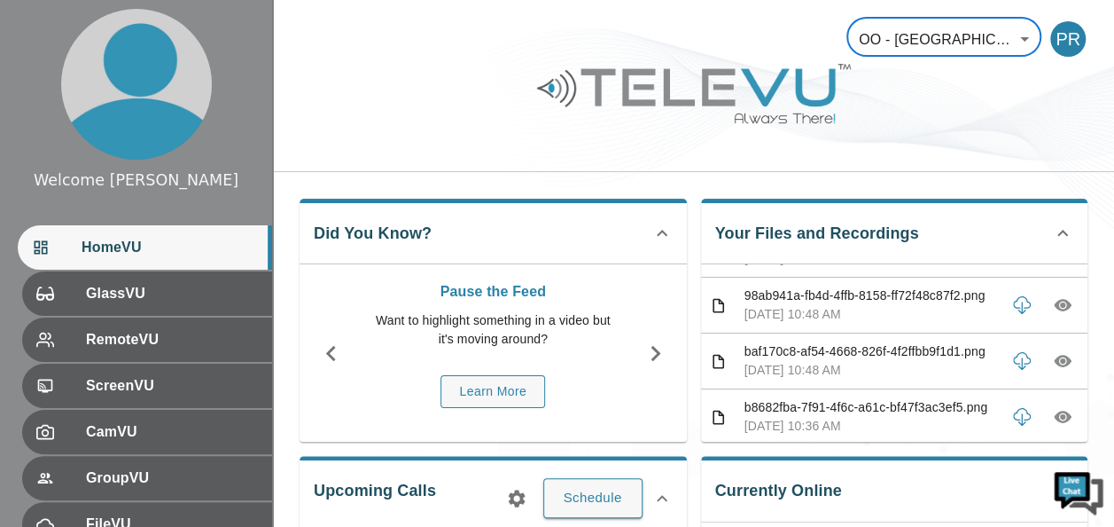
click at [1060, 308] on icon "button" at bounding box center [1062, 304] width 5 height 5
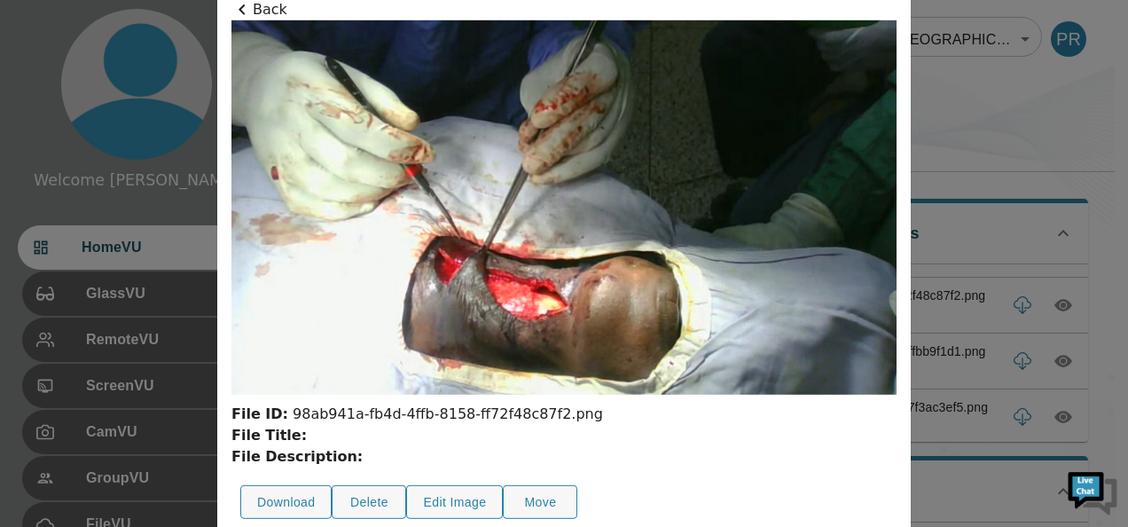
click at [245, 11] on icon at bounding box center [241, 9] width 21 height 21
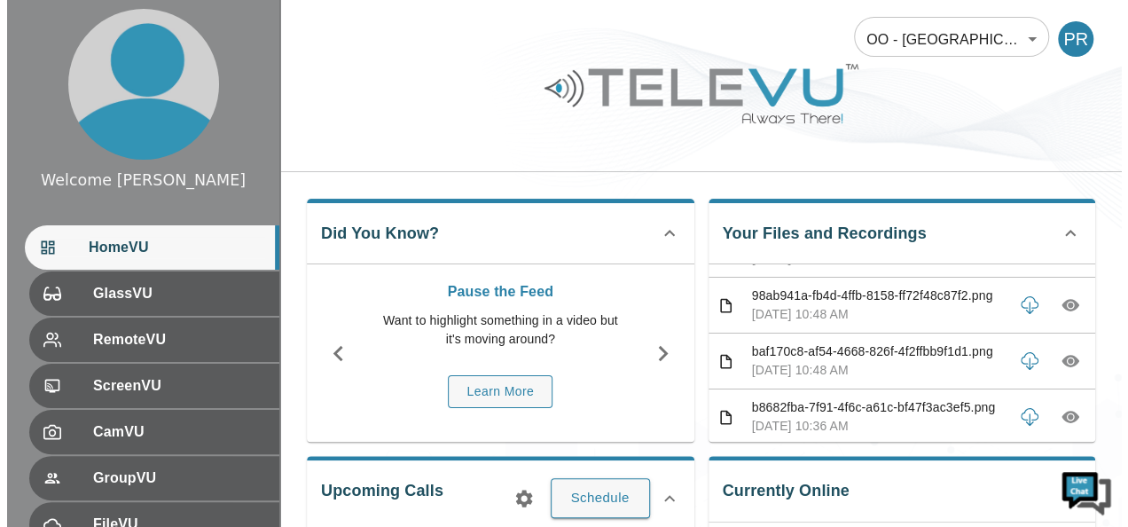
scroll to position [0, 0]
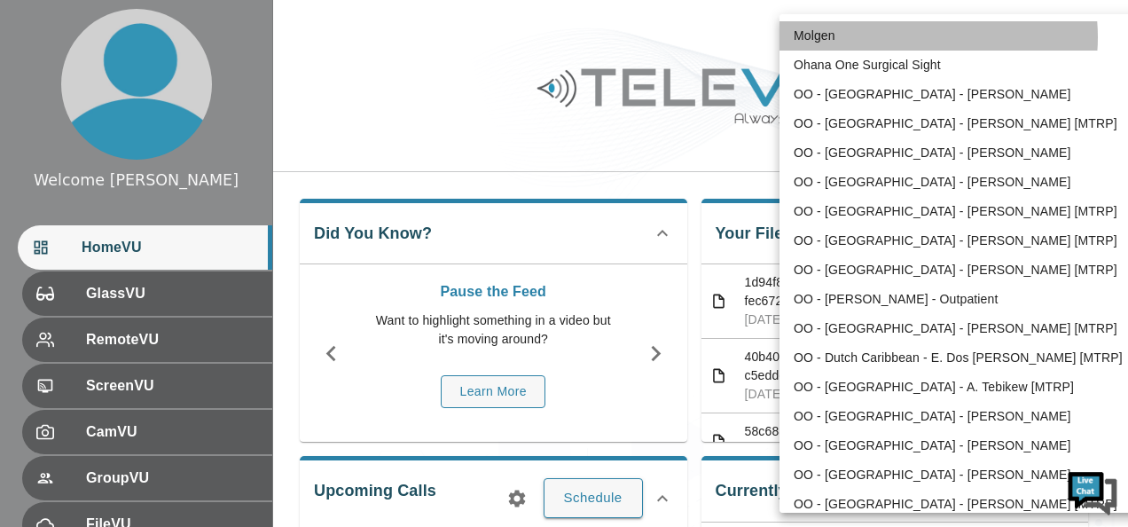
click at [906, 37] on li "Molgen" at bounding box center [963, 35] width 368 height 29
type input "102"
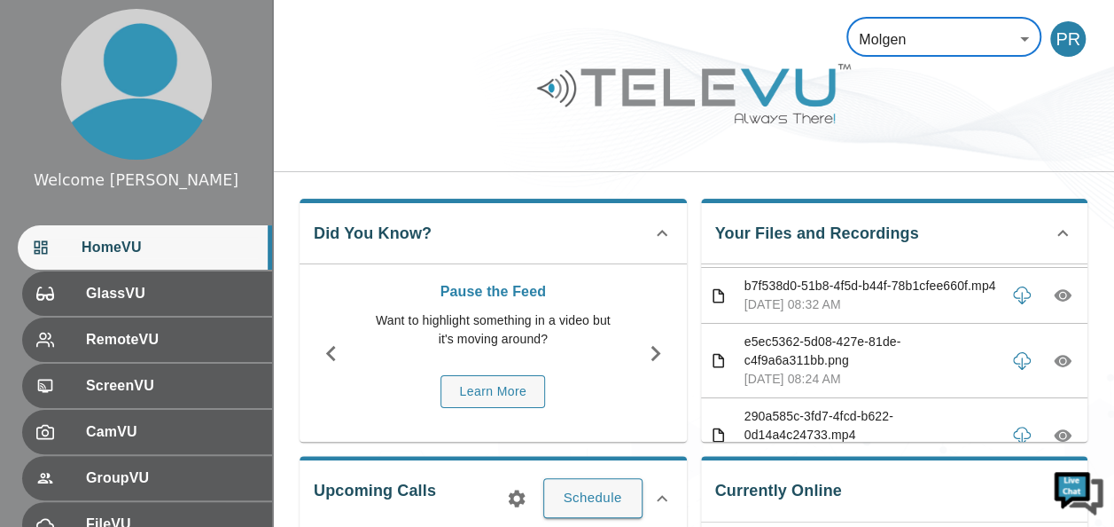
scroll to position [532, 0]
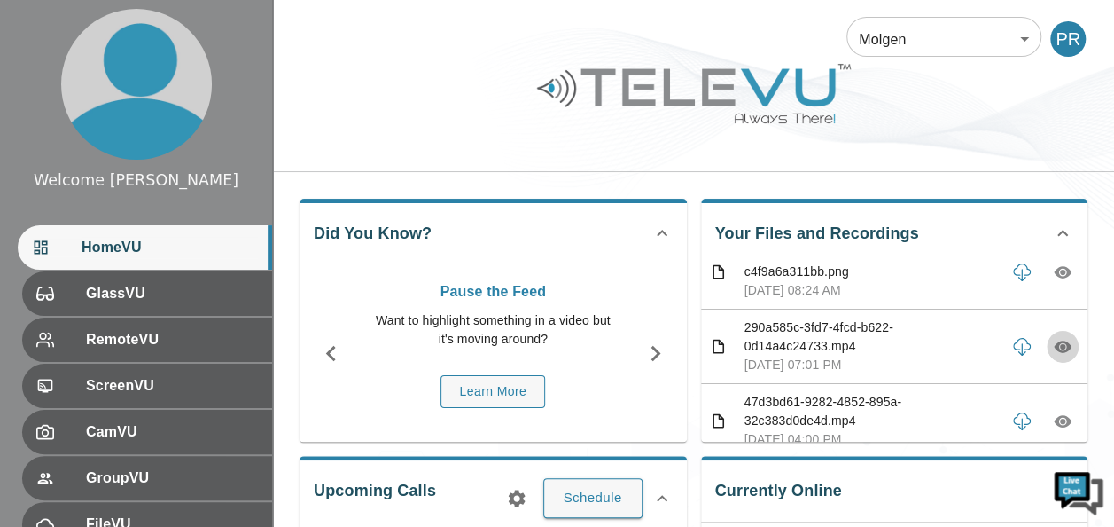
click at [1060, 349] on icon "button" at bounding box center [1062, 346] width 5 height 5
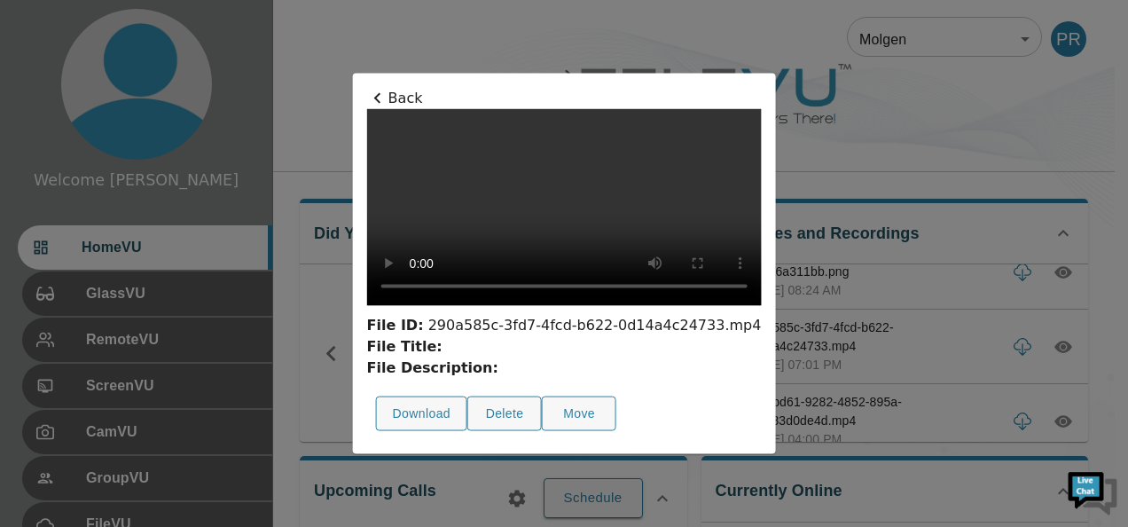
click at [367, 88] on icon at bounding box center [377, 98] width 21 height 21
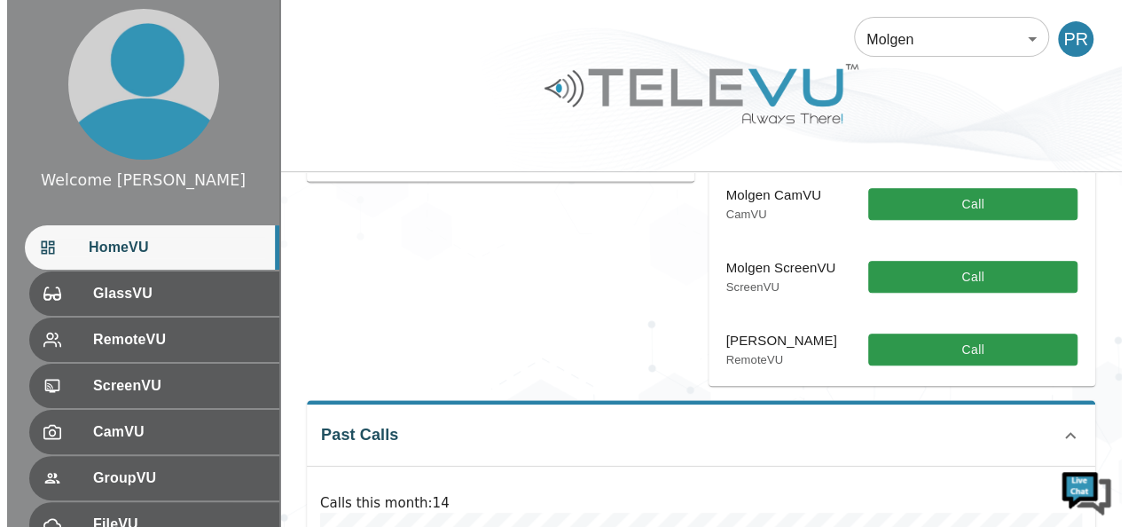
scroll to position [177, 0]
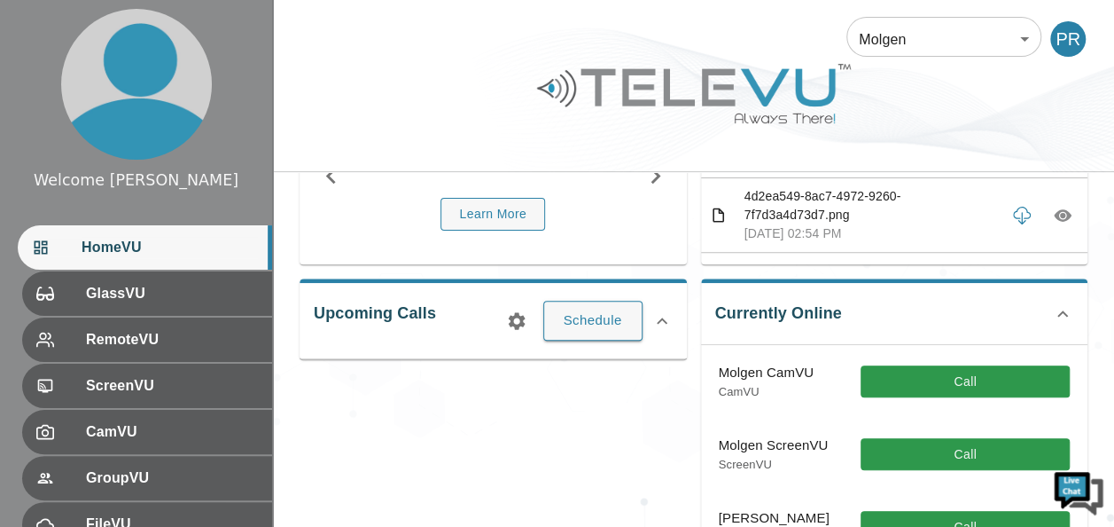
click at [660, 314] on icon at bounding box center [662, 320] width 21 height 21
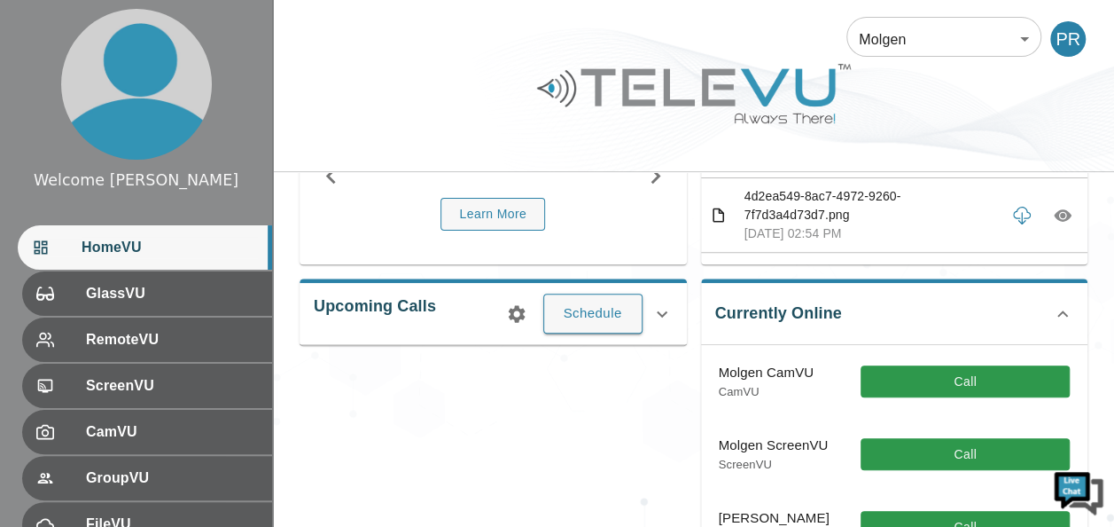
click at [660, 314] on icon at bounding box center [662, 313] width 21 height 21
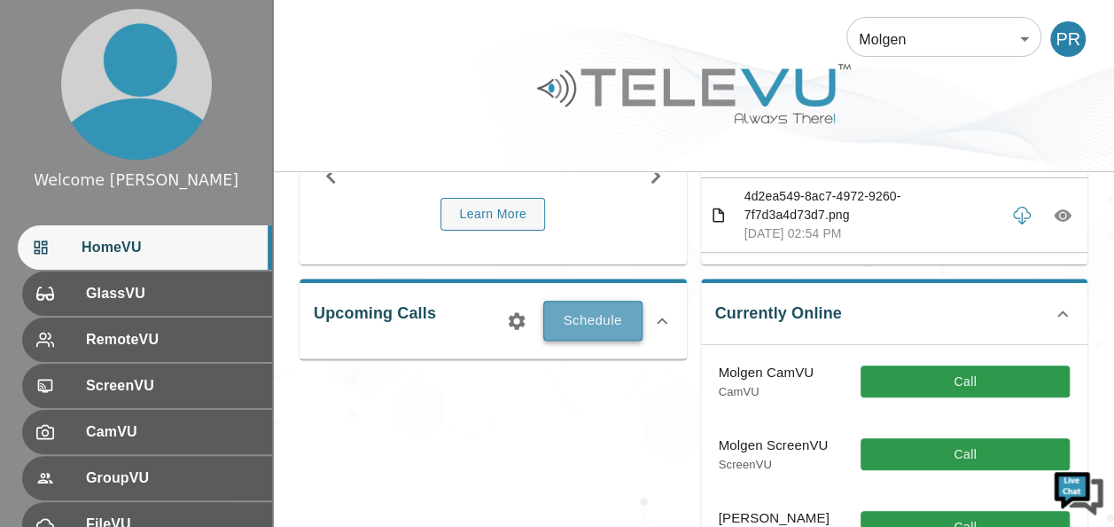
click at [595, 323] on button "Schedule" at bounding box center [592, 320] width 99 height 39
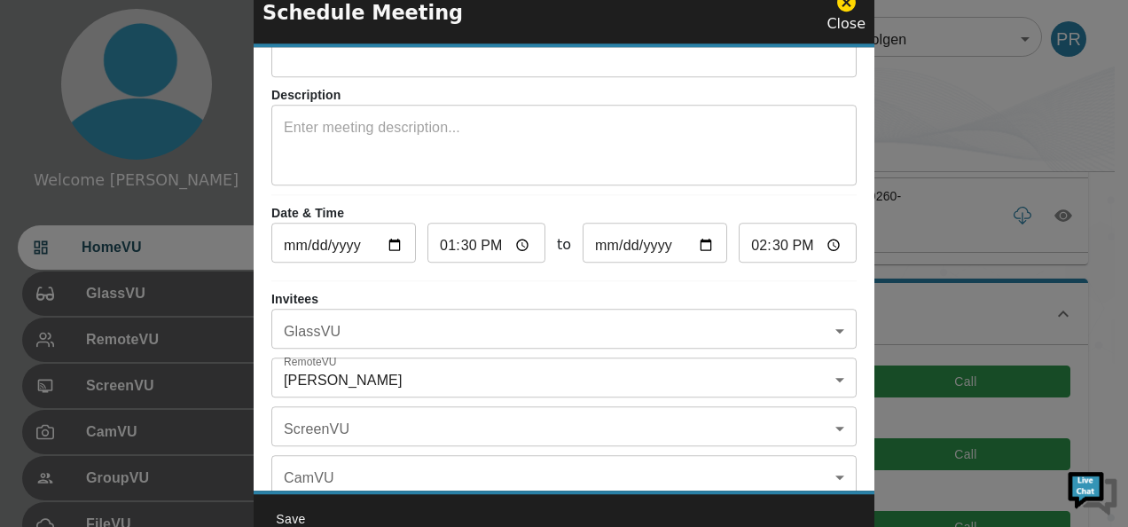
scroll to position [0, 0]
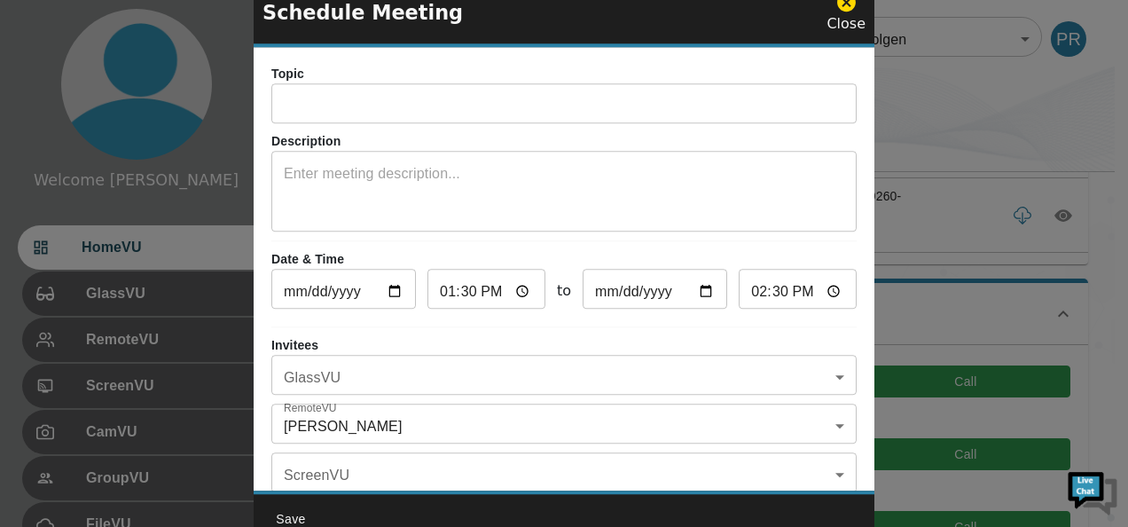
click at [342, 105] on input "text" at bounding box center [563, 105] width 585 height 35
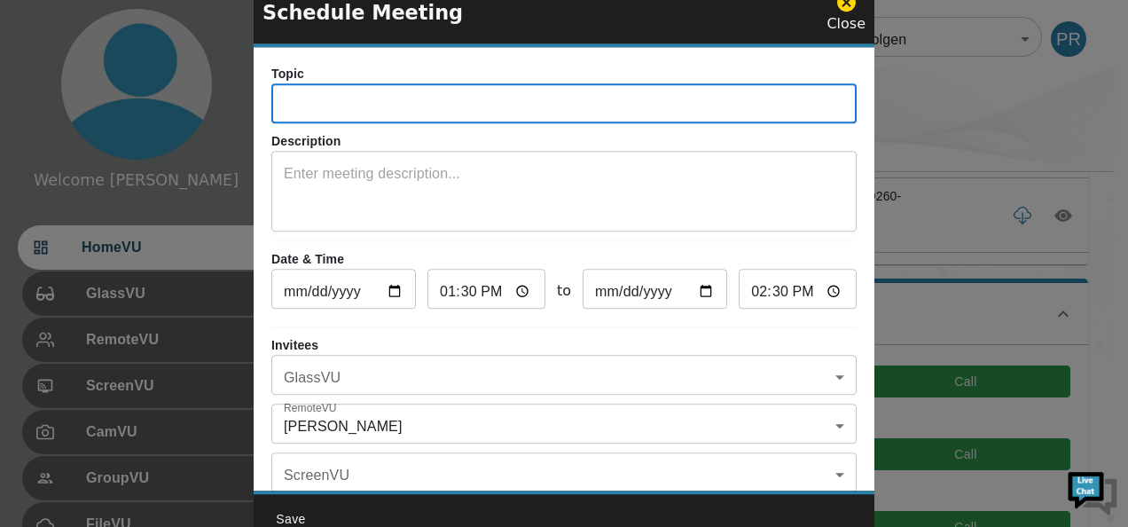
click at [295, 202] on textarea at bounding box center [564, 193] width 560 height 61
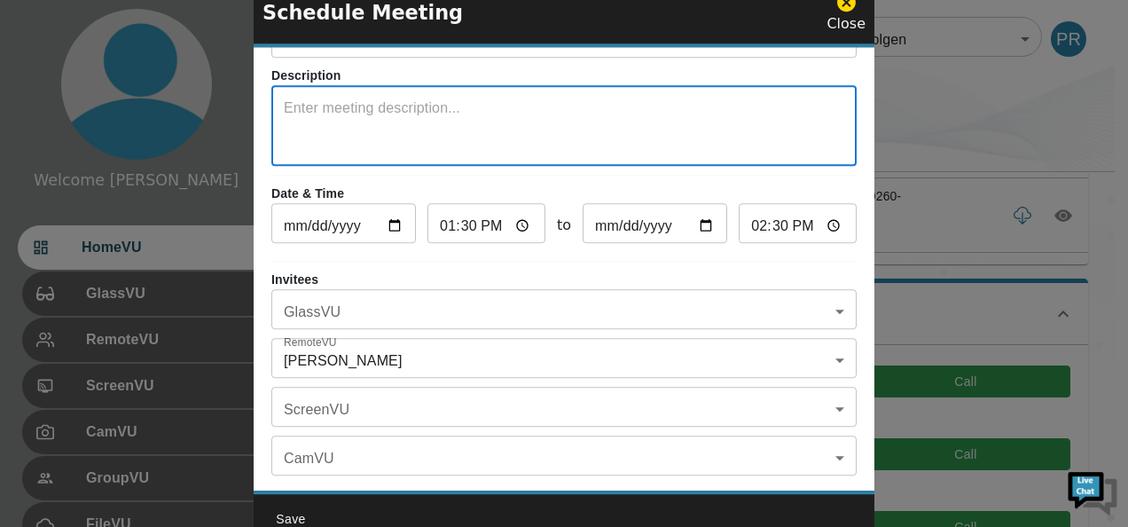
scroll to position [103, 0]
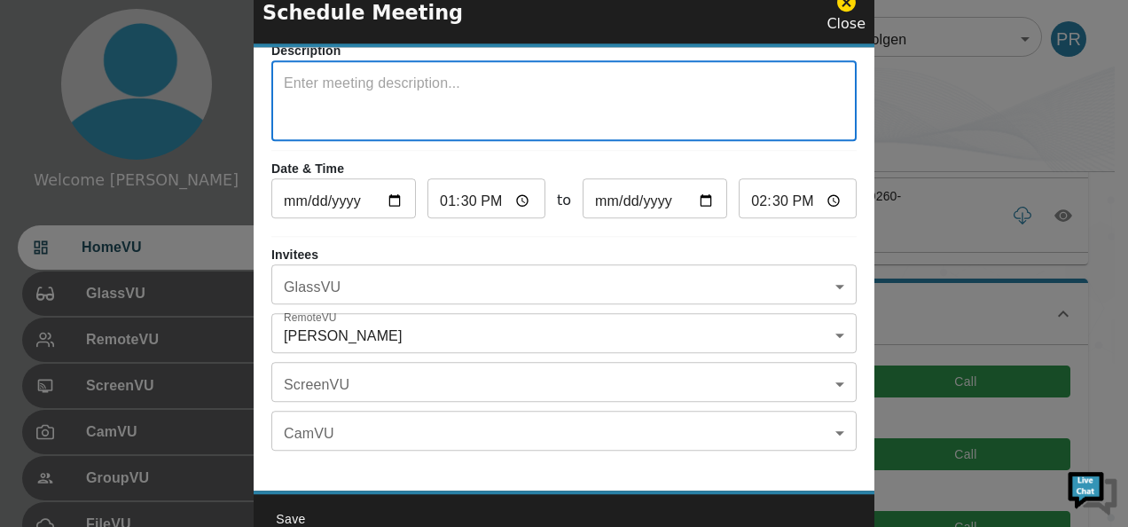
click at [826, 317] on body "Welcome [PERSON_NAME] HomeVU GlassVU RemoteVU ScreenVU CamVU GroupVU FileVU Cha…" at bounding box center [564, 433] width 1128 height 1220
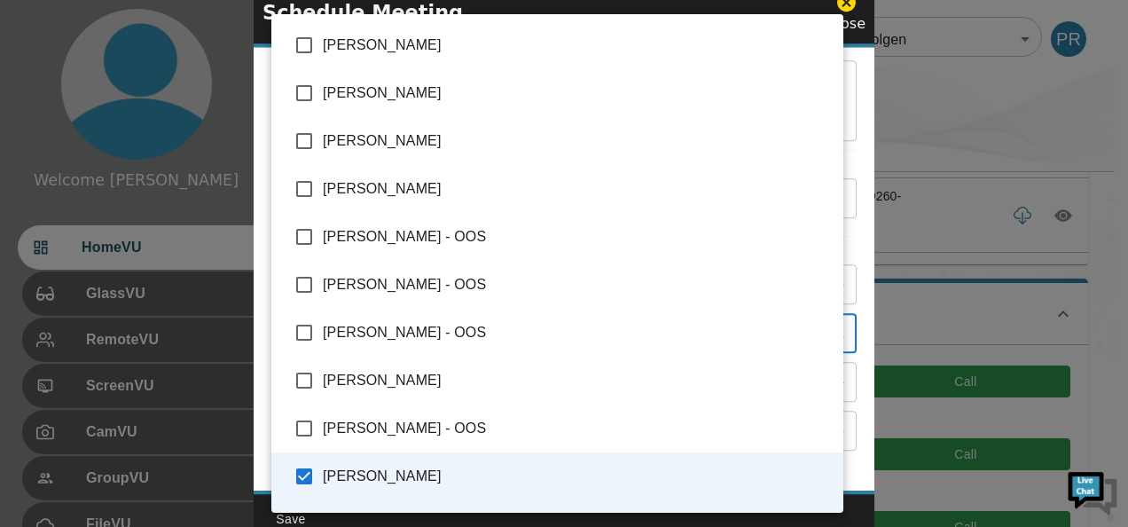
scroll to position [35, 0]
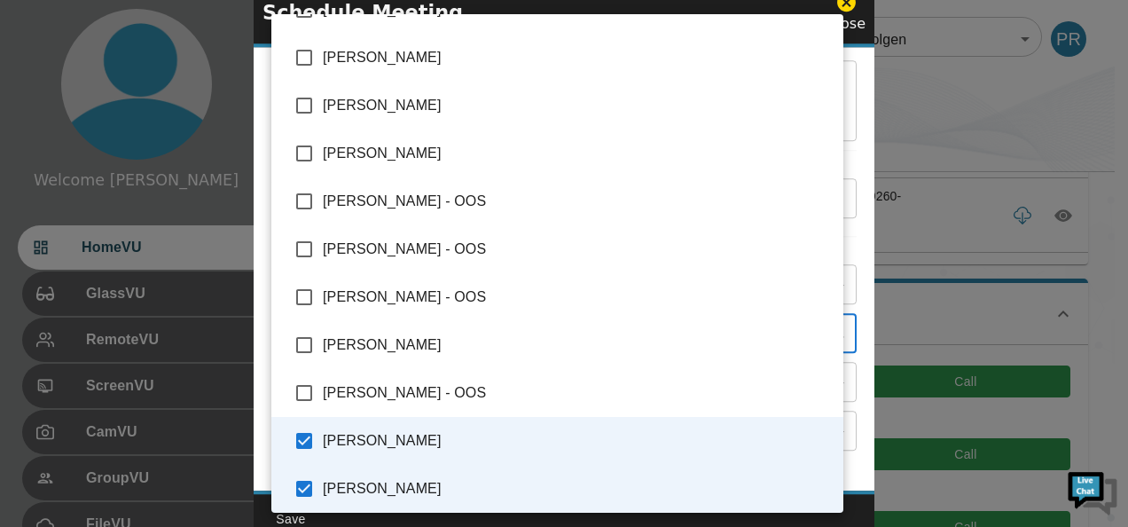
click at [851, 2] on div at bounding box center [564, 263] width 1128 height 527
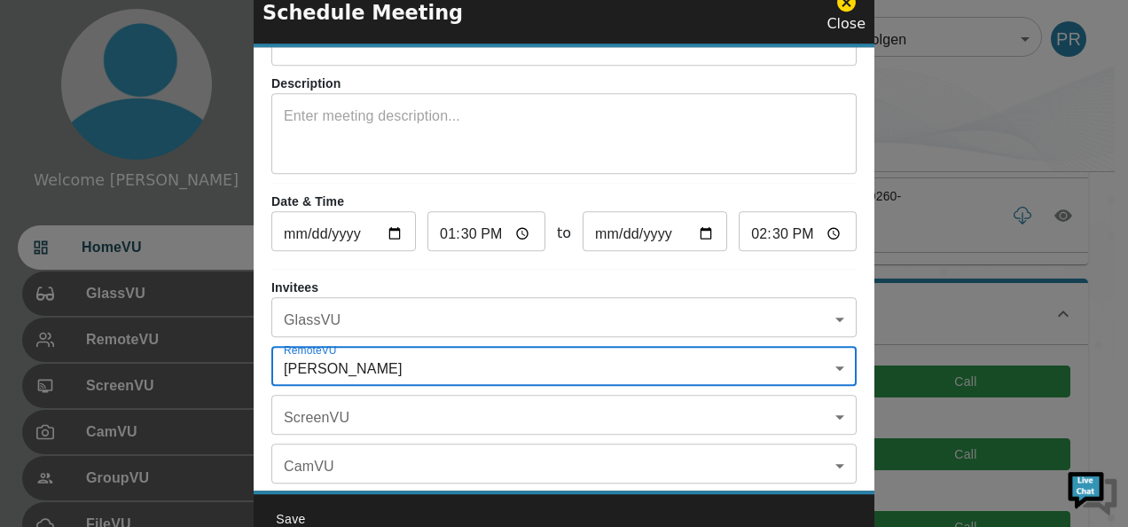
scroll to position [103, 0]
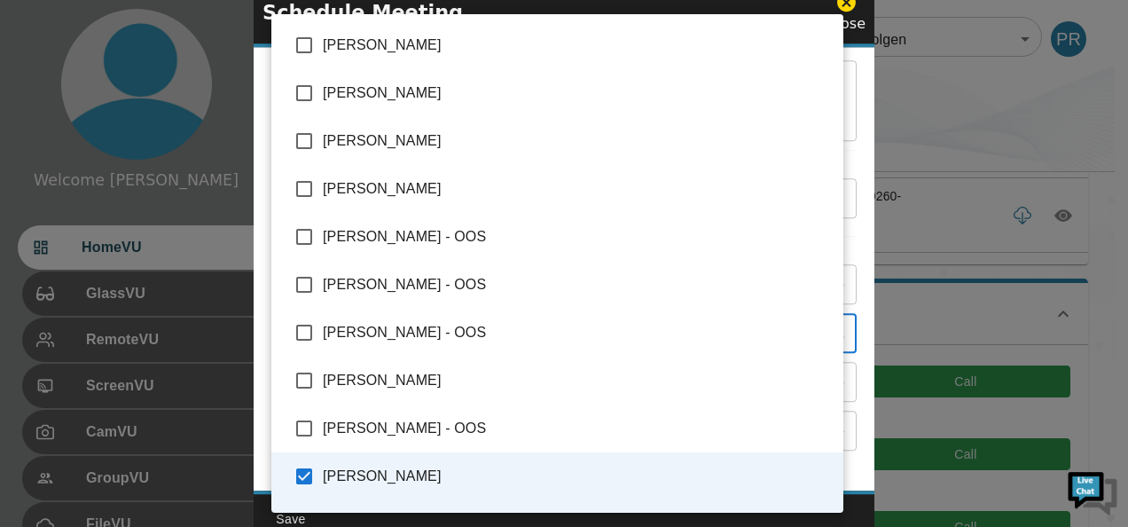
click at [830, 323] on body "Welcome [PERSON_NAME] HomeVU GlassVU RemoteVU ScreenVU CamVU GroupVU FileVU Cha…" at bounding box center [564, 433] width 1128 height 1220
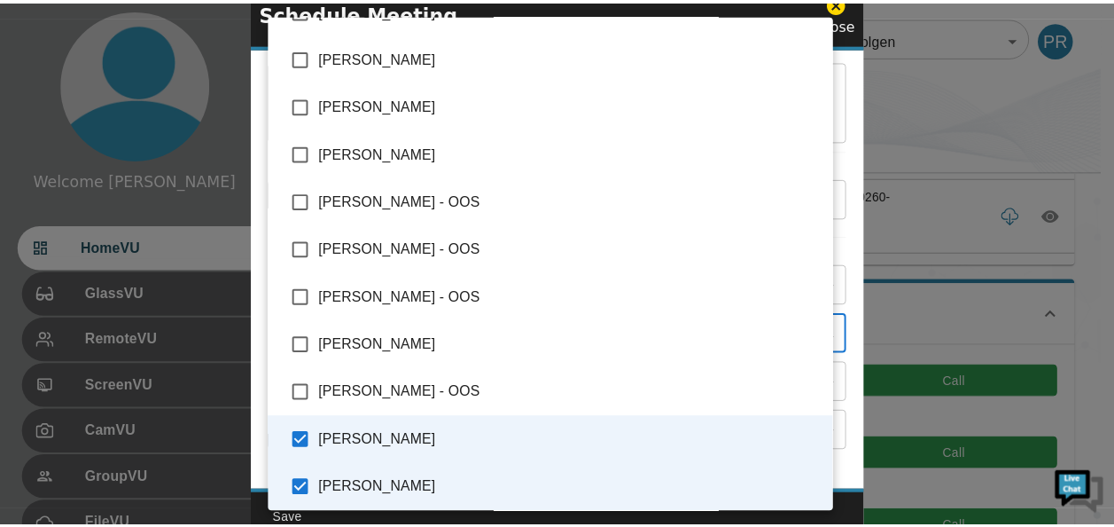
scroll to position [138, 0]
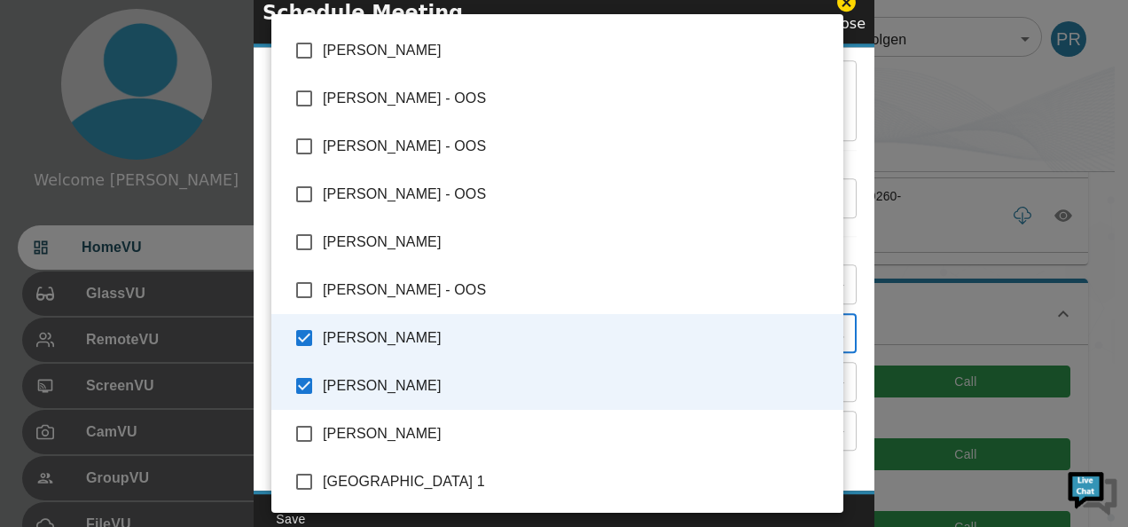
click at [861, 92] on div at bounding box center [564, 263] width 1128 height 527
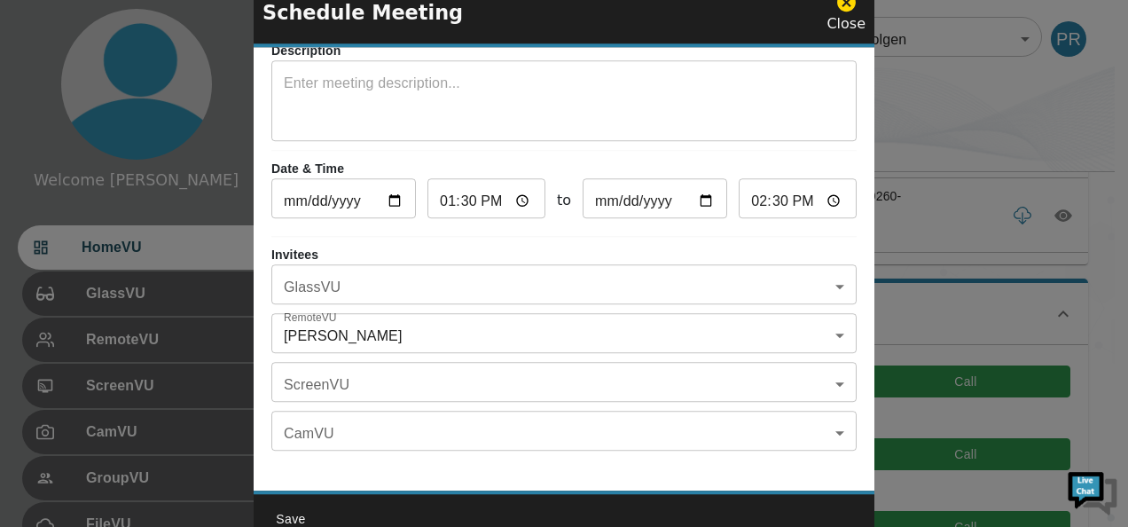
click at [846, 7] on icon at bounding box center [846, 2] width 19 height 19
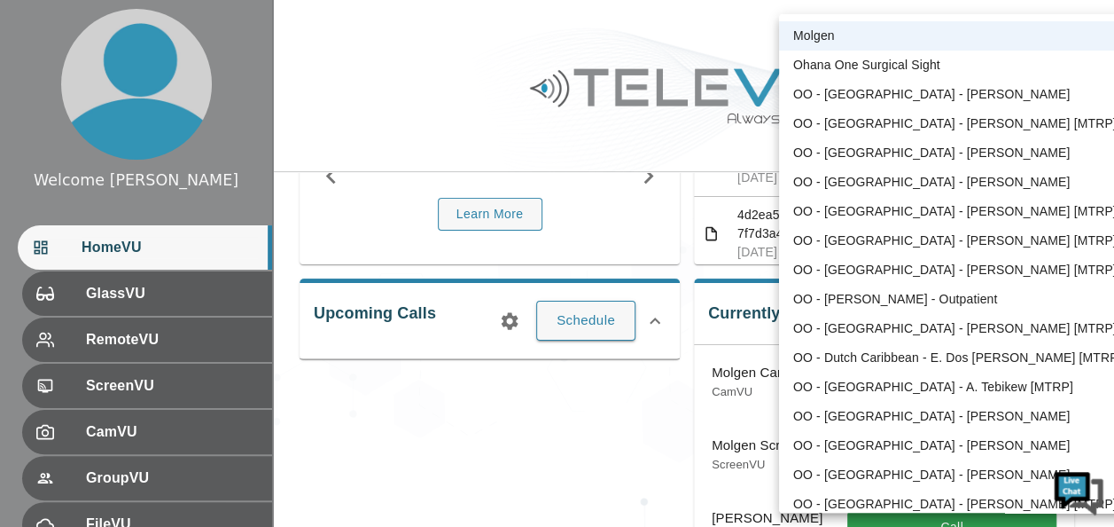
click at [1026, 31] on body "Welcome [PERSON_NAME] HomeVU GlassVU RemoteVU ScreenVU CamVU GroupVU FileVU Cha…" at bounding box center [557, 433] width 1114 height 1220
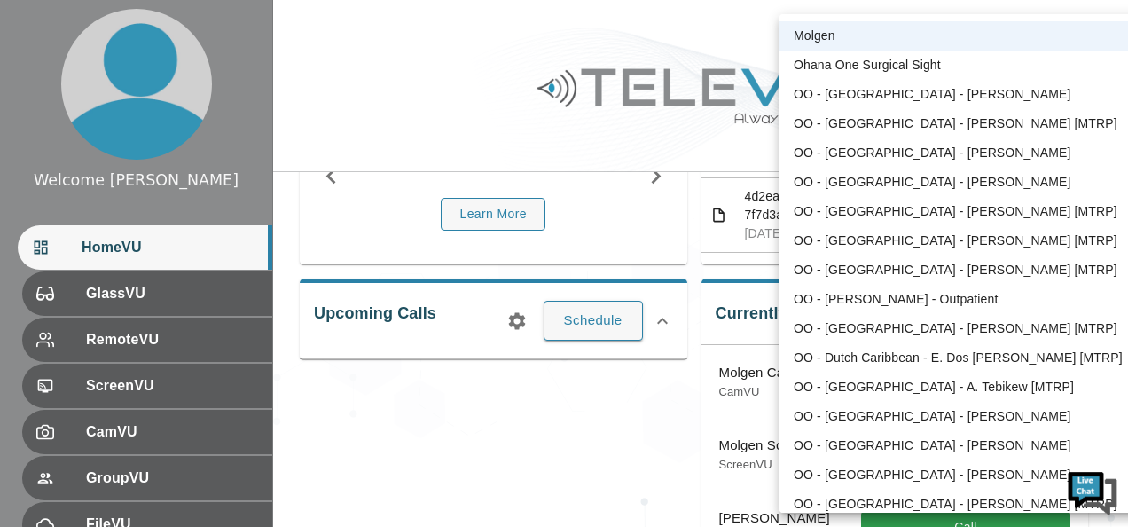
click at [394, 100] on div at bounding box center [564, 263] width 1128 height 527
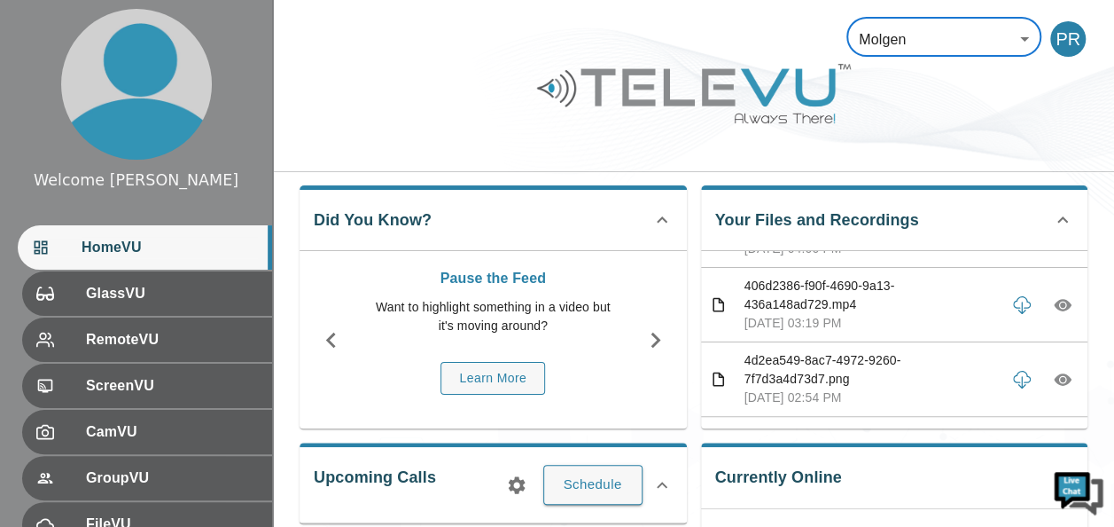
scroll to position [0, 0]
